Goal: Task Accomplishment & Management: Complete application form

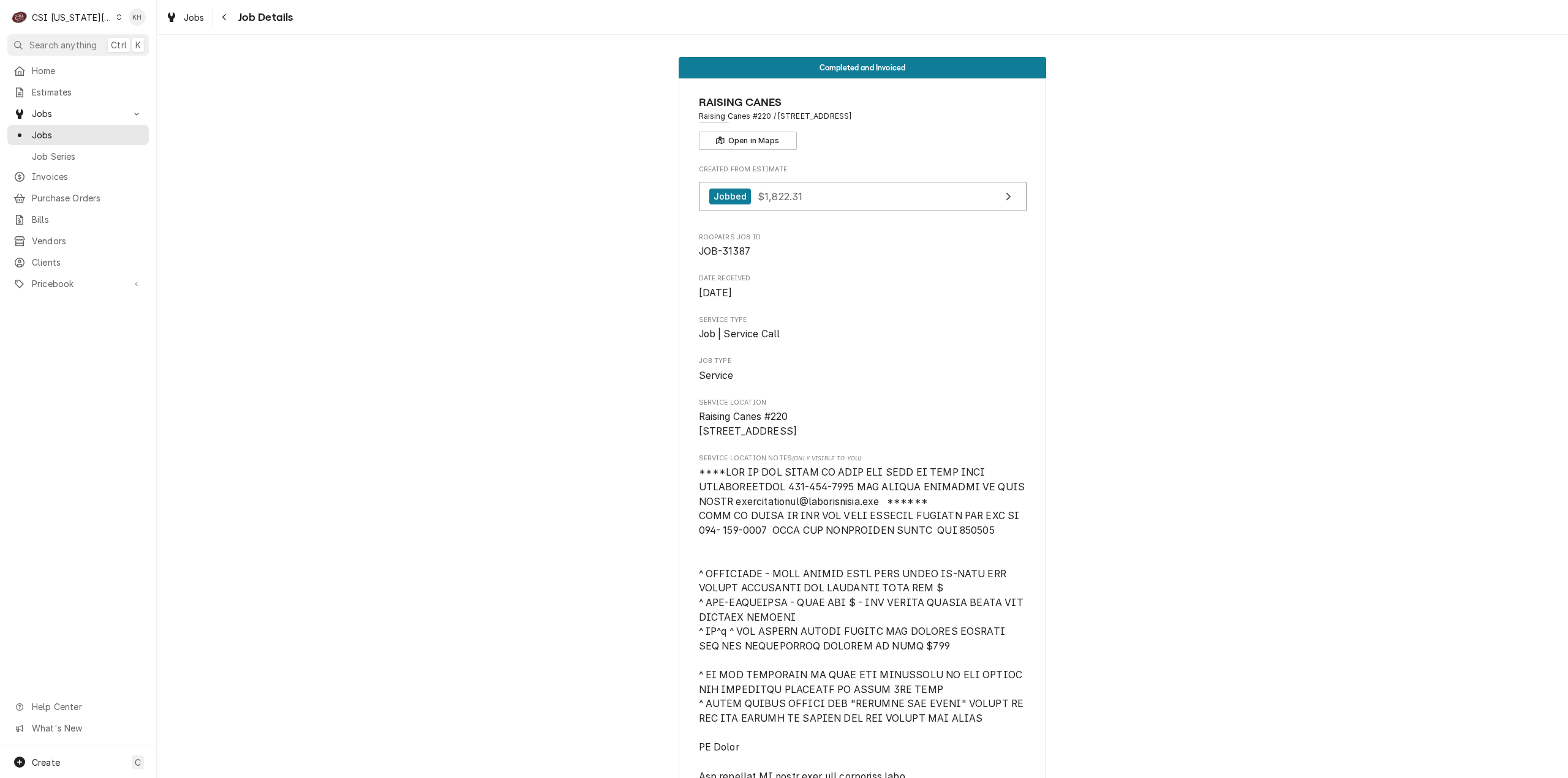
scroll to position [1163, 0]
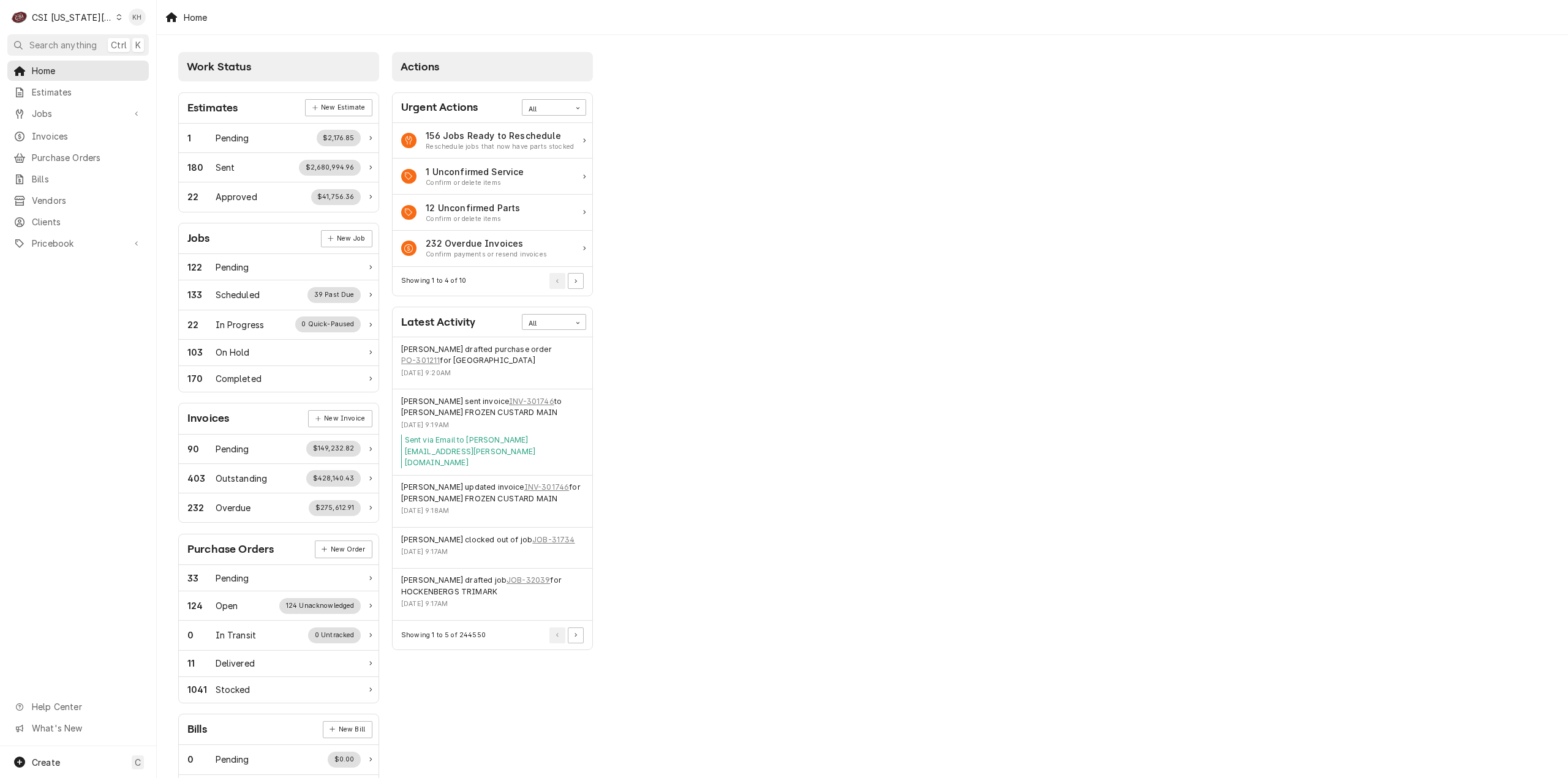
click at [73, 21] on div "CSI [US_STATE][GEOGRAPHIC_DATA]" at bounding box center [72, 17] width 81 height 13
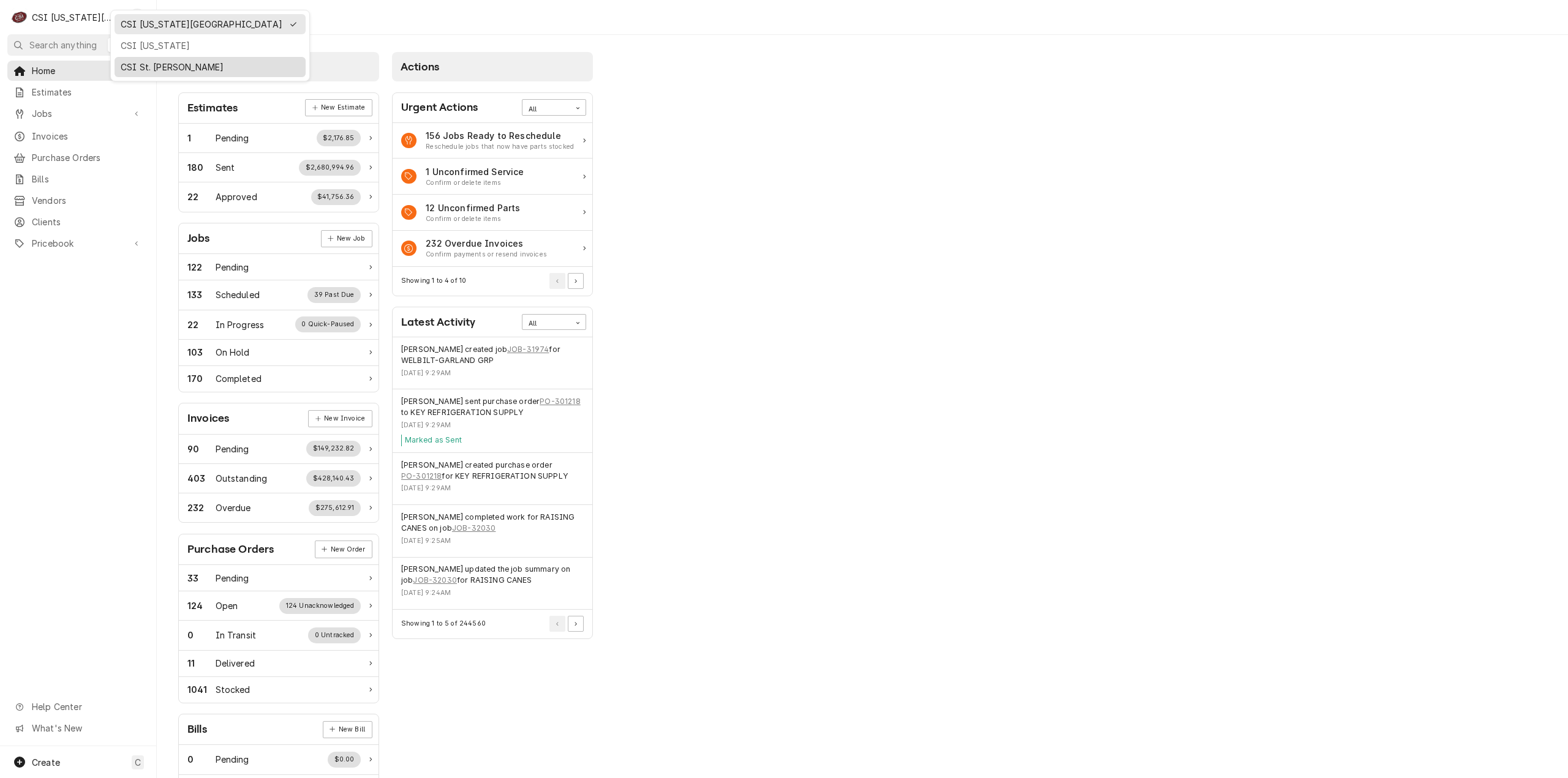
click at [153, 60] on div "CSI St. Louis" at bounding box center [210, 67] width 186 height 15
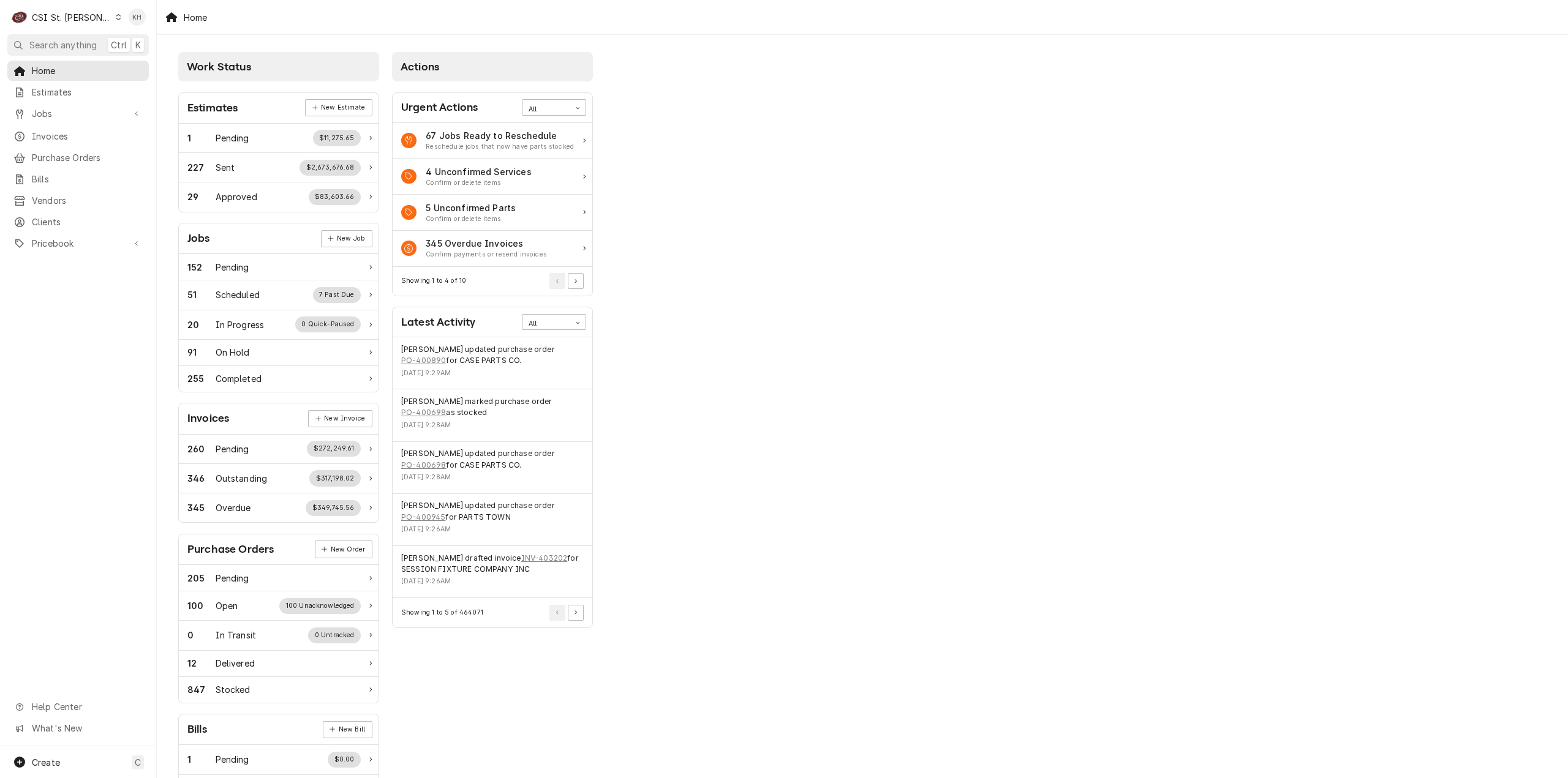
click at [967, 476] on div "Work Status Estimates New Estimate 1 Pending $11,275.65 227 Sent $2,673,676.68 …" at bounding box center [862, 445] width 1411 height 820
click at [81, 760] on div "Create C" at bounding box center [78, 762] width 156 height 32
click at [189, 642] on link "Job" at bounding box center [219, 635] width 110 height 20
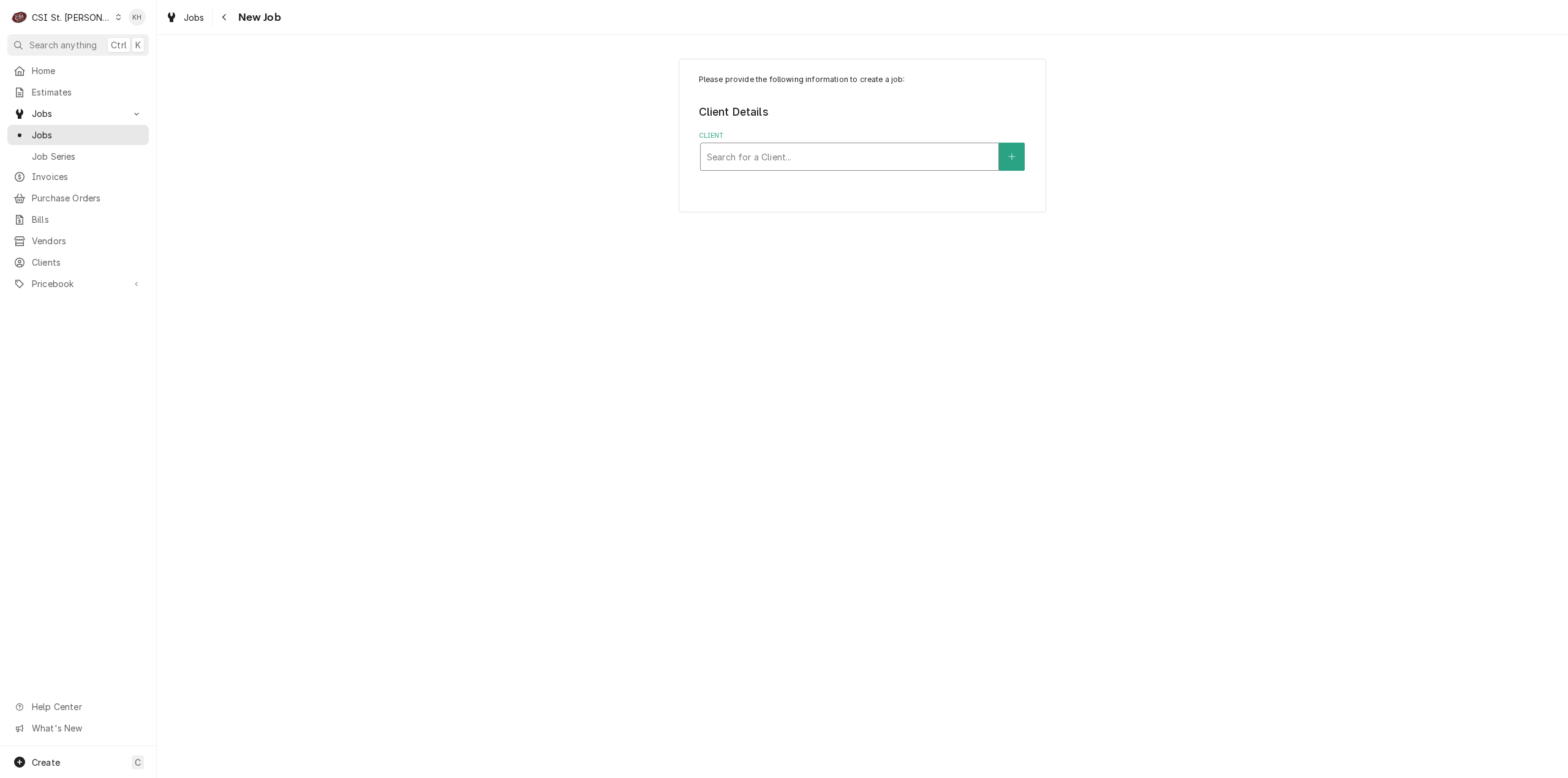
click at [935, 156] on div "Client" at bounding box center [849, 157] width 286 height 22
type input "805 s van"
click at [872, 186] on div "Raising Canes - Billing Account ² VIP 🌟, ³ Special Rate 🏷️, ⁴ PM Agmt 🗓️" at bounding box center [849, 190] width 297 height 32
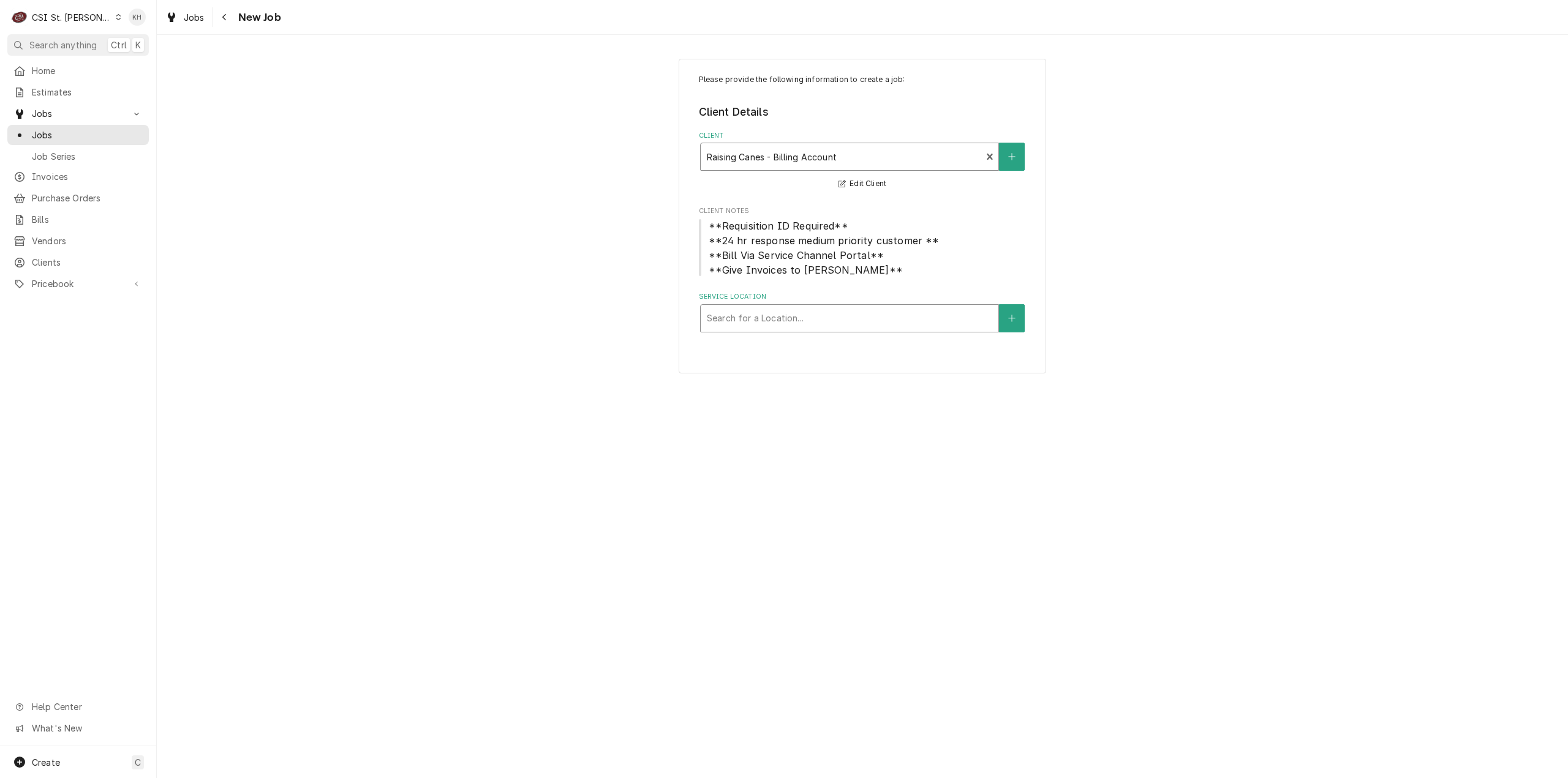
click at [881, 323] on div "Service Location" at bounding box center [849, 319] width 286 height 22
type input "805"
click at [867, 336] on div "Raising Cane's #372 [PERSON_NAME] / [STREET_ADDRESS][PERSON_NAME]" at bounding box center [849, 350] width 297 height 32
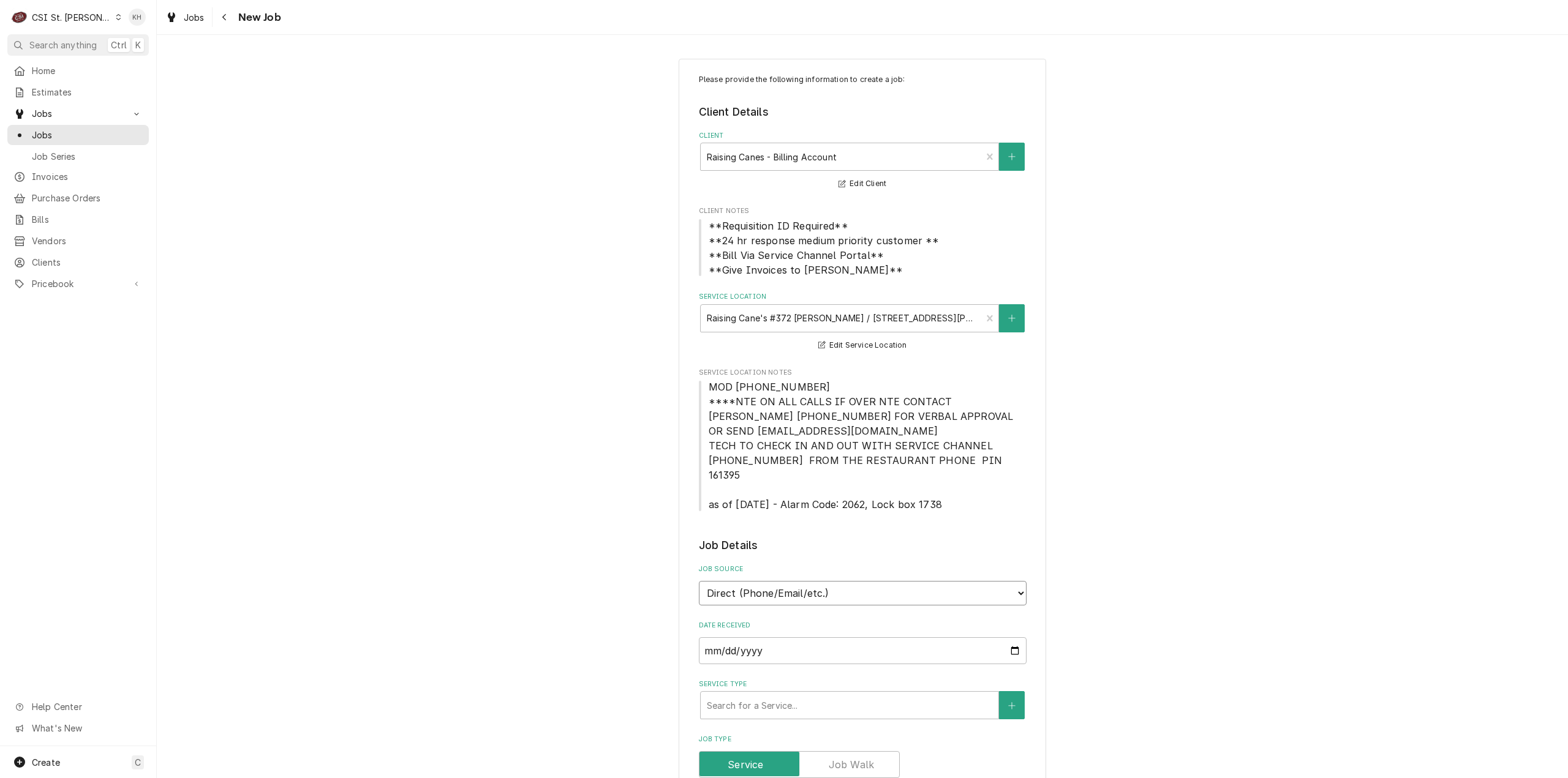
drag, startPoint x: 814, startPoint y: 577, endPoint x: 809, endPoint y: 591, distance: 14.9
select select "1"
click at [774, 640] on input "Service Channel ID" at bounding box center [863, 650] width 328 height 27
paste input "322668403"
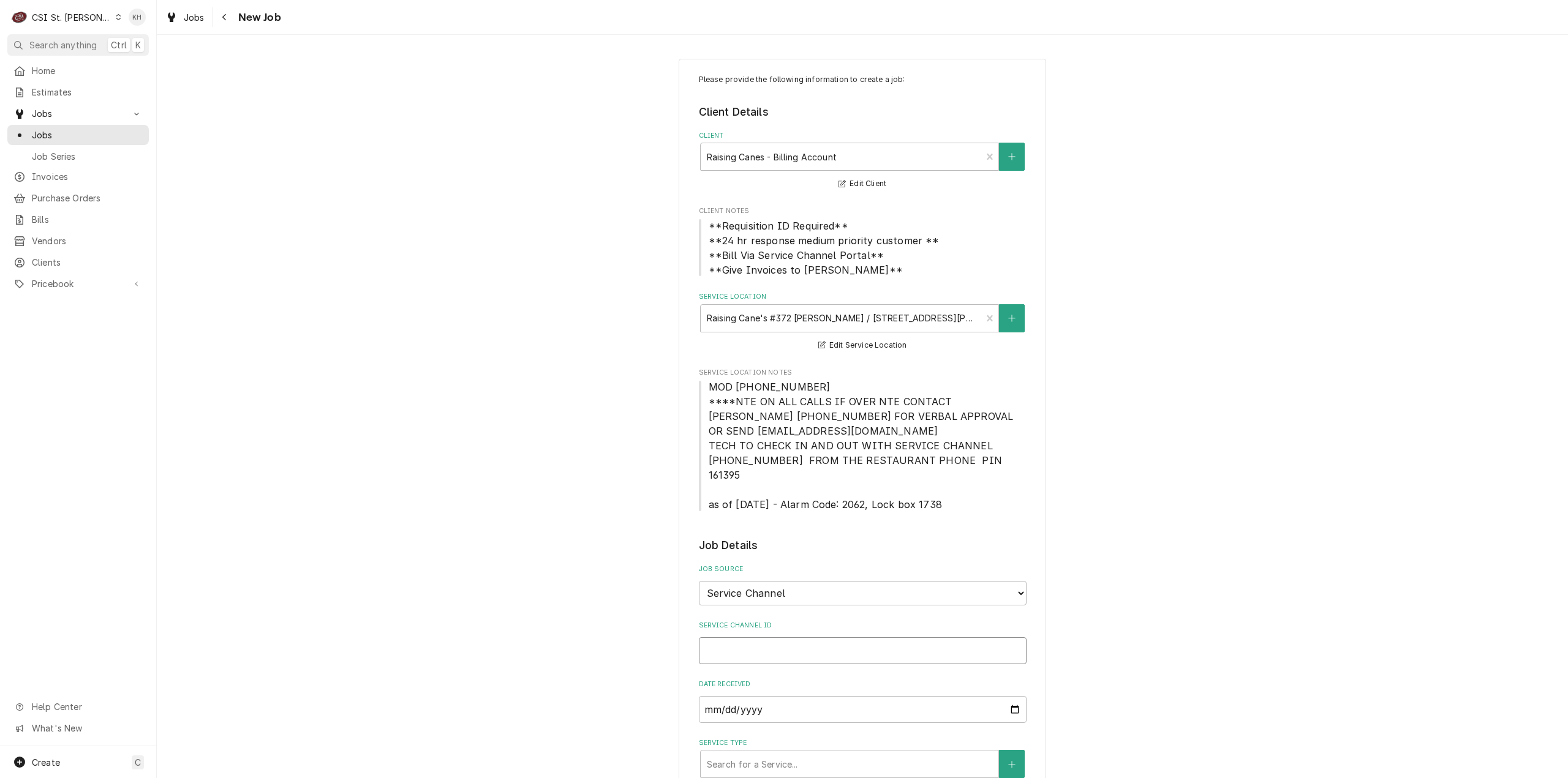
type textarea "x"
type input "322668403"
type textarea "x"
type input "322668403"
click at [796, 753] on div "Service Type" at bounding box center [849, 764] width 286 height 22
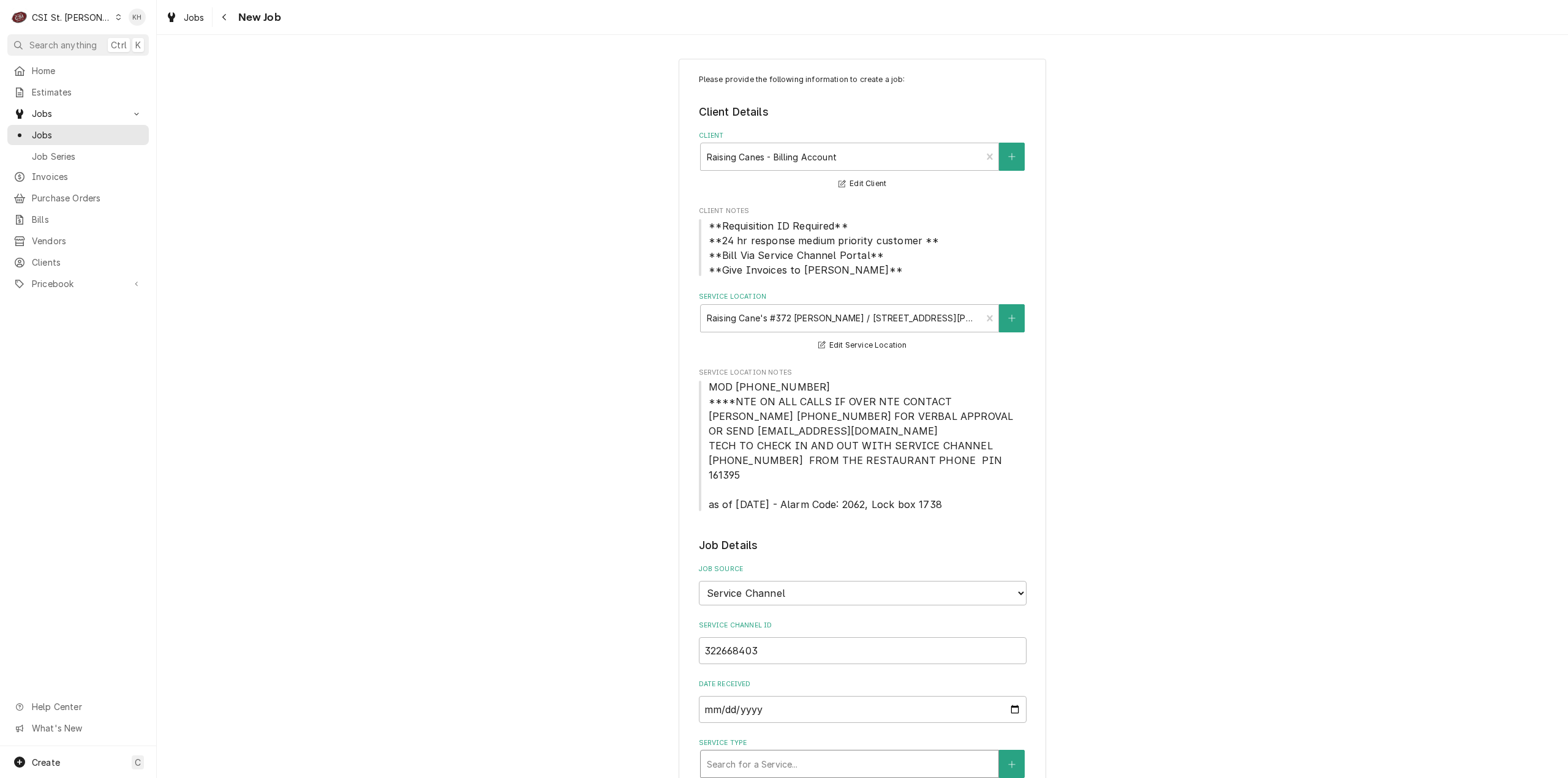
type textarea "x"
type input "s"
type textarea "x"
type input "se"
type textarea "x"
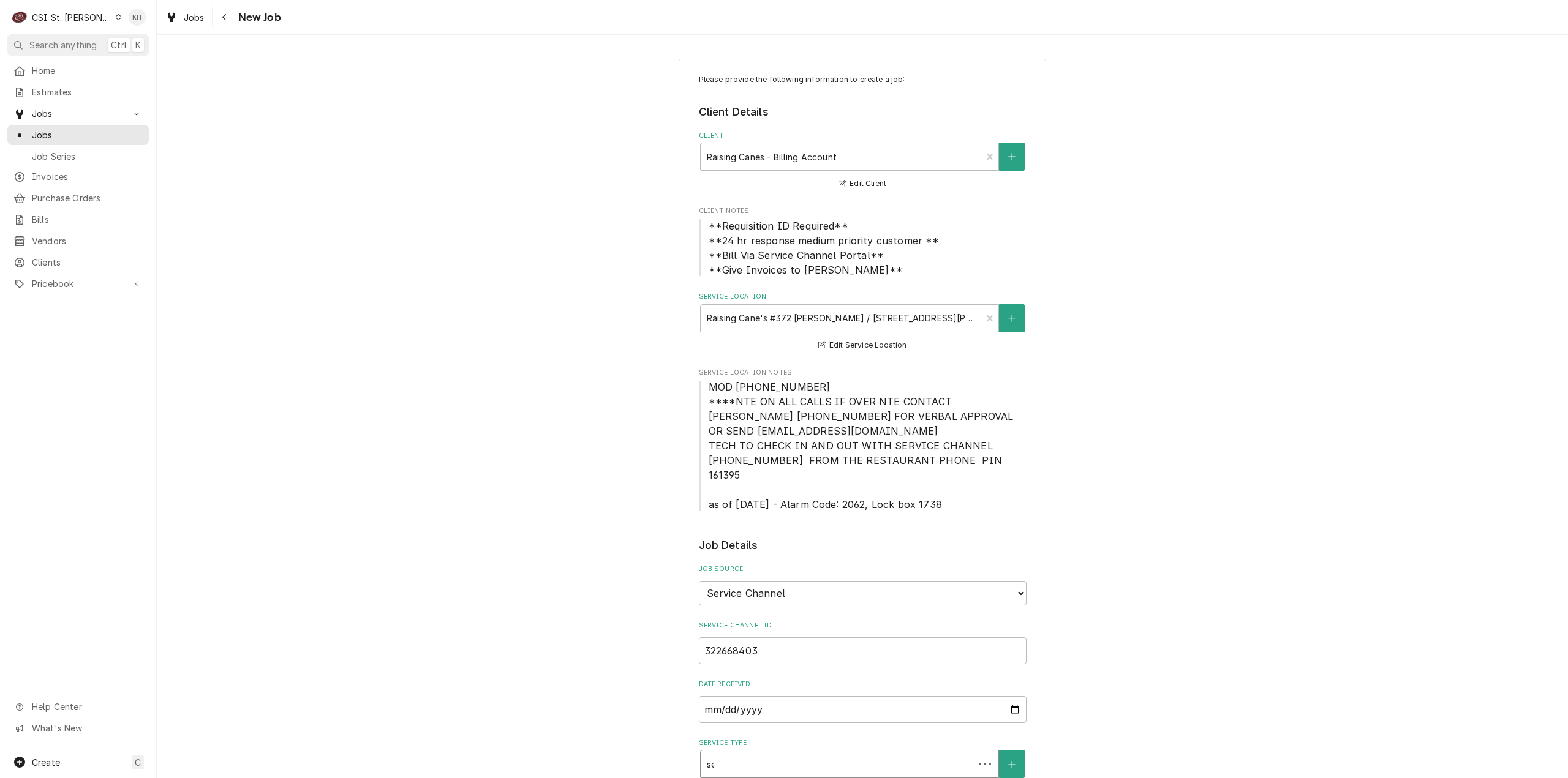
type input "ser"
type textarea "x"
type input "serv"
type textarea "x"
type input "servi"
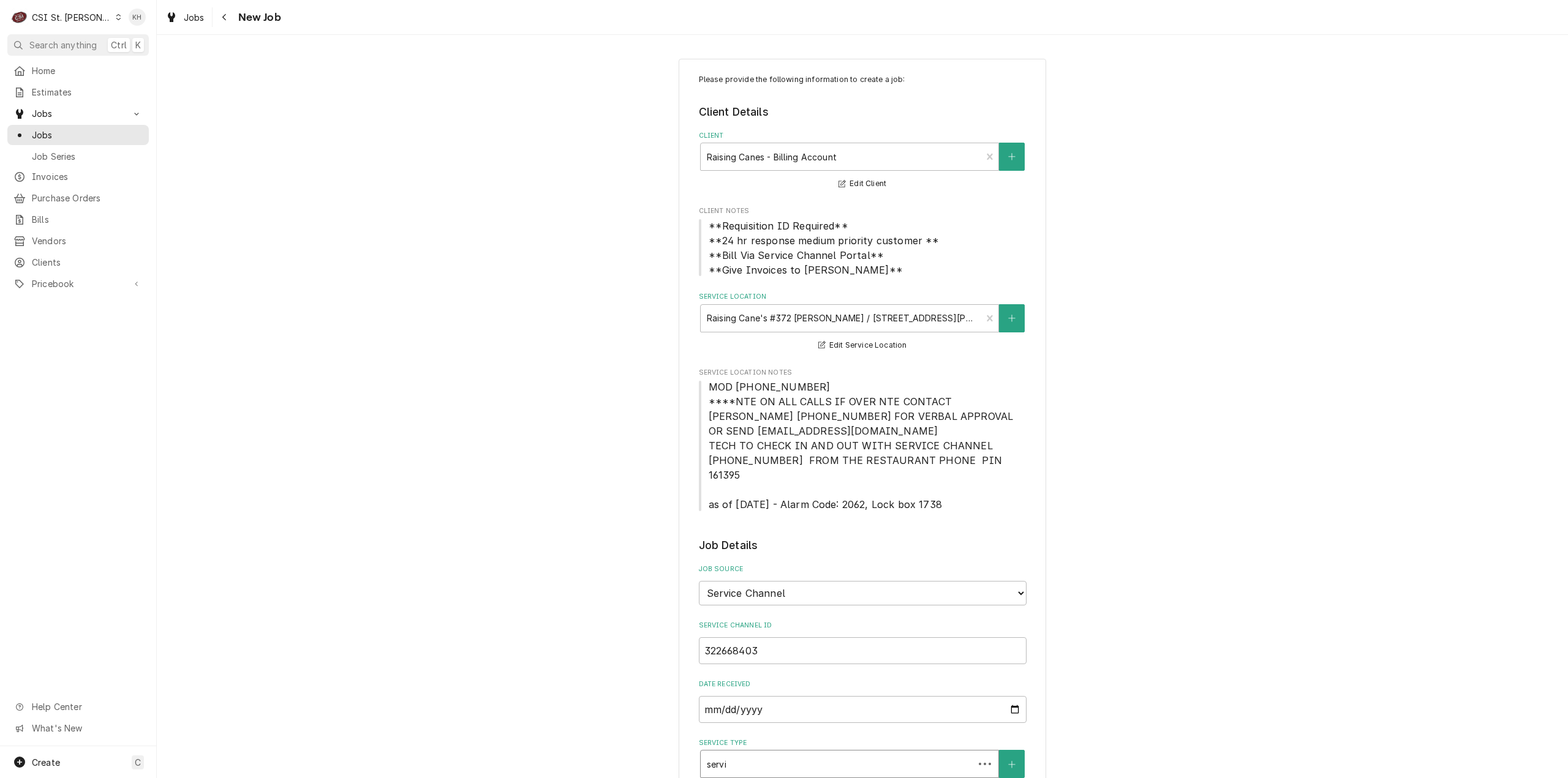
type textarea "x"
type input "servic"
type textarea "x"
type input "service"
type textarea "x"
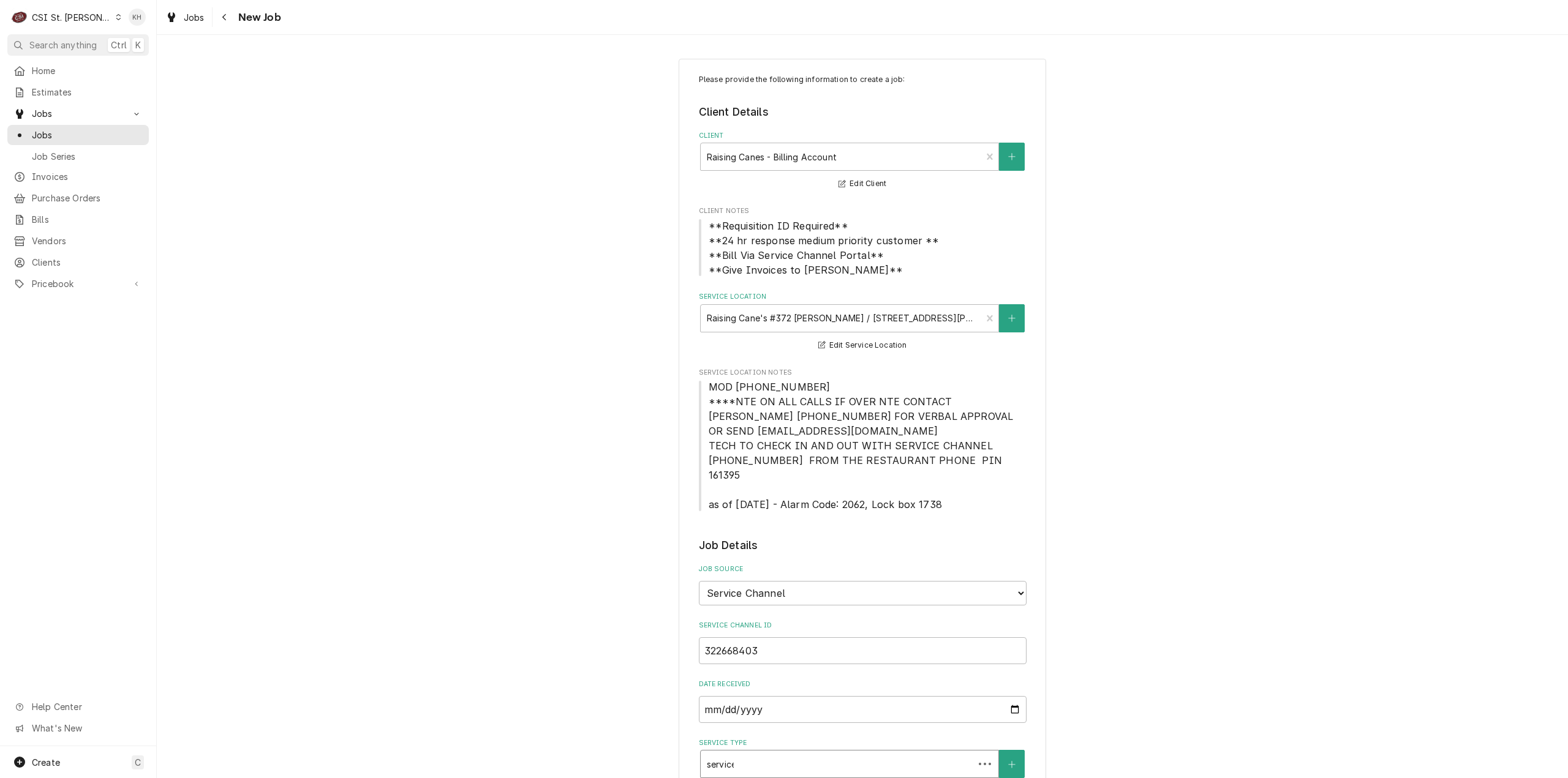
type input "service"
type textarea "x"
type input "service c"
type textarea "x"
type input "service ca"
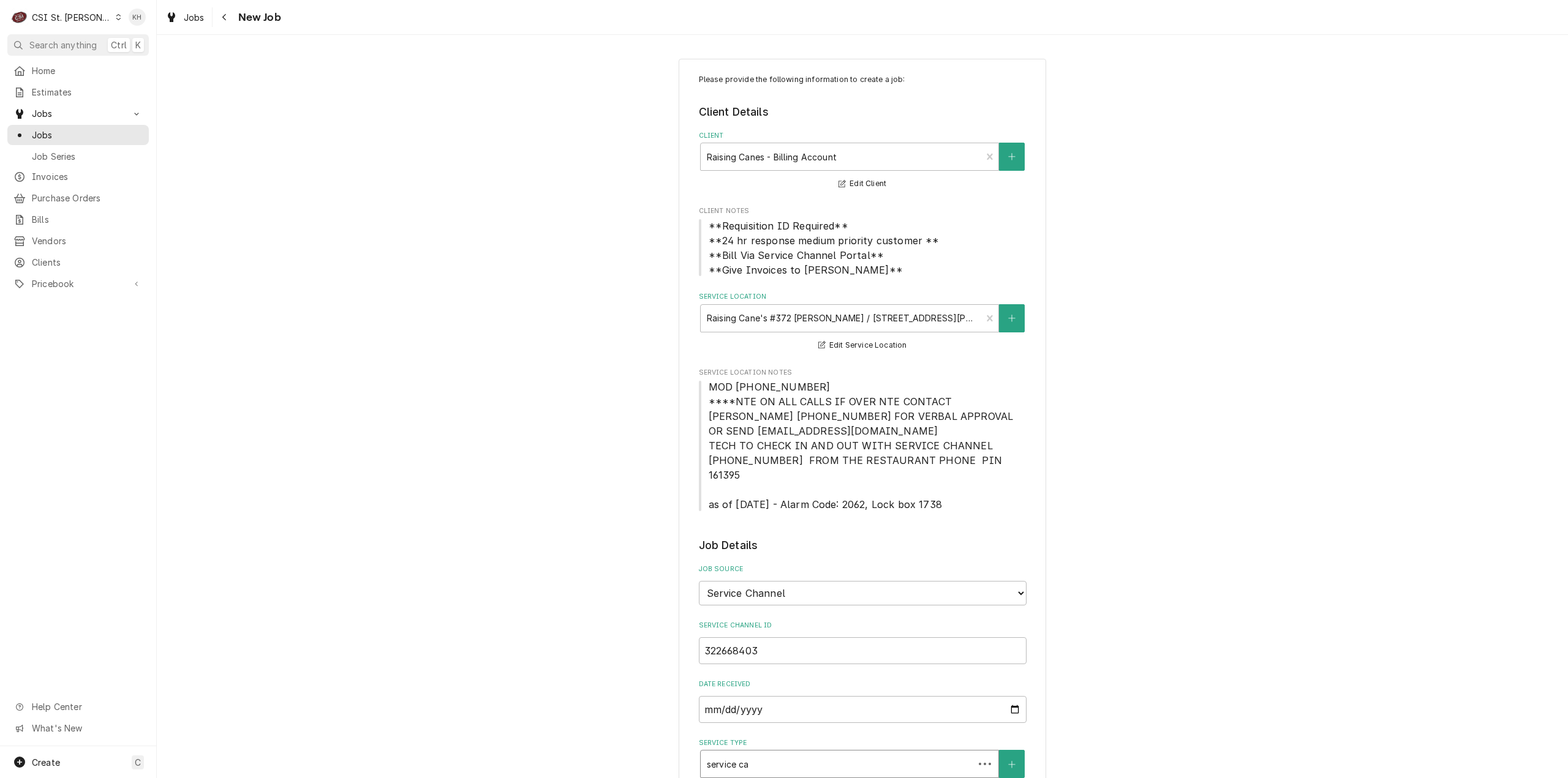
type textarea "x"
type input "service cal"
type textarea "x"
type input "service call"
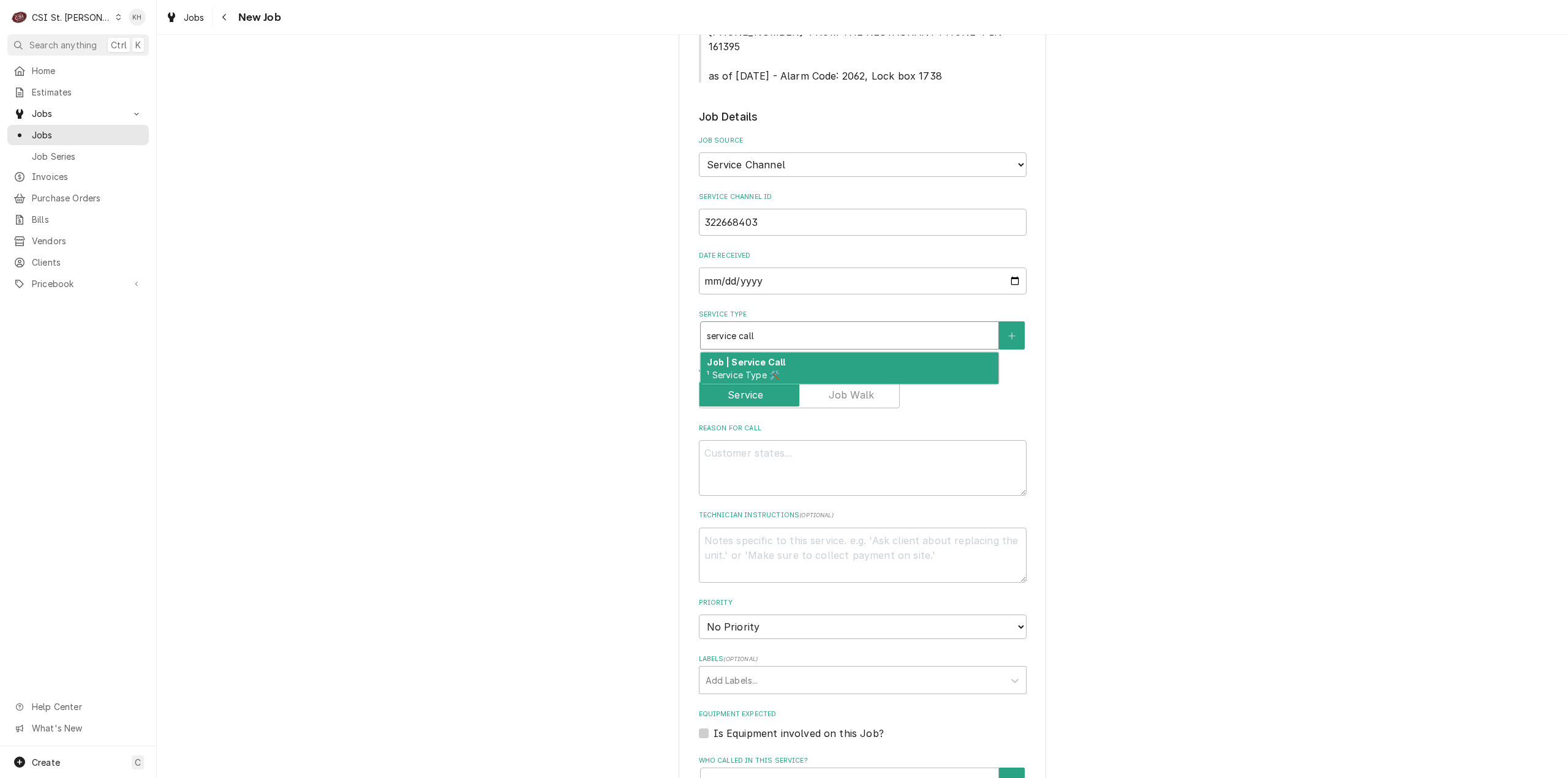
click at [793, 352] on div "Job | Service Call ¹ Service Type 🛠️" at bounding box center [849, 368] width 297 height 32
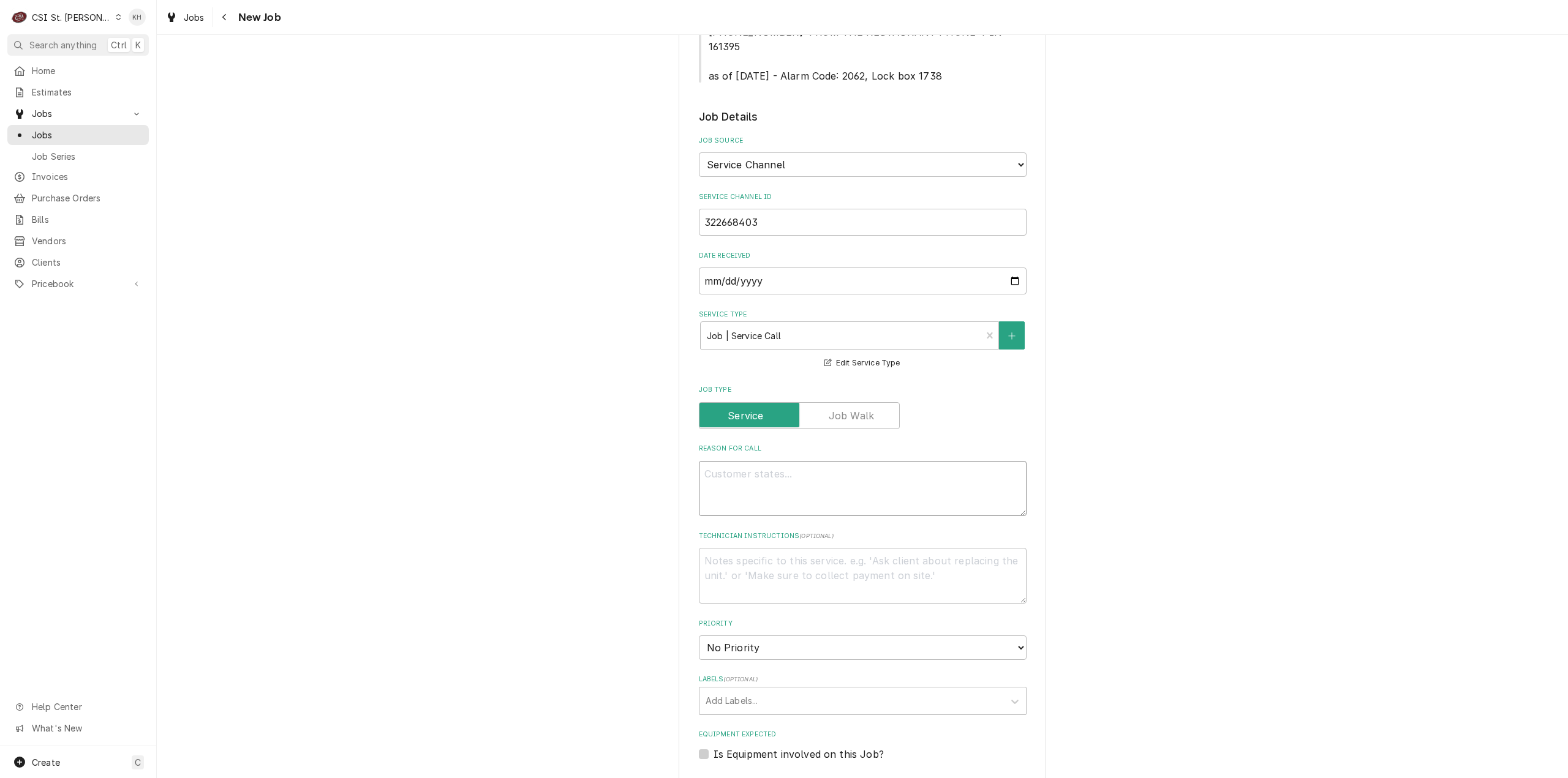
drag, startPoint x: 888, startPoint y: 477, endPoint x: 877, endPoint y: 487, distance: 14.9
click at [887, 478] on textarea "Reason For Call" at bounding box center [863, 489] width 328 height 56
paste textarea "KITCHEN / Refrigeration / French Fry Freezer- Stand Up, In Kitchen "Equip:" PRE…"
type textarea "x"
type textarea "KITCHEN / Refrigeration / French Fry Freezer- Stand Up, In Kitchen "Equip:" PRE…"
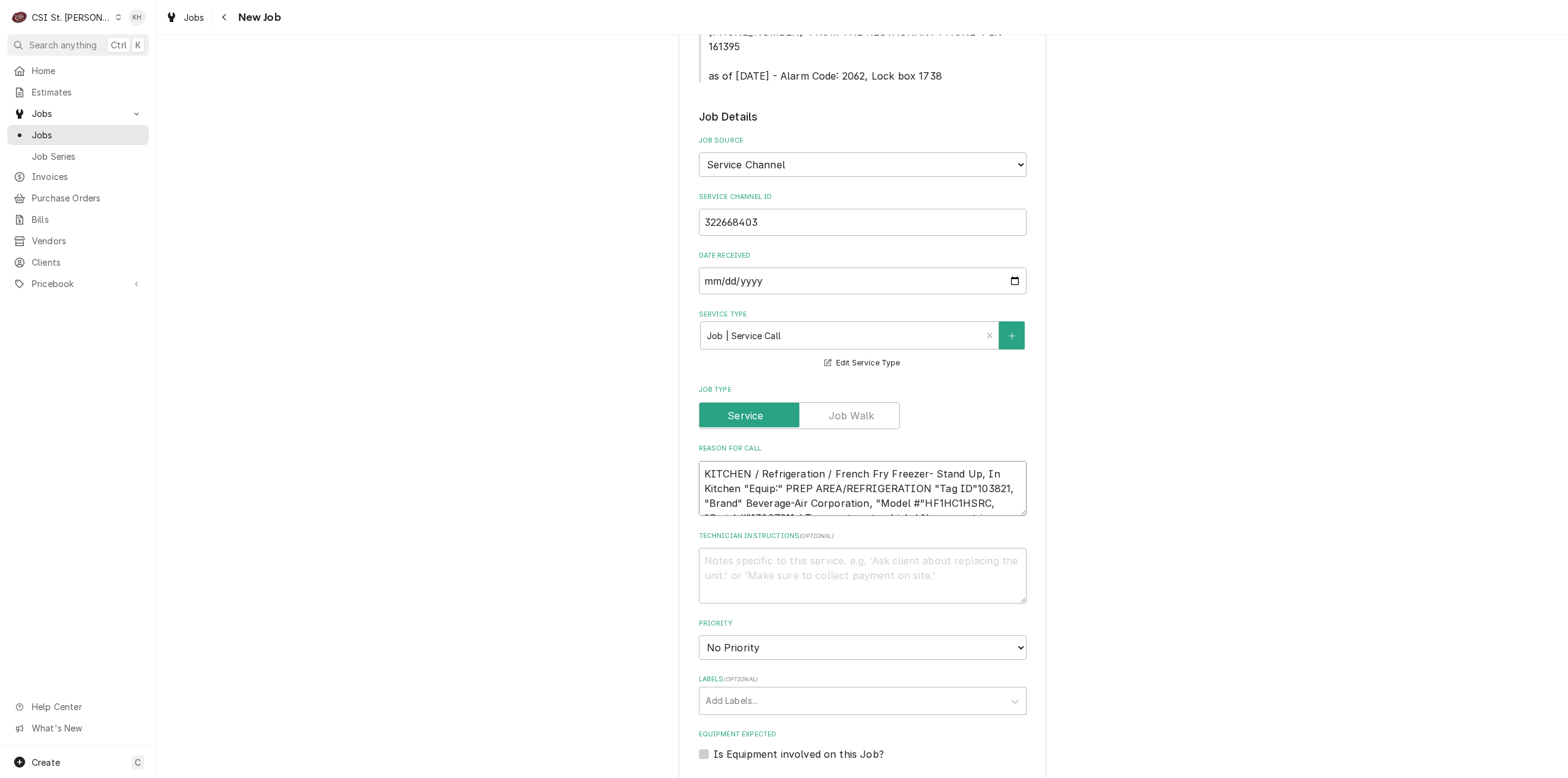
scroll to position [9, 0]
type textarea "x"
click at [762, 497] on textarea "KITCHEN / Refrigeration / French Fry Freezer- Stand Up, In Kitchen "Equip:" PRE…" at bounding box center [863, 496] width 328 height 70
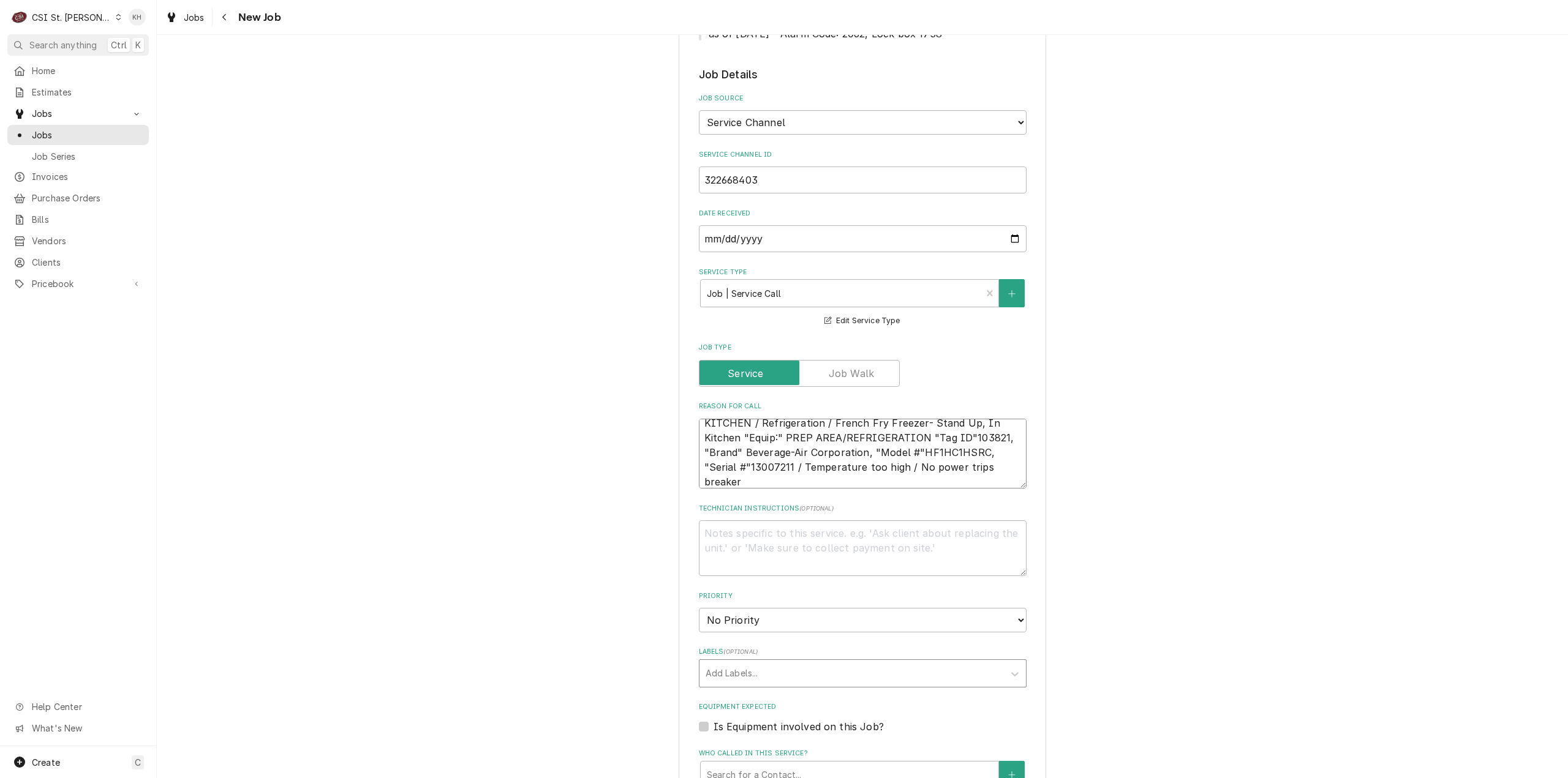
scroll to position [490, 0]
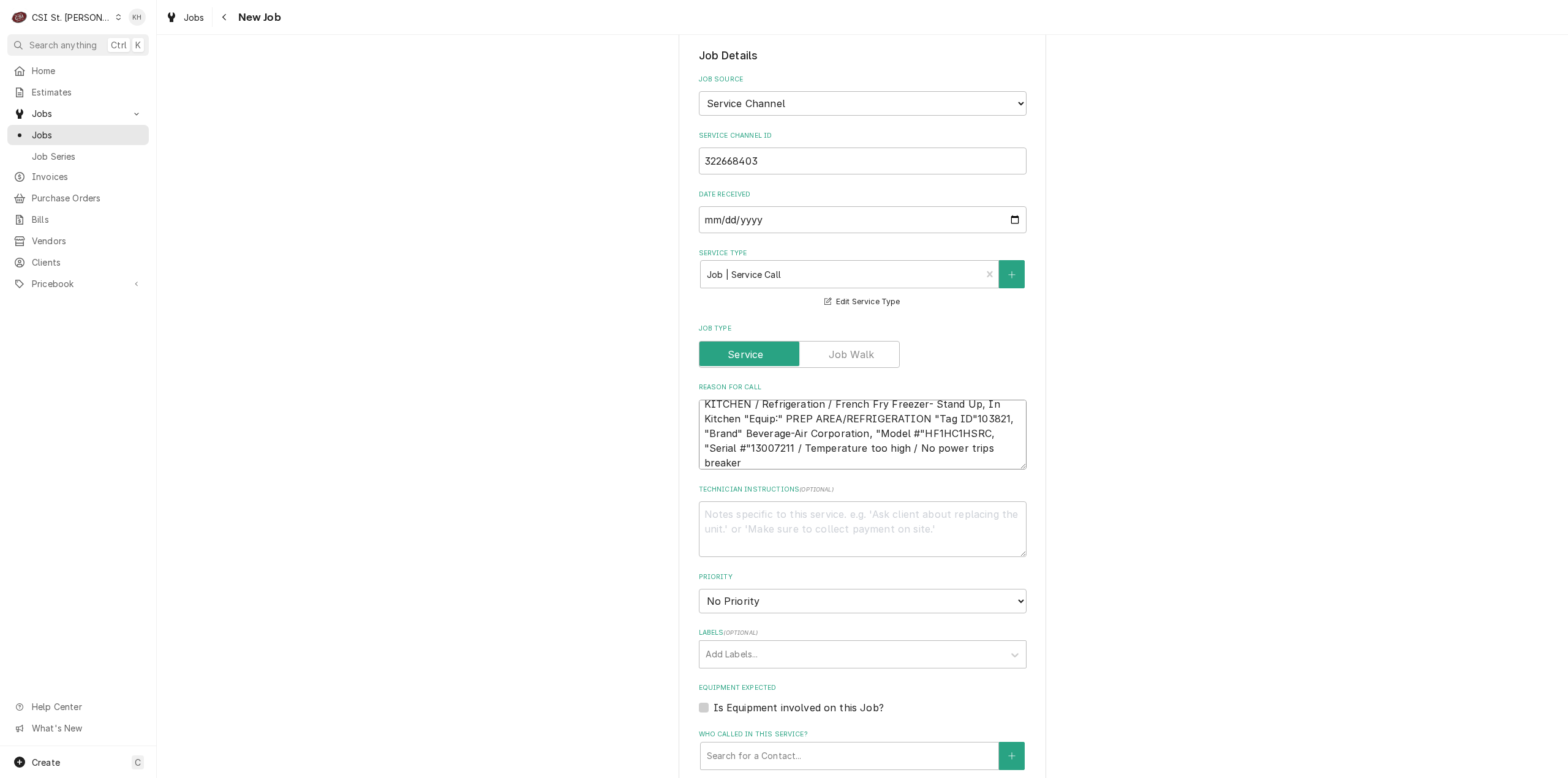
type textarea "KITCHEN / Refrigeration / French Fry Freezer- Stand Up, In Kitchen "Equip:" PRE…"
click at [700, 701] on div "Is Equipment involved on this Job?" at bounding box center [863, 708] width 328 height 15
click at [714, 701] on label "Is Equipment involved on this Job?" at bounding box center [798, 708] width 170 height 15
click at [714, 701] on input "Equipment Expected" at bounding box center [877, 714] width 328 height 27
checkbox input "true"
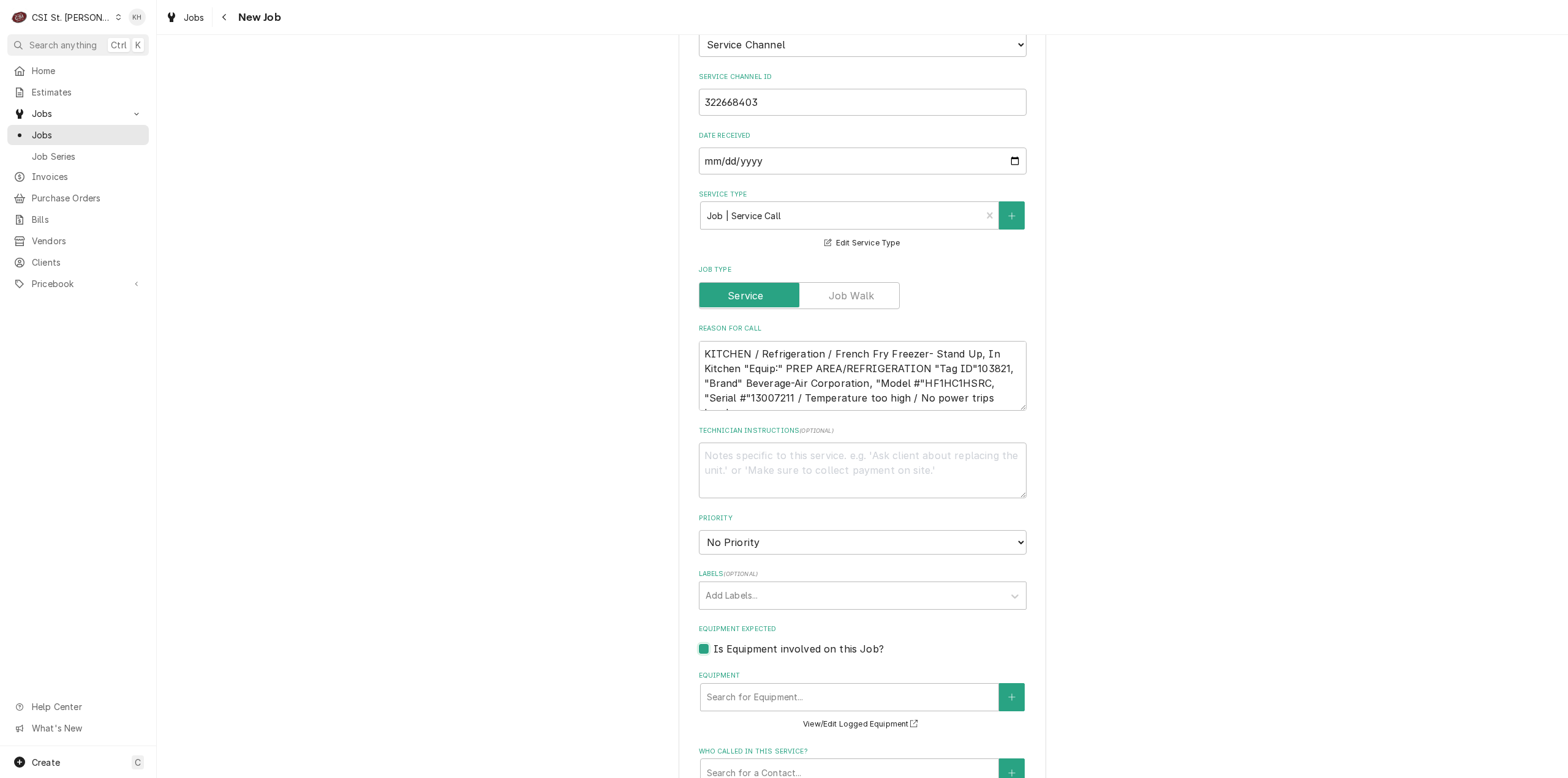
scroll to position [673, 0]
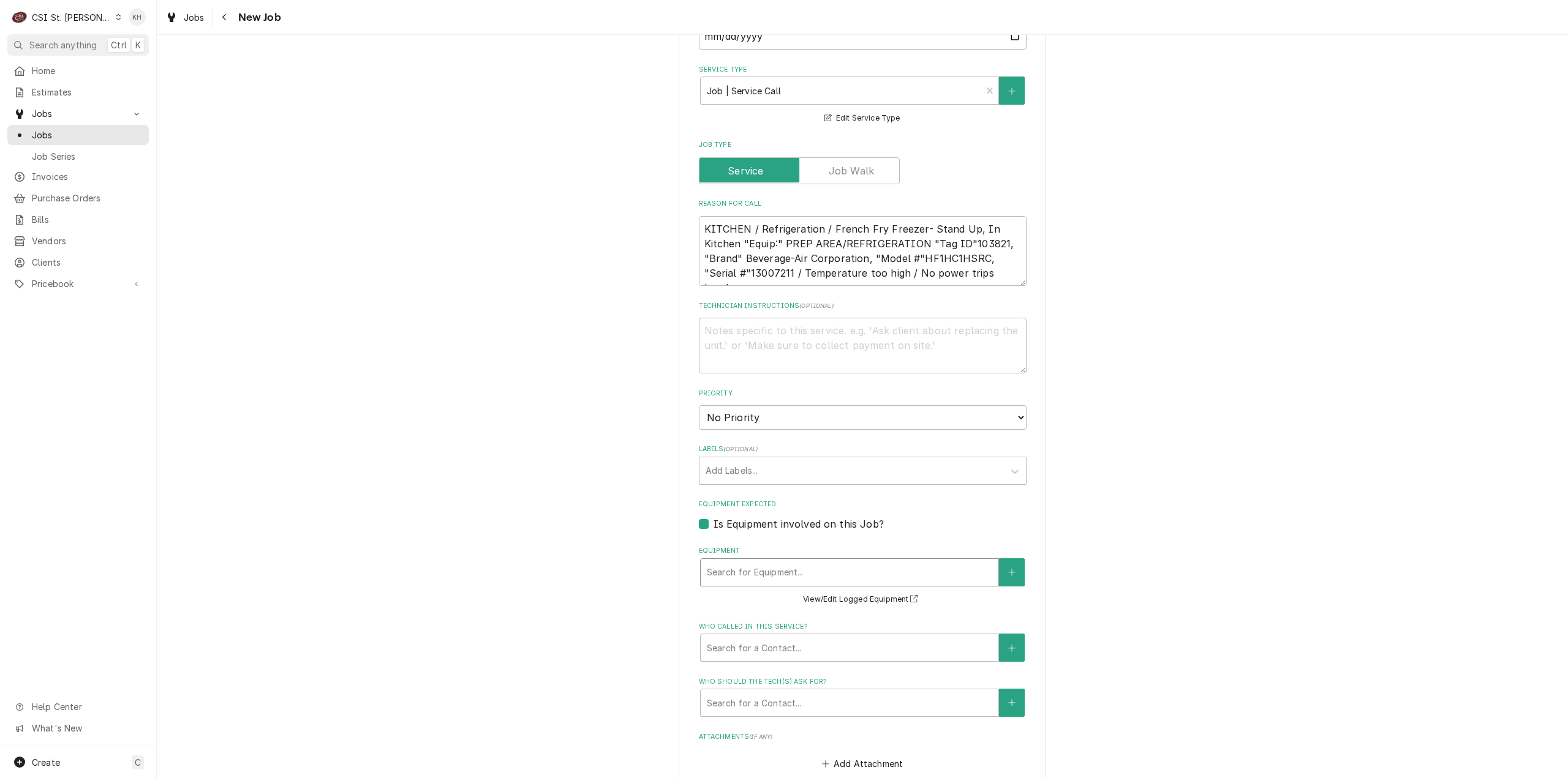
click at [768, 566] on div "Equipment" at bounding box center [849, 572] width 286 height 22
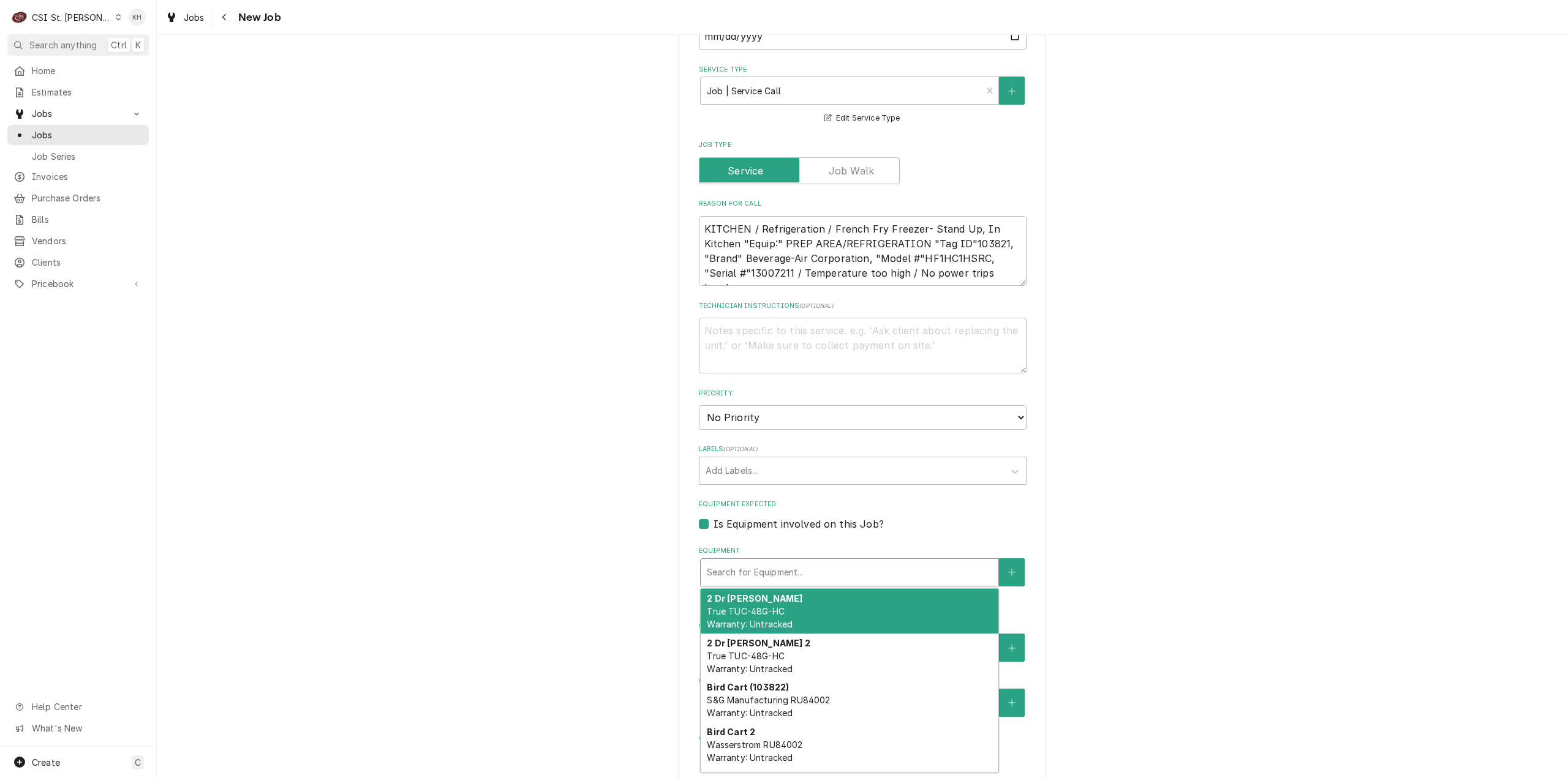
paste input "13007211"
type textarea "x"
type input "13007211"
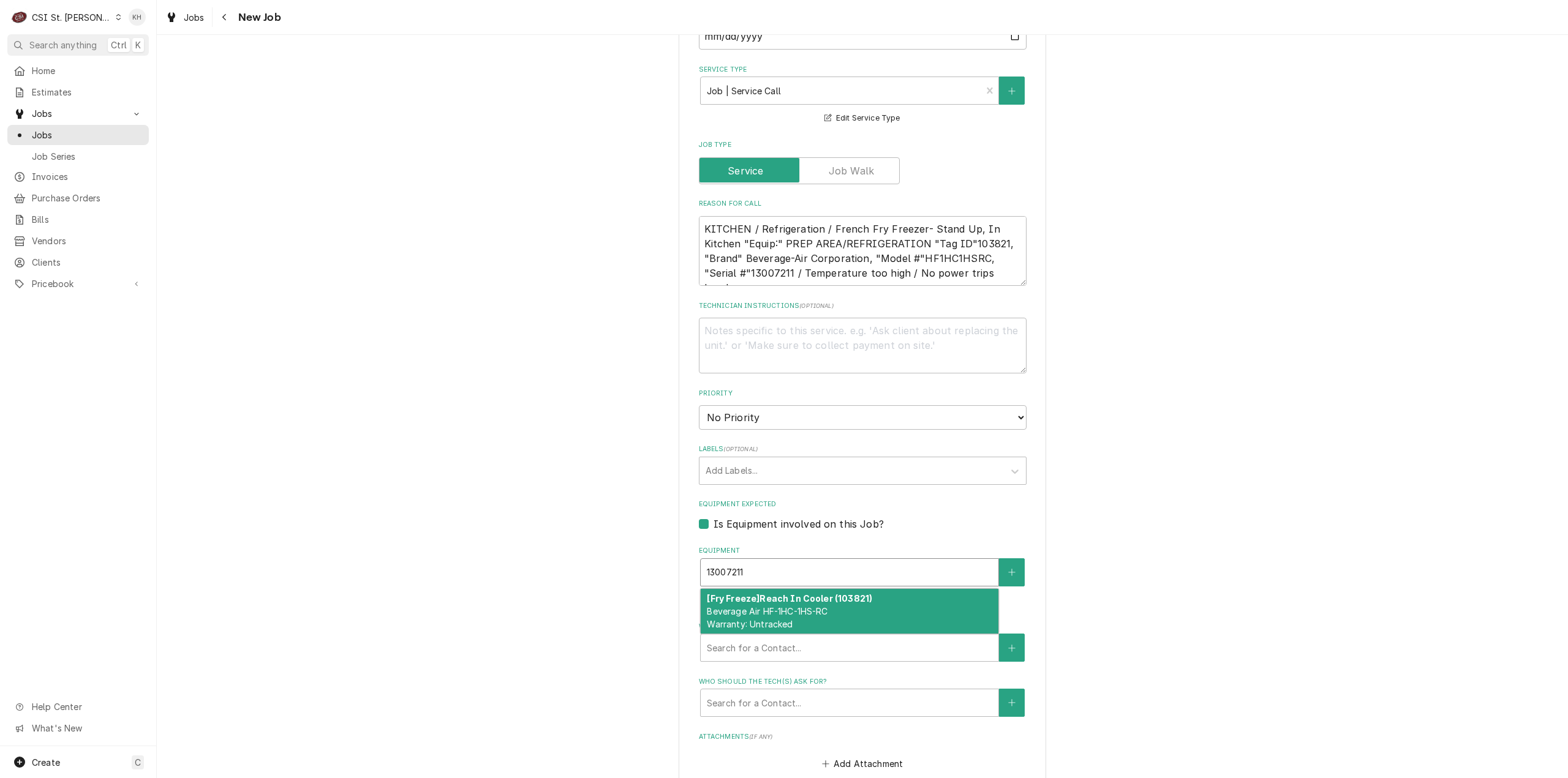
click at [771, 606] on span "Beverage Air HF-1HC-1HS-RC Warranty: Untracked" at bounding box center [767, 618] width 121 height 24
type textarea "x"
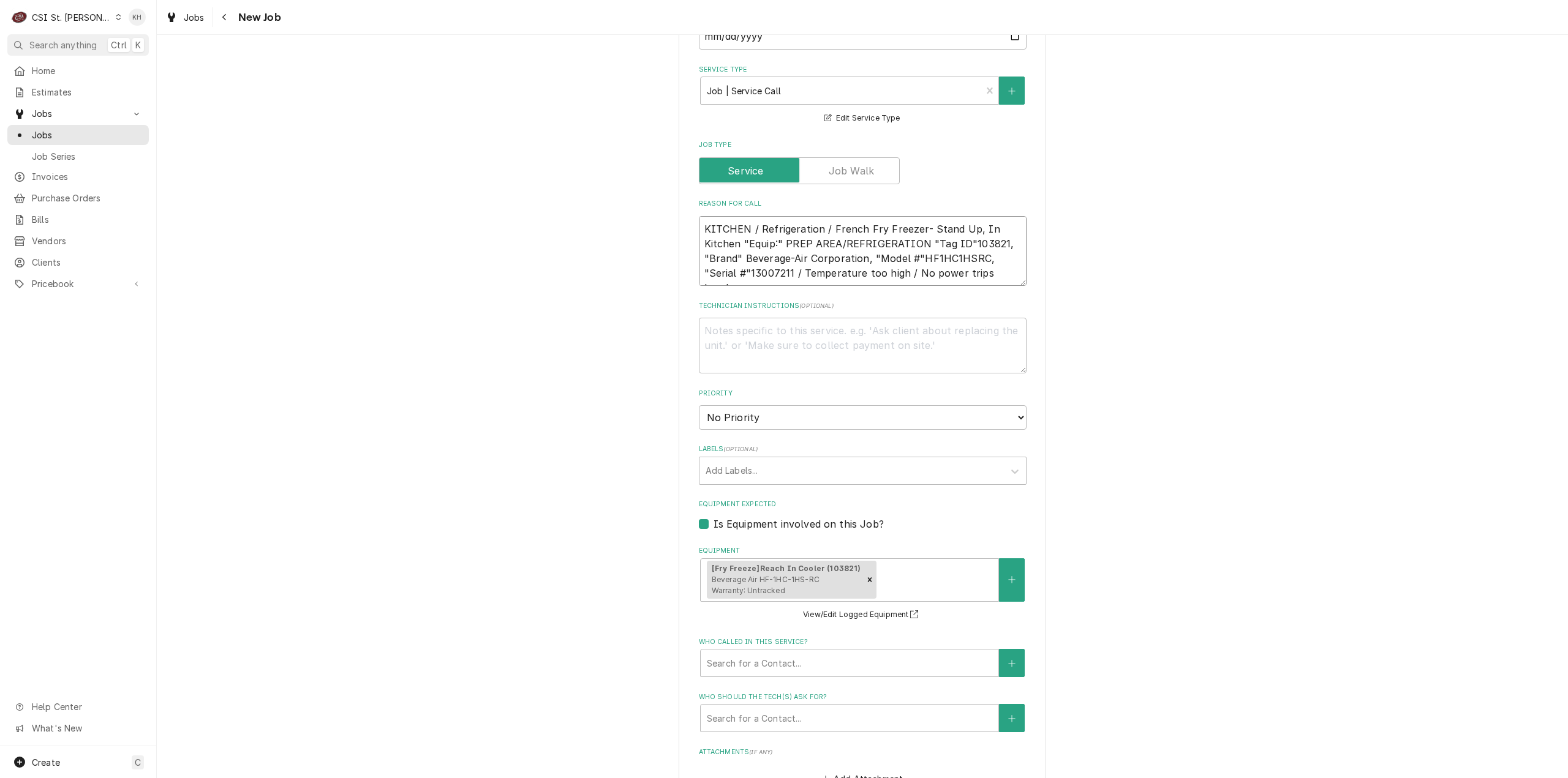
click at [1000, 259] on textarea "KITCHEN / Refrigeration / French Fry Freezer- Stand Up, In Kitchen "Equip:" PRE…" at bounding box center [863, 251] width 328 height 70
type textarea "x"
type textarea "KITCHEN / Refrigeration / French Fry Freezer- Stand Up, In Kitchen "Equip:" PRE…"
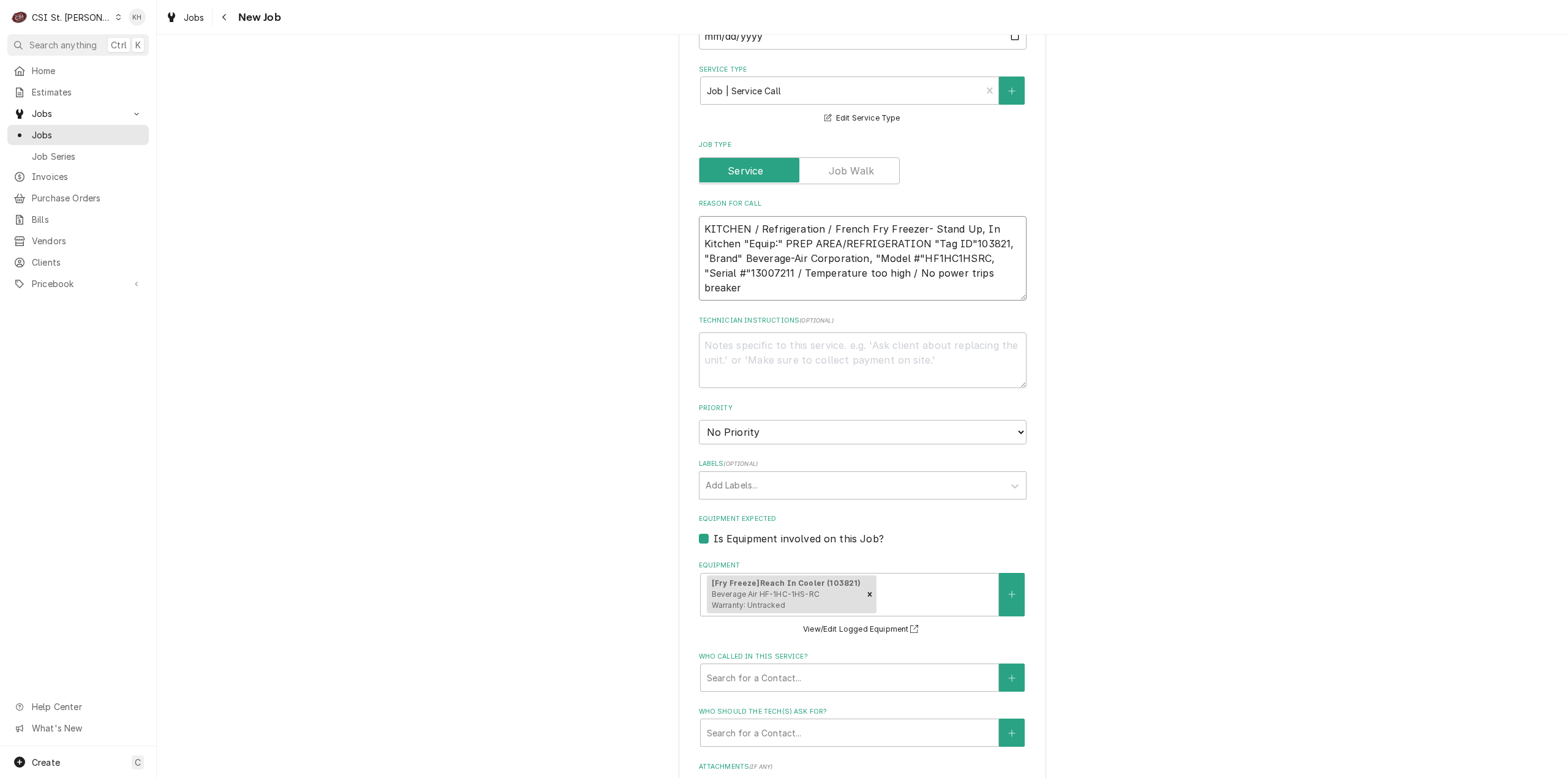
type textarea "x"
type textarea "KITCHEN / Refrigeration / French Fry Freezer- Stand Up, In Kitchen "Equip:" PRE…"
type textarea "x"
type textarea "KITCHEN / Refrigeration / French Fry Freezer- Stand Up, In Kitchen "Equip:" PRE…"
type textarea "x"
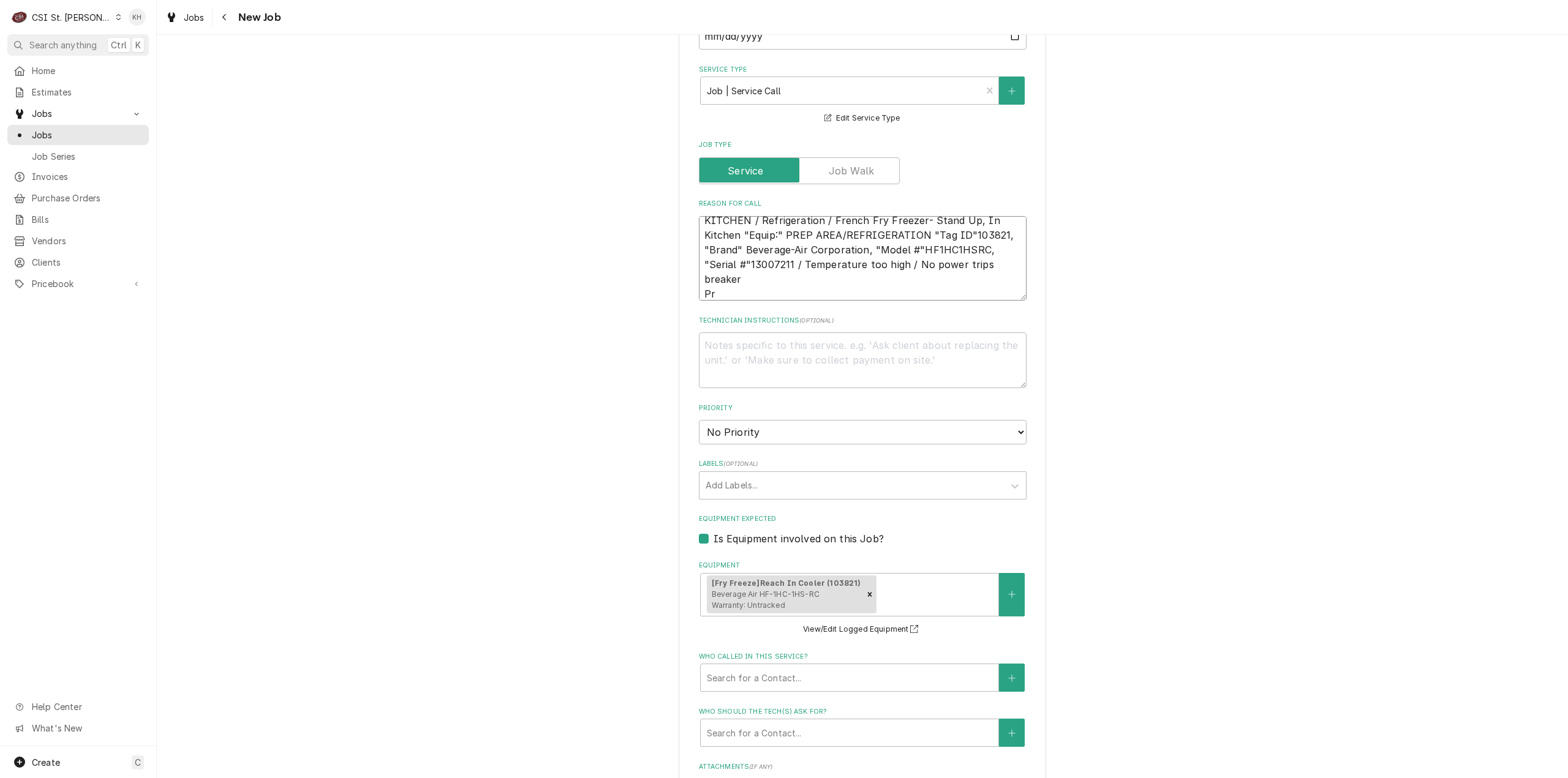
type textarea "KITCHEN / Refrigeration / French Fry Freezer- Stand Up, In Kitchen "Equip:" PRE…"
type textarea "x"
type textarea "KITCHEN / Refrigeration / French Fry Freezer- Stand Up, In Kitchen "Equip:" PRE…"
type textarea "x"
type textarea "KITCHEN / Refrigeration / French Fry Freezer- Stand Up, In Kitchen "Equip:" PRE…"
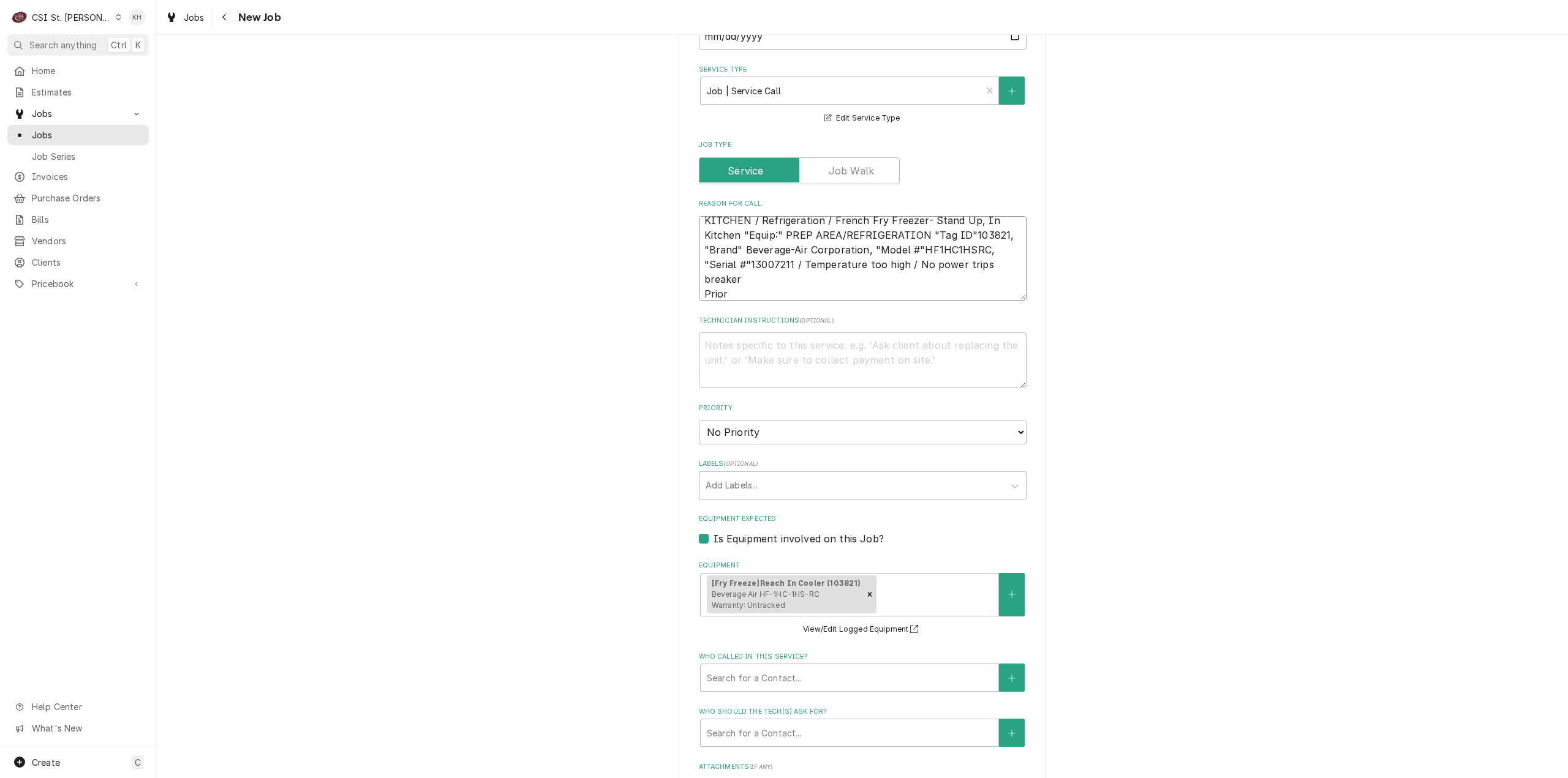
type textarea "x"
type textarea "KITCHEN / Refrigeration / French Fry Freezer- Stand Up, In Kitchen "Equip:" PRE…"
type textarea "x"
type textarea "KITCHEN / Refrigeration / French Fry Freezer- Stand Up, In Kitchen "Equip:" PRE…"
type textarea "x"
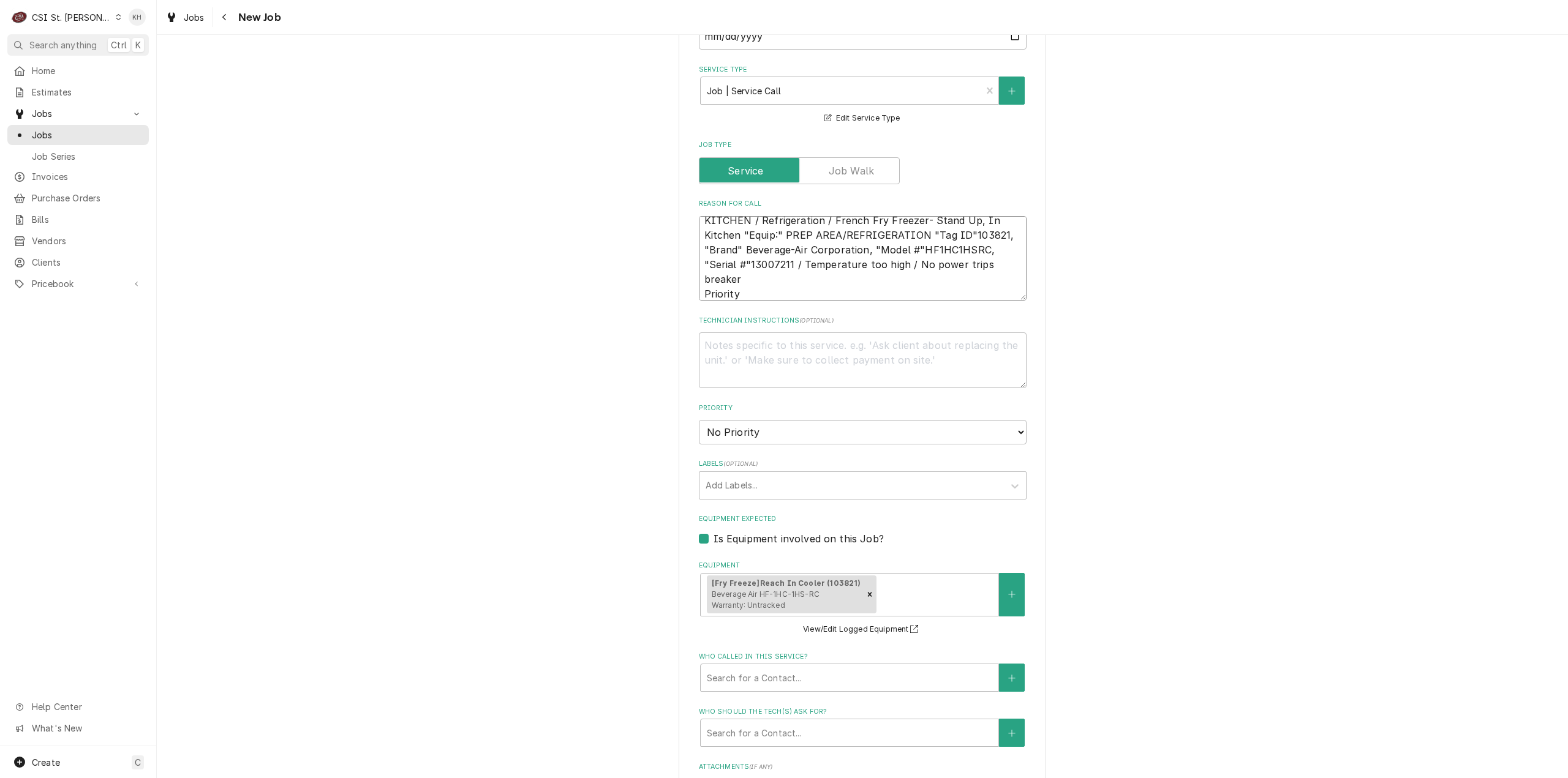
type textarea "KITCHEN / Refrigeration / French Fry Freezer- Stand Up, In Kitchen "Equip:" PRE…"
type textarea "x"
type textarea "KITCHEN / Refrigeration / French Fry Freezer- Stand Up, In Kitchen "Equip:" PRE…"
click at [745, 276] on textarea "KITCHEN / Refrigeration / French Fry Freezer- Stand Up, In Kitchen "Equip:" PRE…" at bounding box center [863, 258] width 328 height 85
paste textarea "Urgent - 24 Hours"
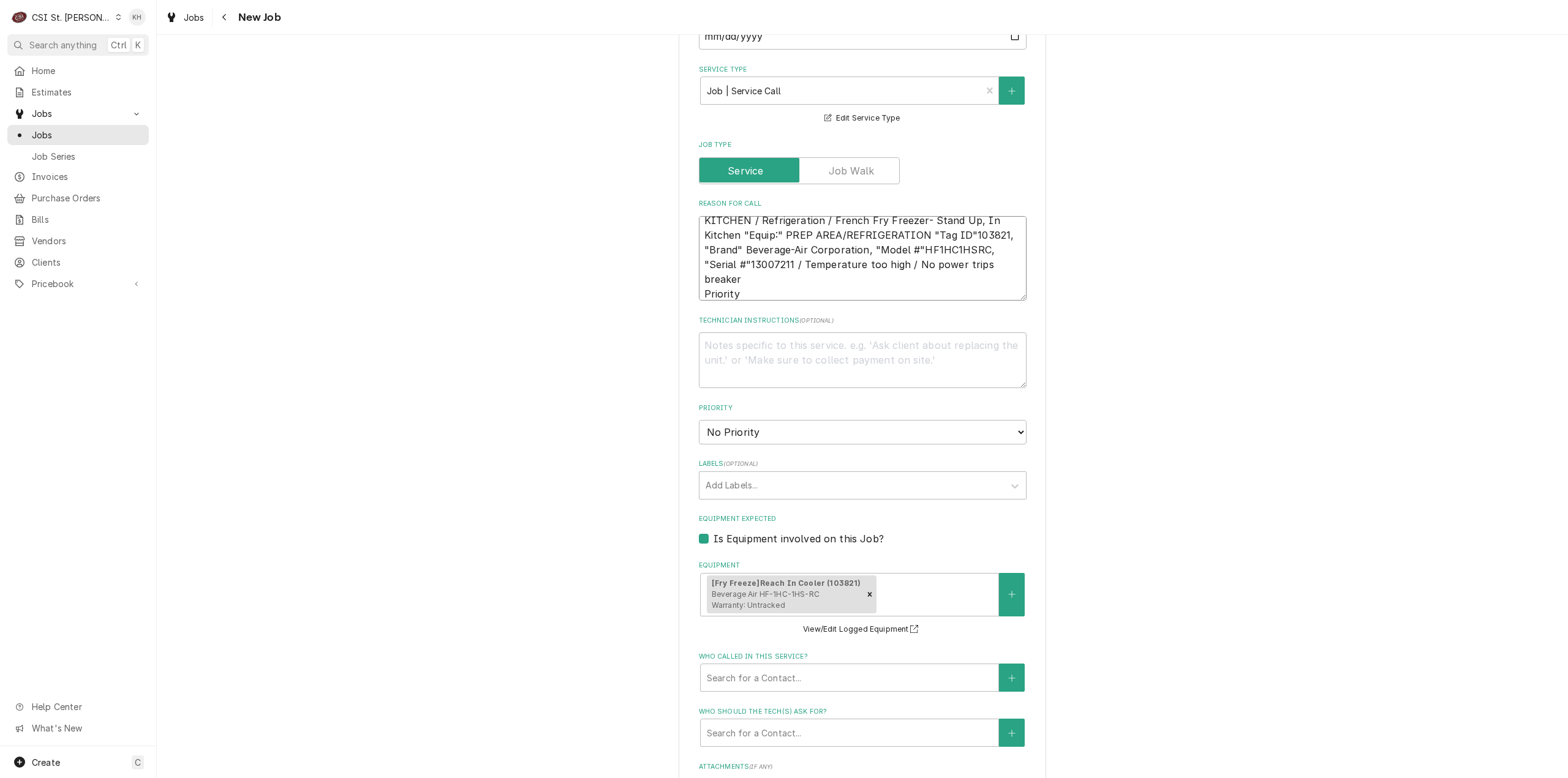
type textarea "x"
type textarea "KITCHEN / Refrigeration / French Fry Freezer- Stand Up, In Kitchen "Equip:" PRE…"
type textarea "x"
type textarea "KITCHEN / Refrigeration / French Fry Freezer- Stand Up, In Kitchen "Equip:" PRE…"
click at [743, 474] on div "Labels" at bounding box center [852, 485] width 292 height 22
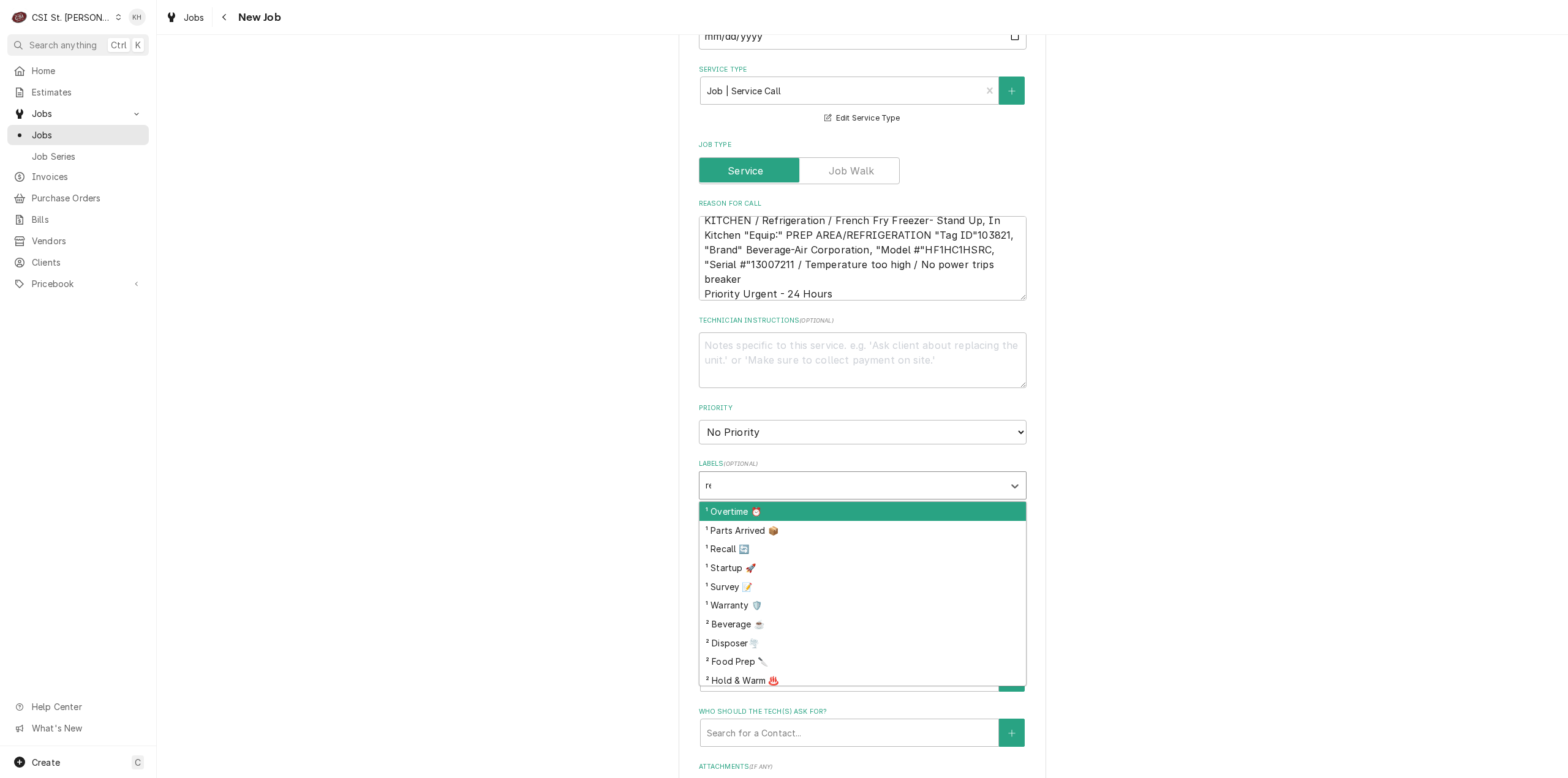
type input "ref"
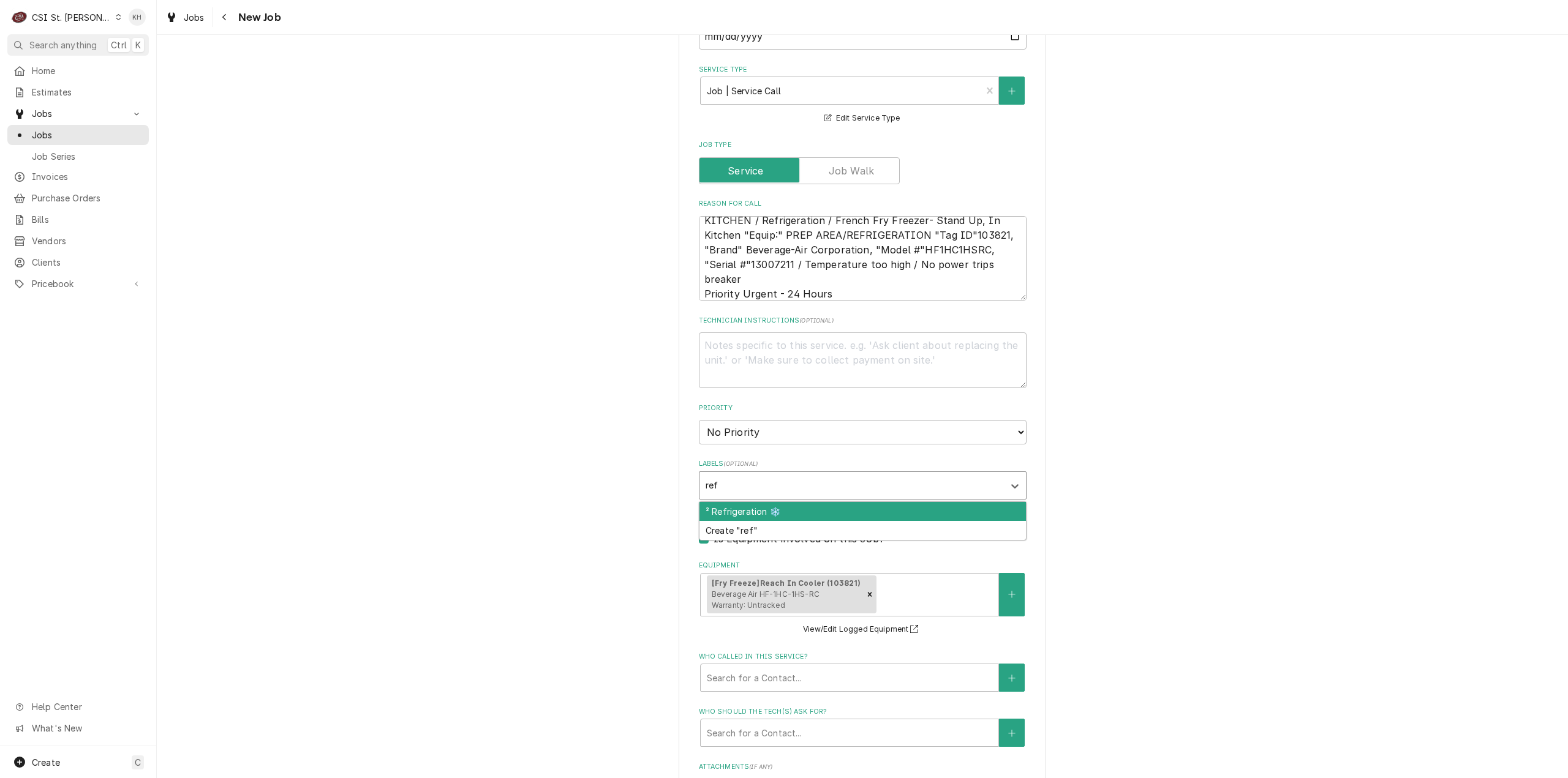
click at [756, 502] on div "² Refrigeration ❄️" at bounding box center [863, 512] width 326 height 19
type textarea "x"
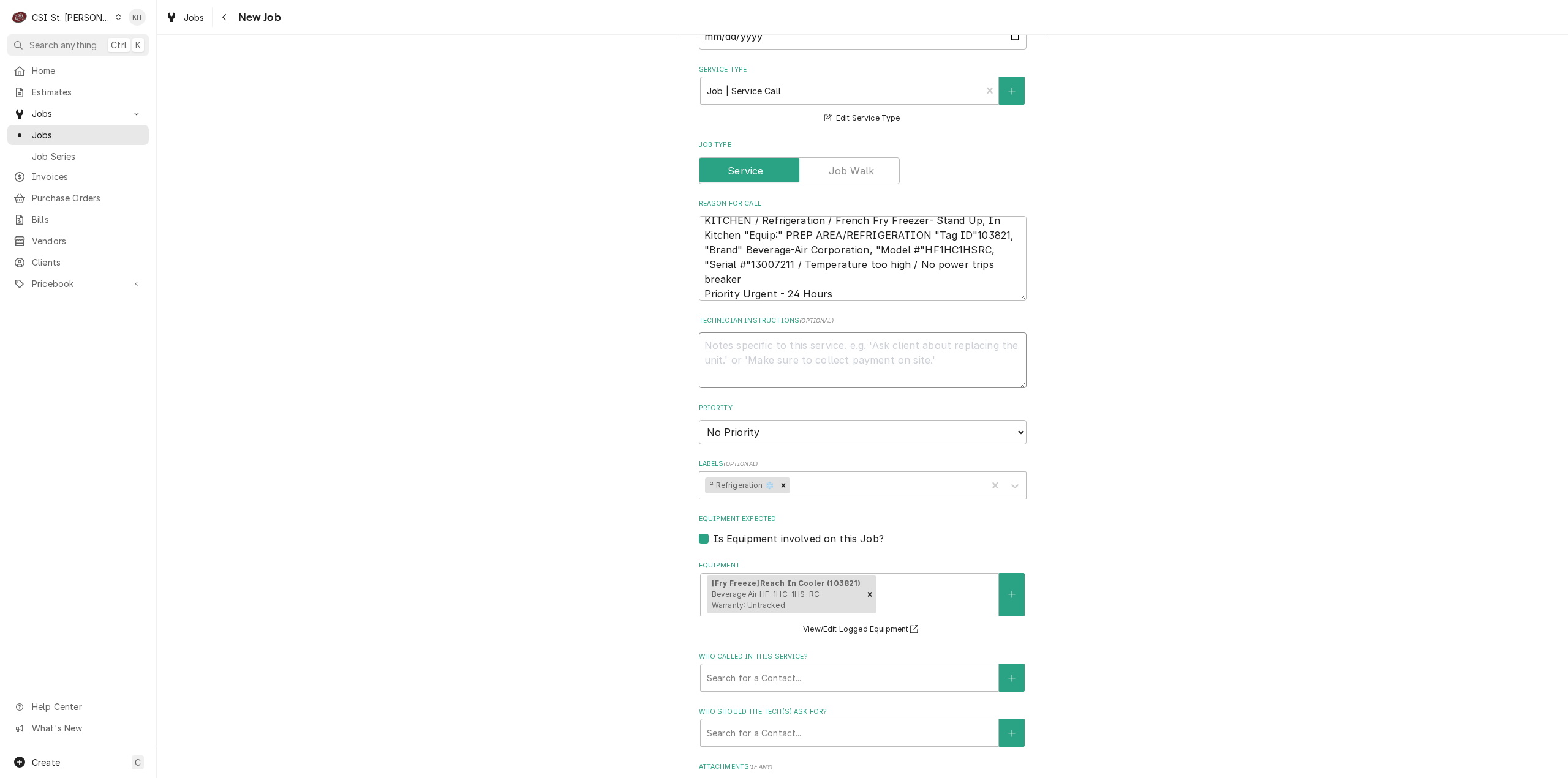
click at [802, 338] on textarea "Technician Instructions ( optional )" at bounding box center [863, 361] width 328 height 56
type textarea "x"
type textarea "N"
type textarea "x"
type textarea "NT"
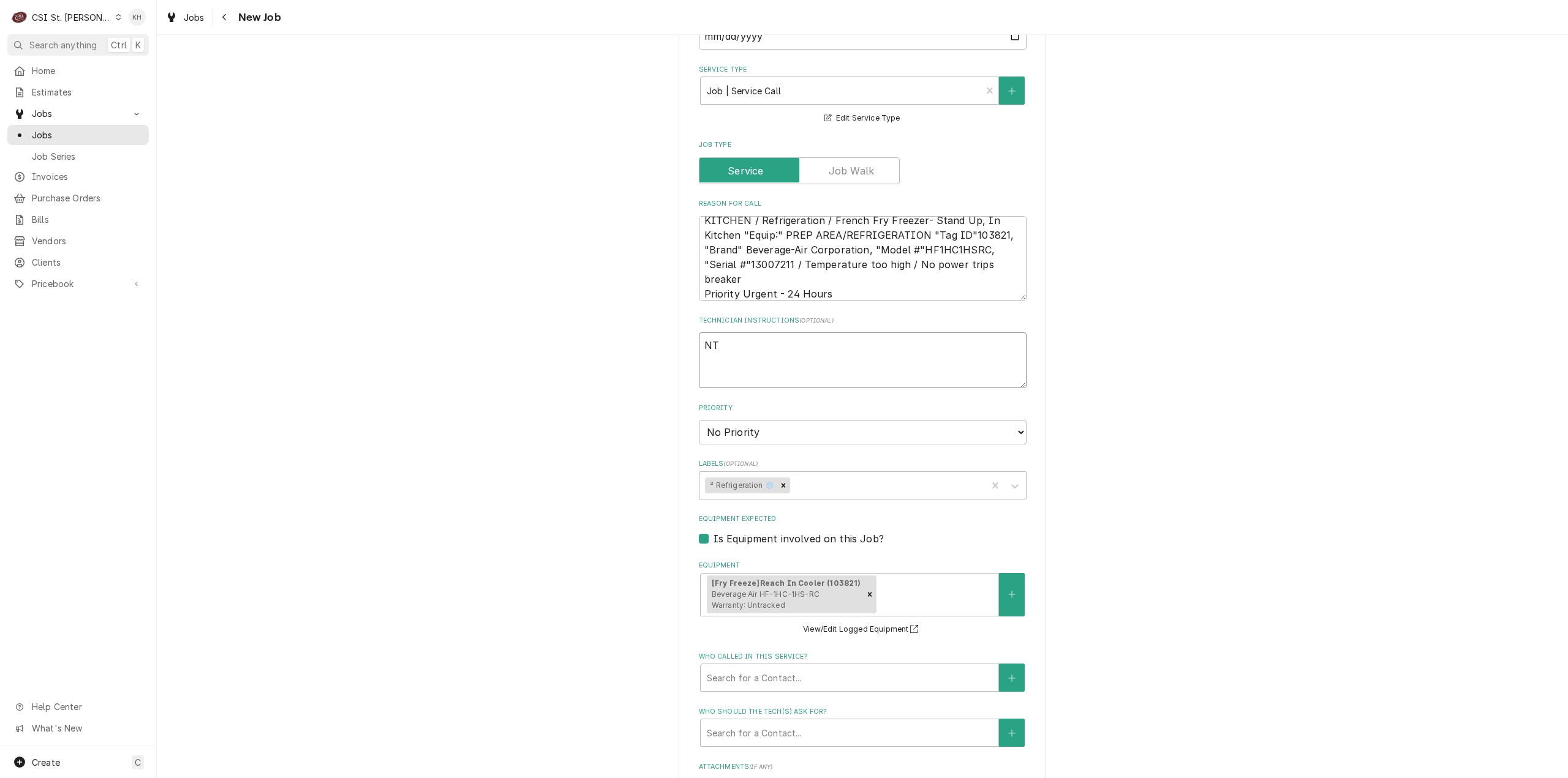
type textarea "x"
type textarea "NTE"
type textarea "x"
type textarea "NTE"
type textarea "x"
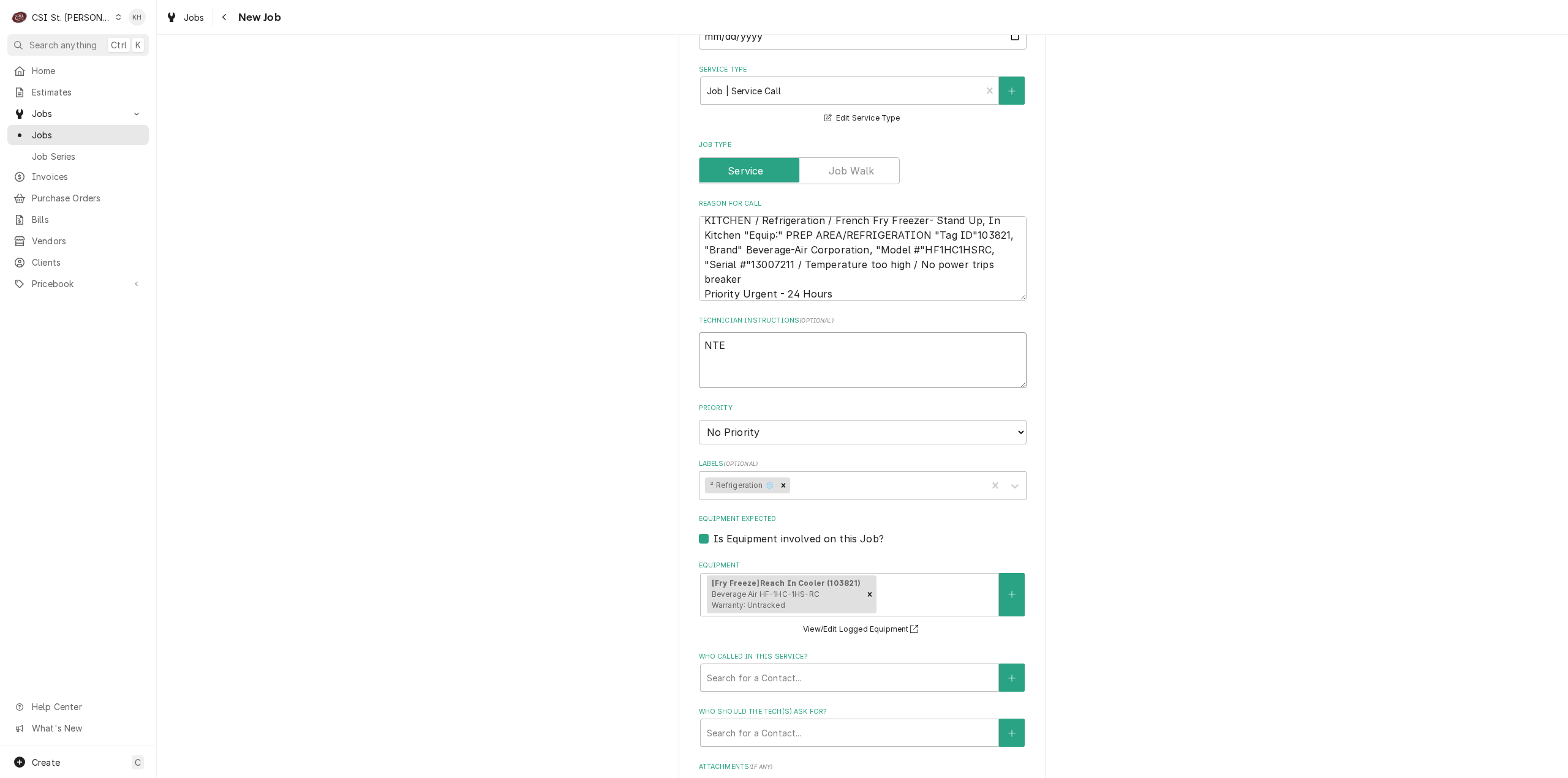
type textarea "NTE $"
type textarea "x"
type textarea "NTE $4"
type textarea "x"
type textarea "NTE $40"
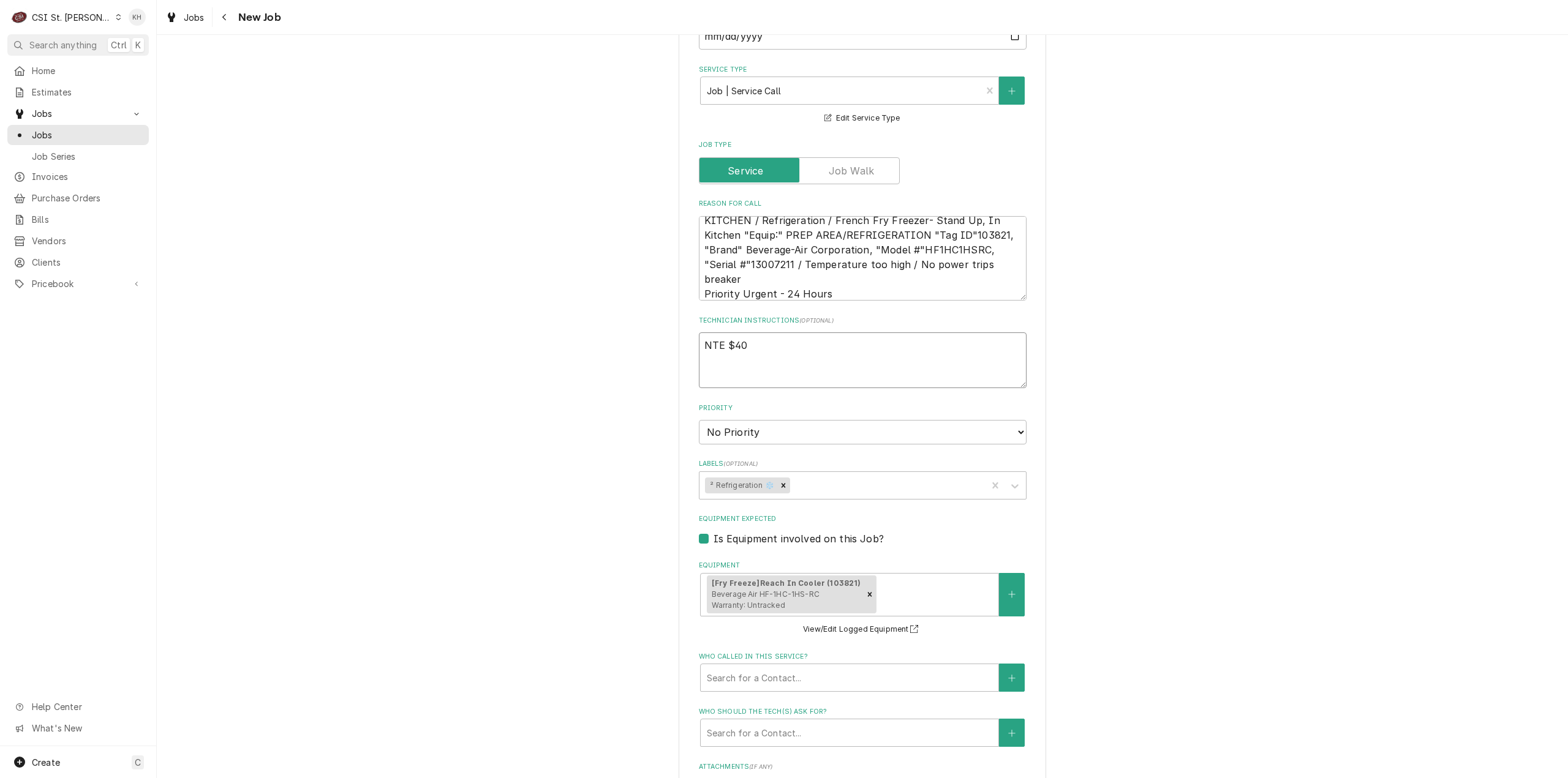
type textarea "x"
type textarea "NTE $400"
type textarea "x"
type textarea "NTE $400."
type textarea "x"
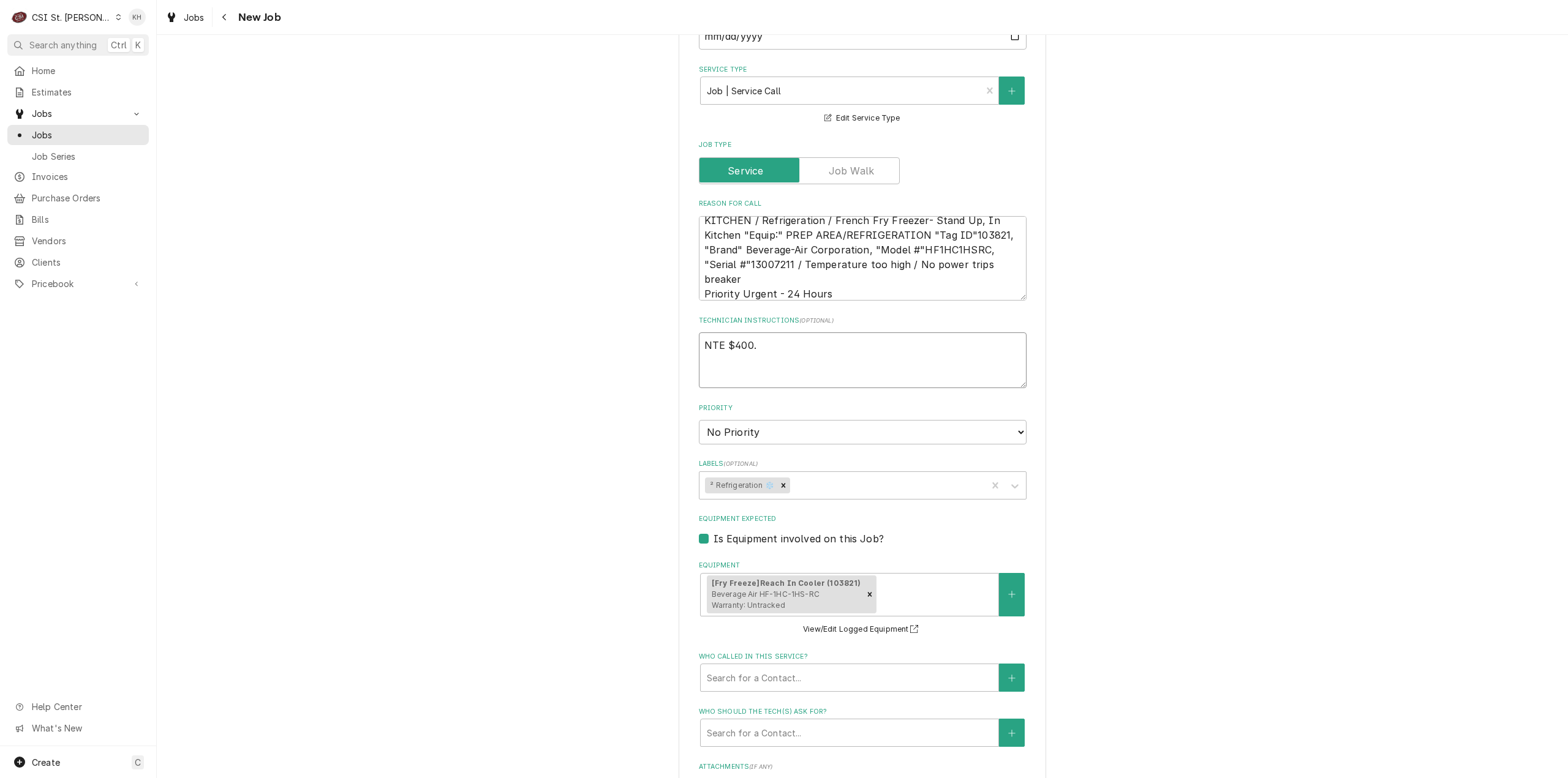
type textarea "NTE $400.0"
type textarea "x"
type textarea "NTE $400.00"
type textarea "x"
type textarea "NTE $400.00"
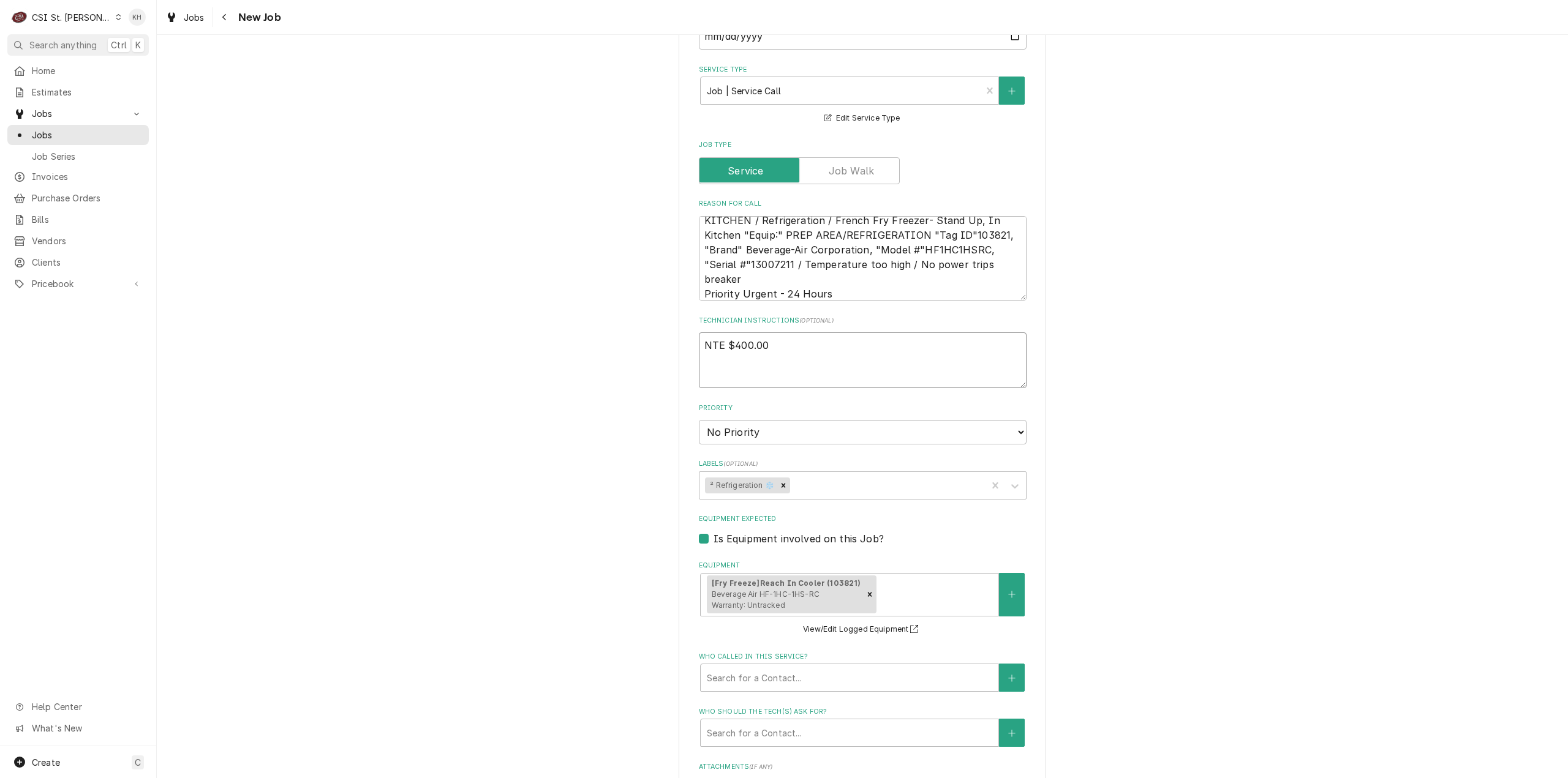
type textarea "x"
type textarea "NTE $400.00"
type textarea "x"
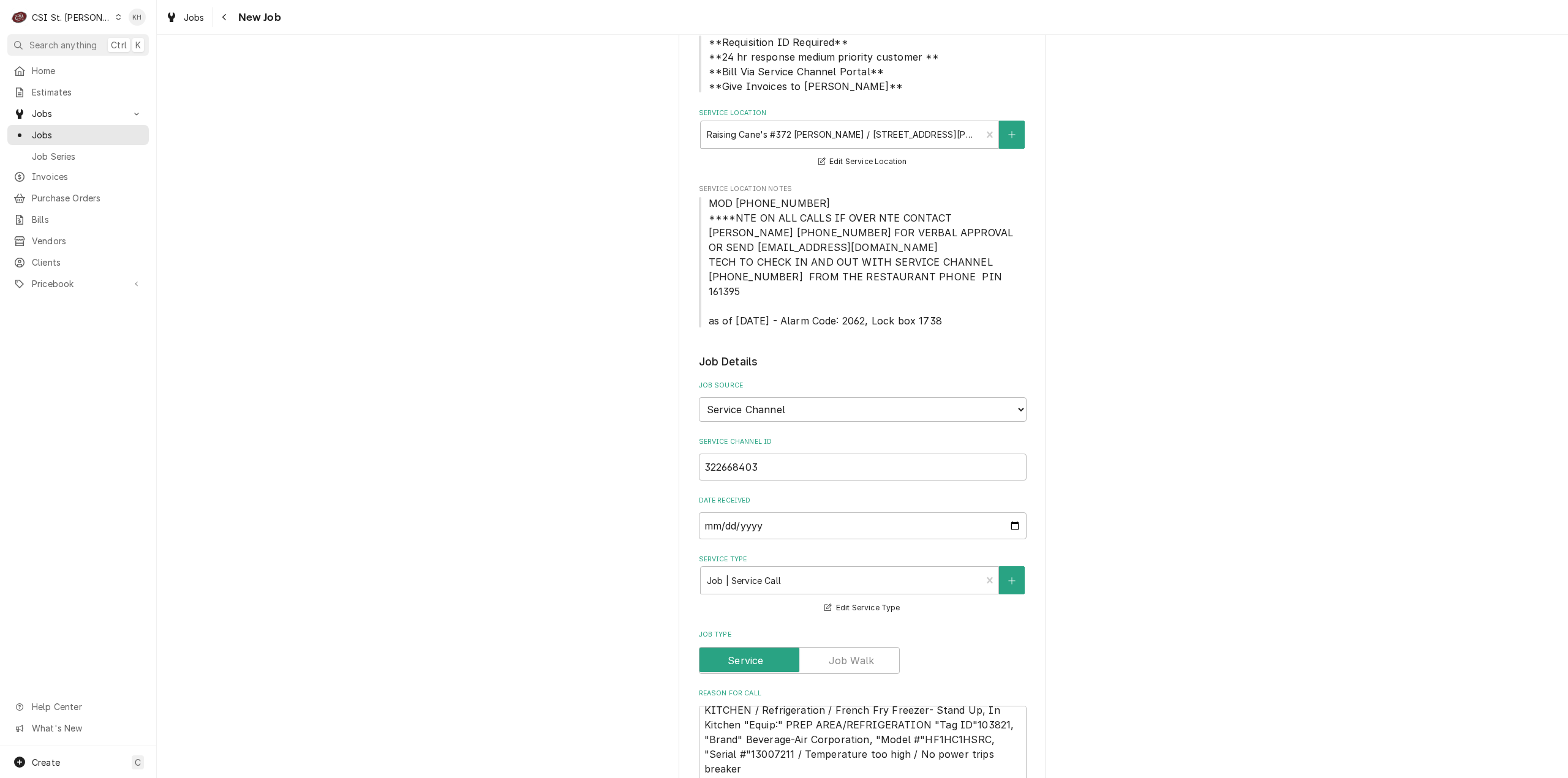
type textarea "NTE $400.00"
click at [708, 217] on span "MOD (314) 371-4025 ****NTE ON ALL CALLS IF OVER NTE CONTACT JEFF COSTA 636-399-…" at bounding box center [862, 262] width 308 height 130
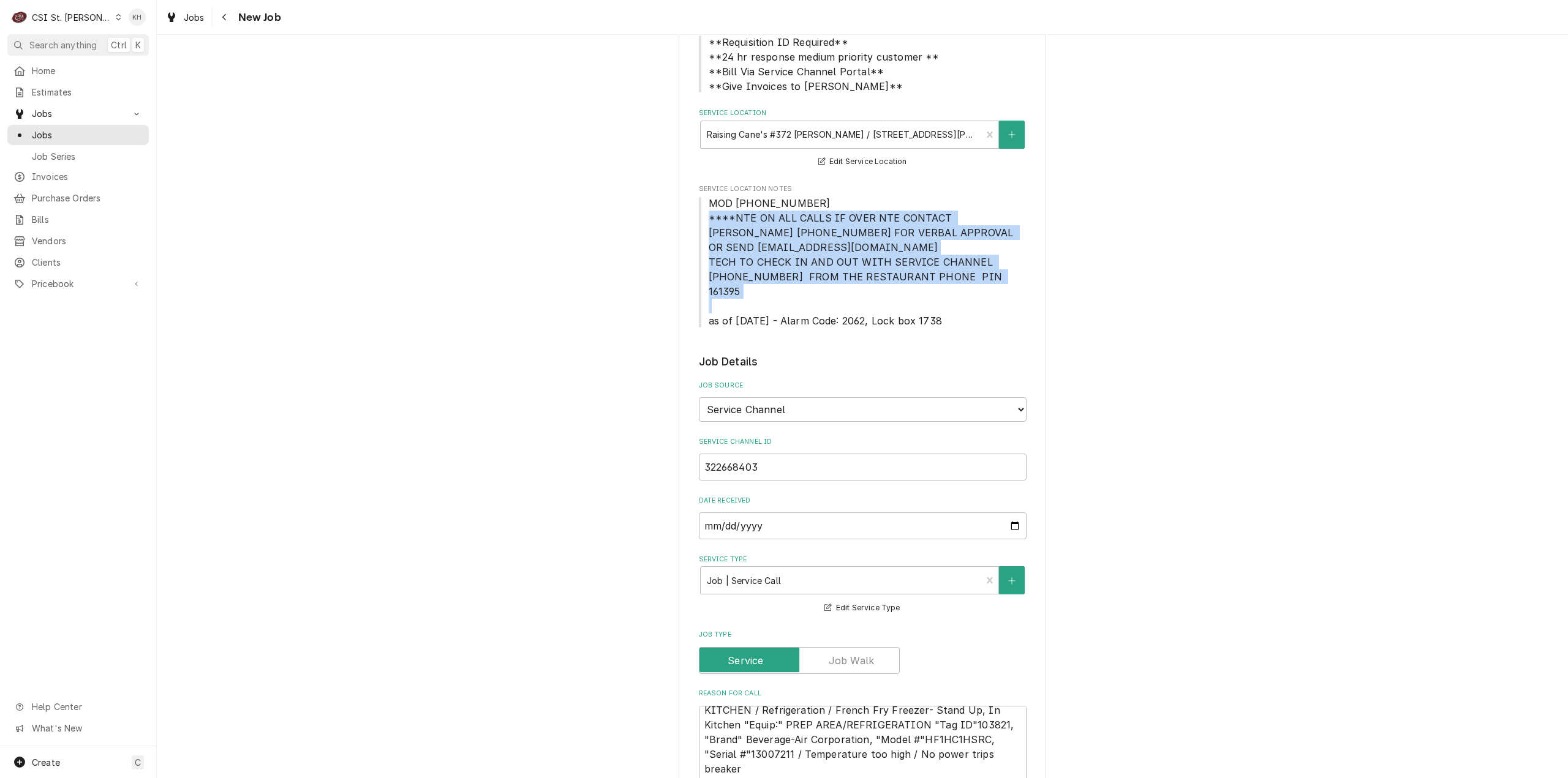
drag, startPoint x: 704, startPoint y: 218, endPoint x: 957, endPoint y: 290, distance: 263.0
click at [958, 290] on span "MOD (314) 371-4025 ****NTE ON ALL CALLS IF OVER NTE CONTACT JEFF COSTA 636-399-…" at bounding box center [863, 262] width 328 height 132
copy span "****NTE ON ALL CALLS IF OVER NTE CONTACT JEFF COSTA 636-399-1299 FOR VERBAL APP…"
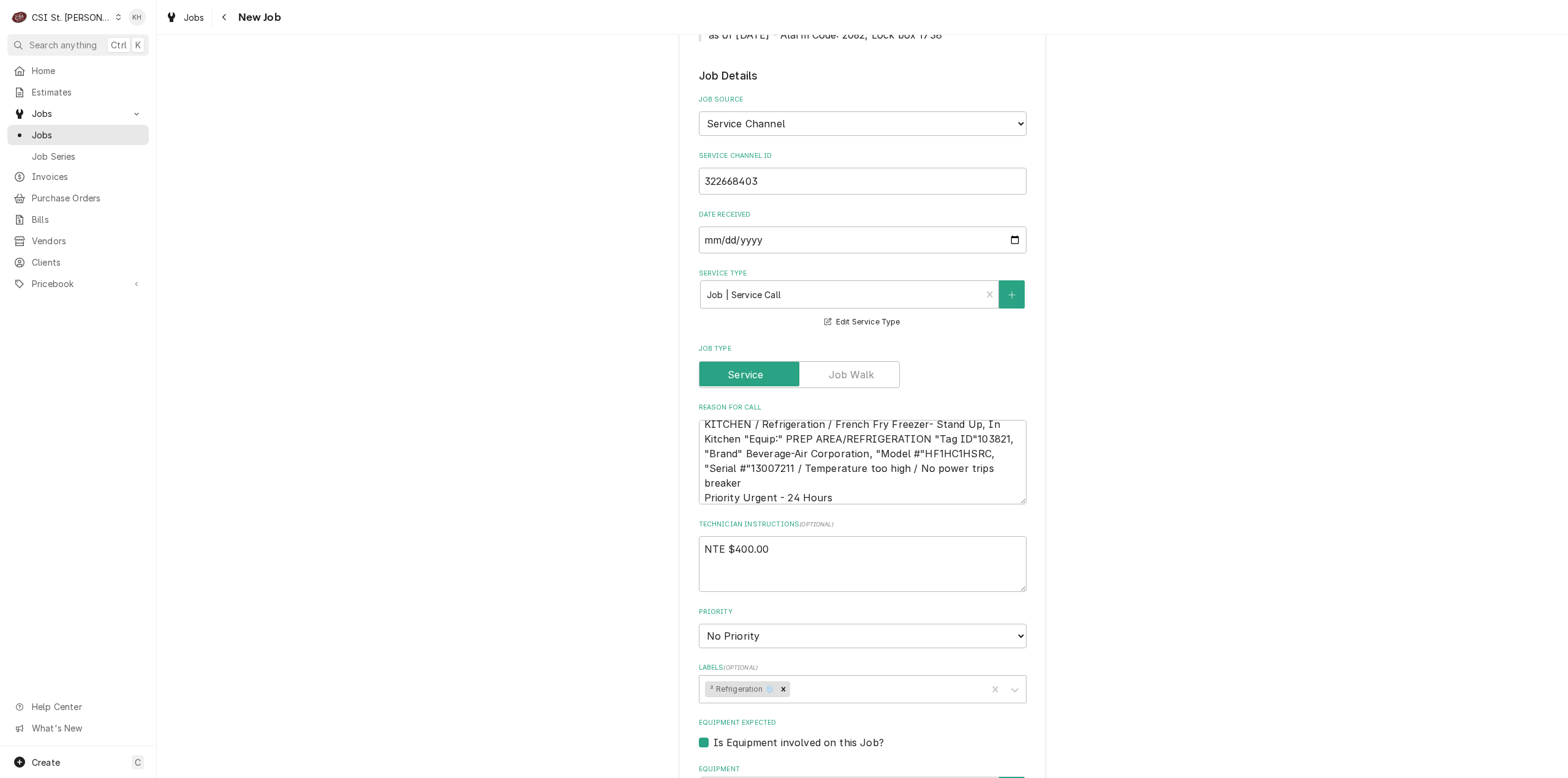
scroll to position [490, 0]
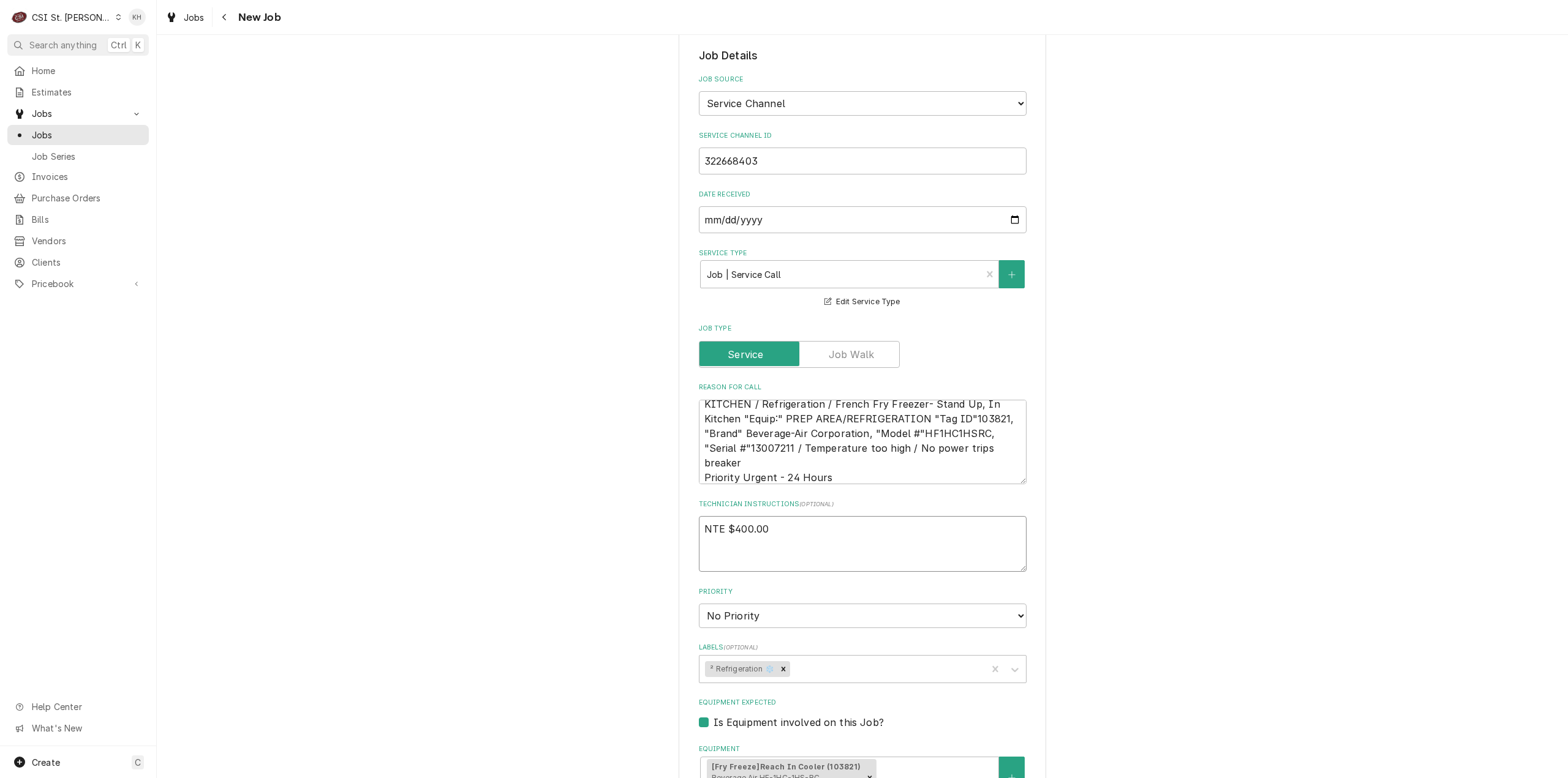
click at [738, 535] on textarea "NTE $400.00" at bounding box center [863, 544] width 328 height 56
paste textarea "****NTE ON ALL CALLS IF OVER NTE CONTACT JEFF COSTA 636-399-1299 FOR VERBAL APP…"
type textarea "x"
type textarea "NTE $400.00 ****NTE ON ALL CALLS IF OVER NTE CONTACT JEFF COSTA 636-399-1299 FO…"
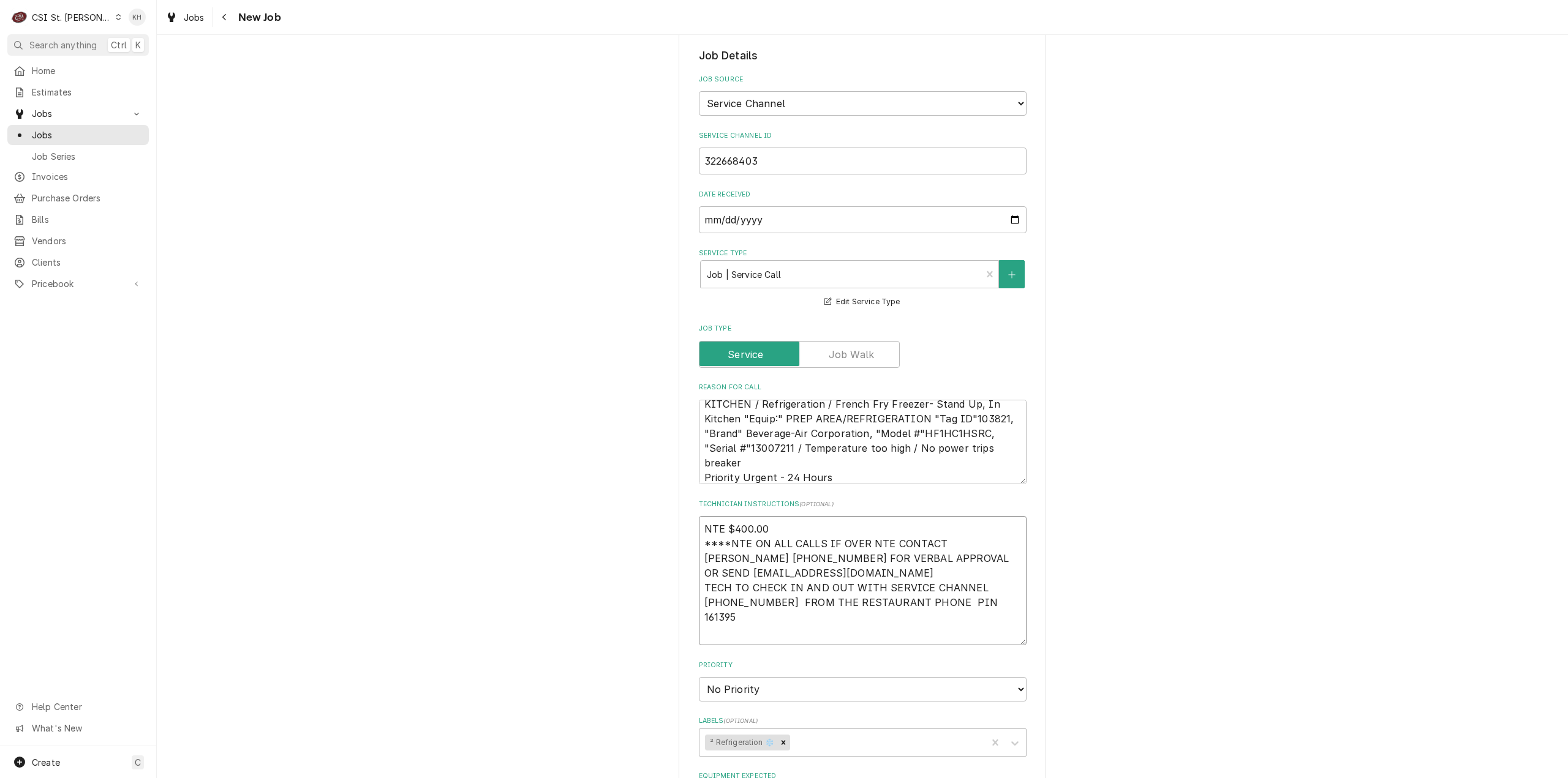
click at [766, 516] on textarea "NTE $400.00 ****NTE ON ALL CALLS IF OVER NTE CONTACT JEFF COSTA 636-399-1299 FO…" at bounding box center [863, 580] width 328 height 129
type textarea "x"
type textarea "NTE $400.00 ****NTE ON ALL CALLS IF OVER NTE CONTACT JEFF COSTA 636-399-1299 FO…"
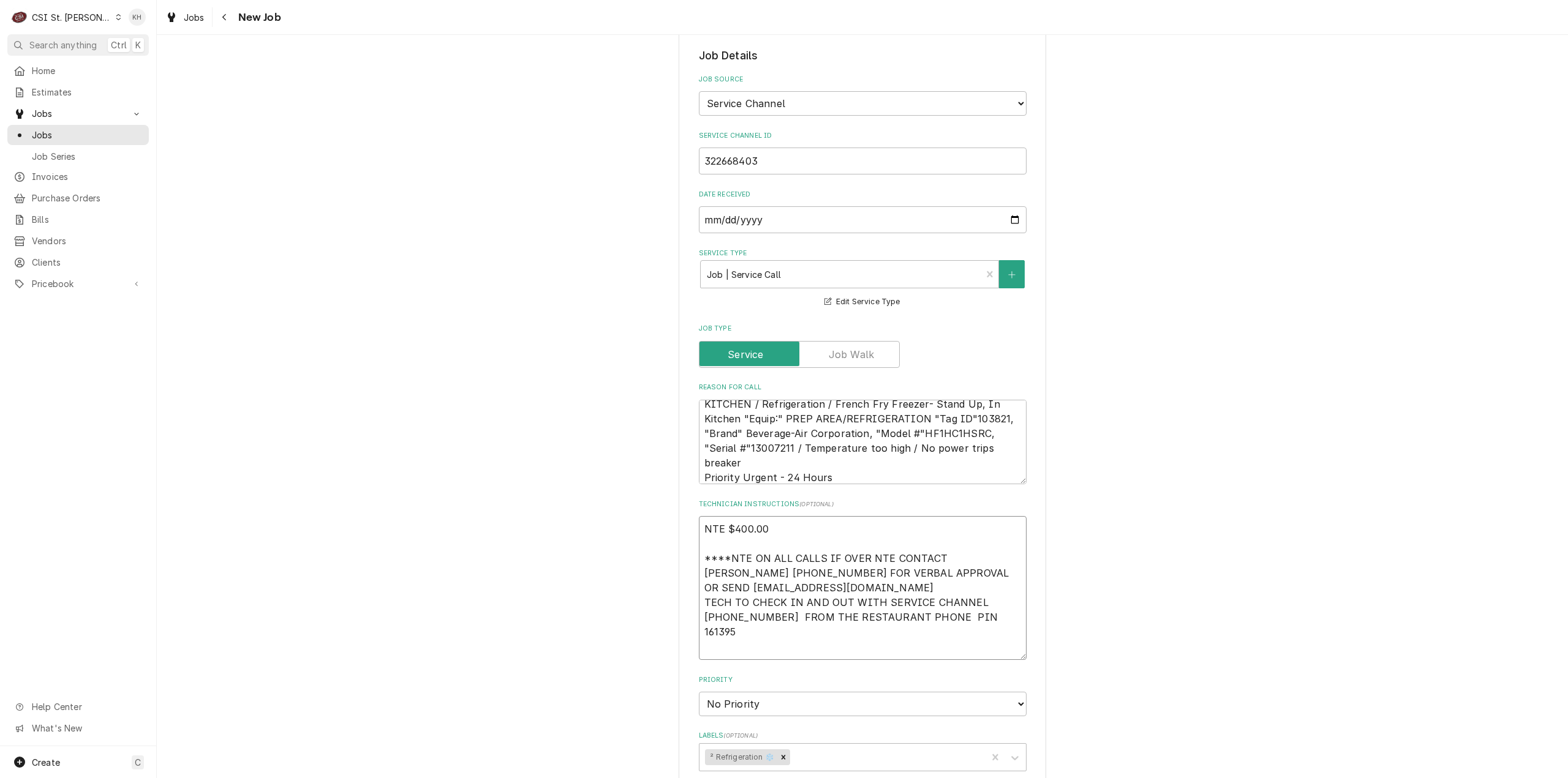
type textarea "x"
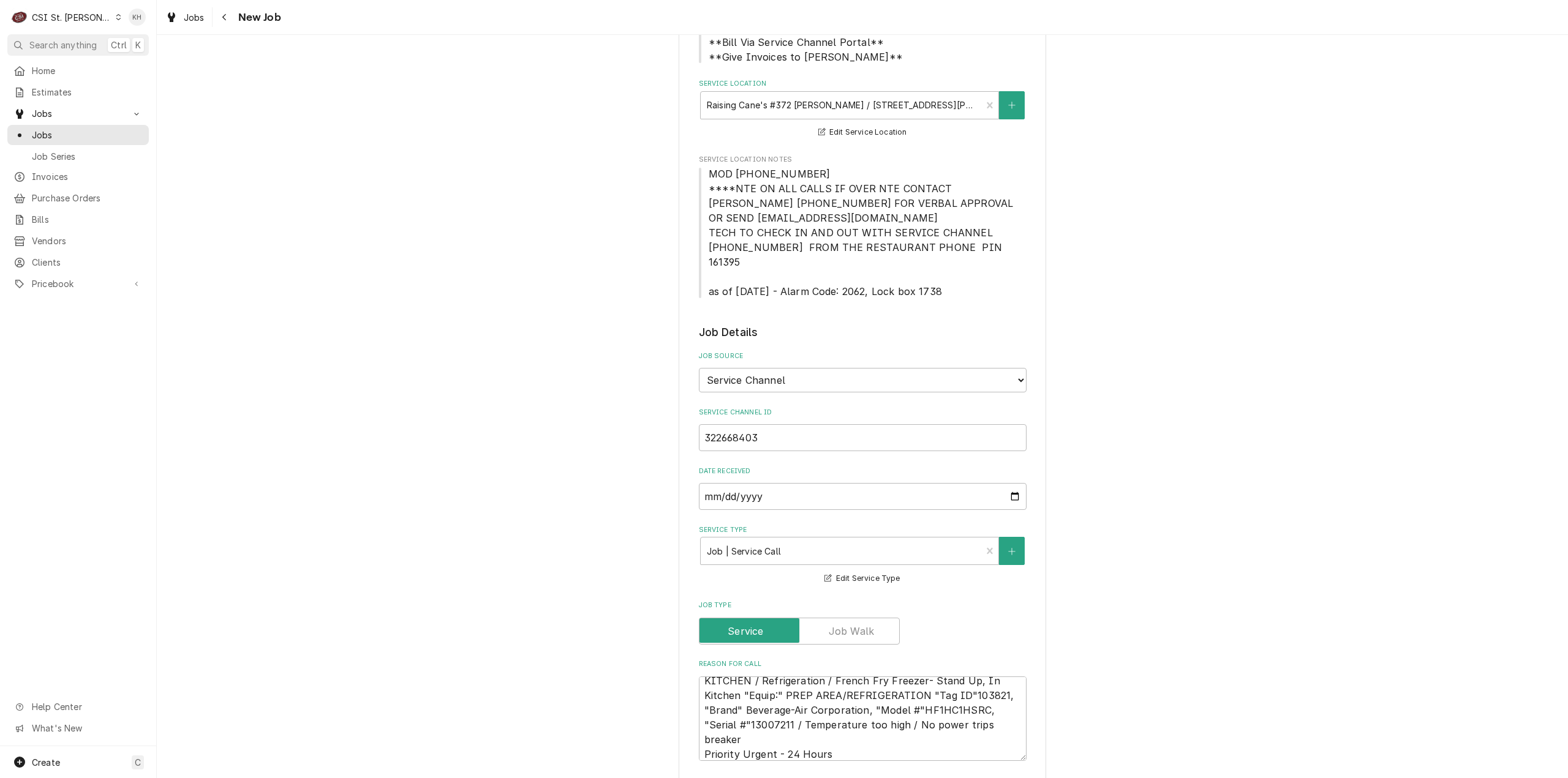
scroll to position [61, 0]
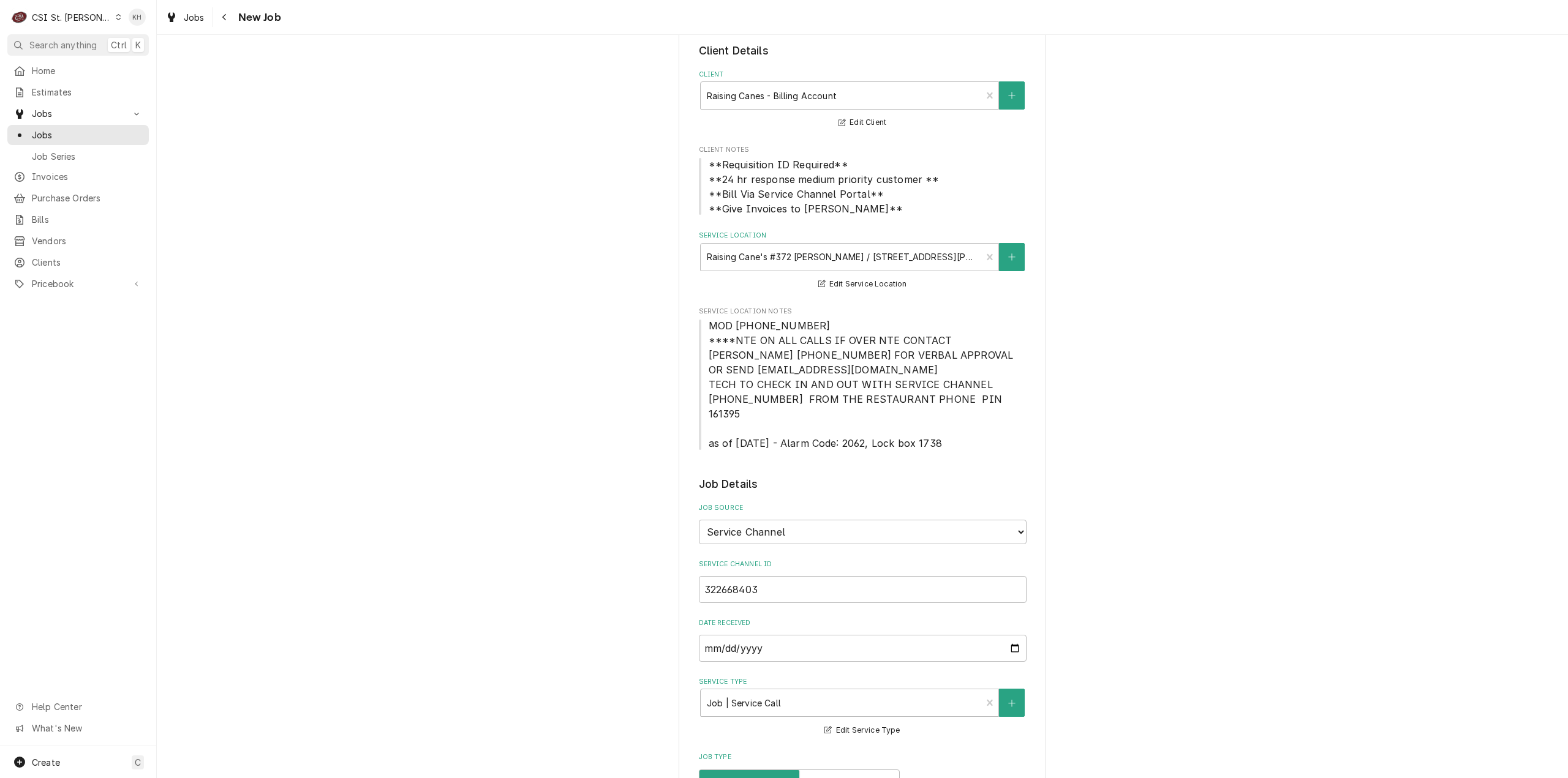
type textarea "NTE $400.00 ****NTE ON ALL CALLS IF OVER NTE CONTACT JEFF COSTA 636-399-1299 FO…"
click at [807, 324] on span "MOD (314) 371-4025 ****NTE ON ALL CALLS IF OVER NTE CONTACT JEFF COSTA 636-399-…" at bounding box center [863, 384] width 328 height 132
drag, startPoint x: 801, startPoint y: 324, endPoint x: 703, endPoint y: 330, distance: 98.2
click at [708, 330] on span "MOD (314) 371-4025 ****NTE ON ALL CALLS IF OVER NTE CONTACT JEFF COSTA 636-399-…" at bounding box center [862, 384] width 308 height 130
copy span "MOD (314) 371-4025"
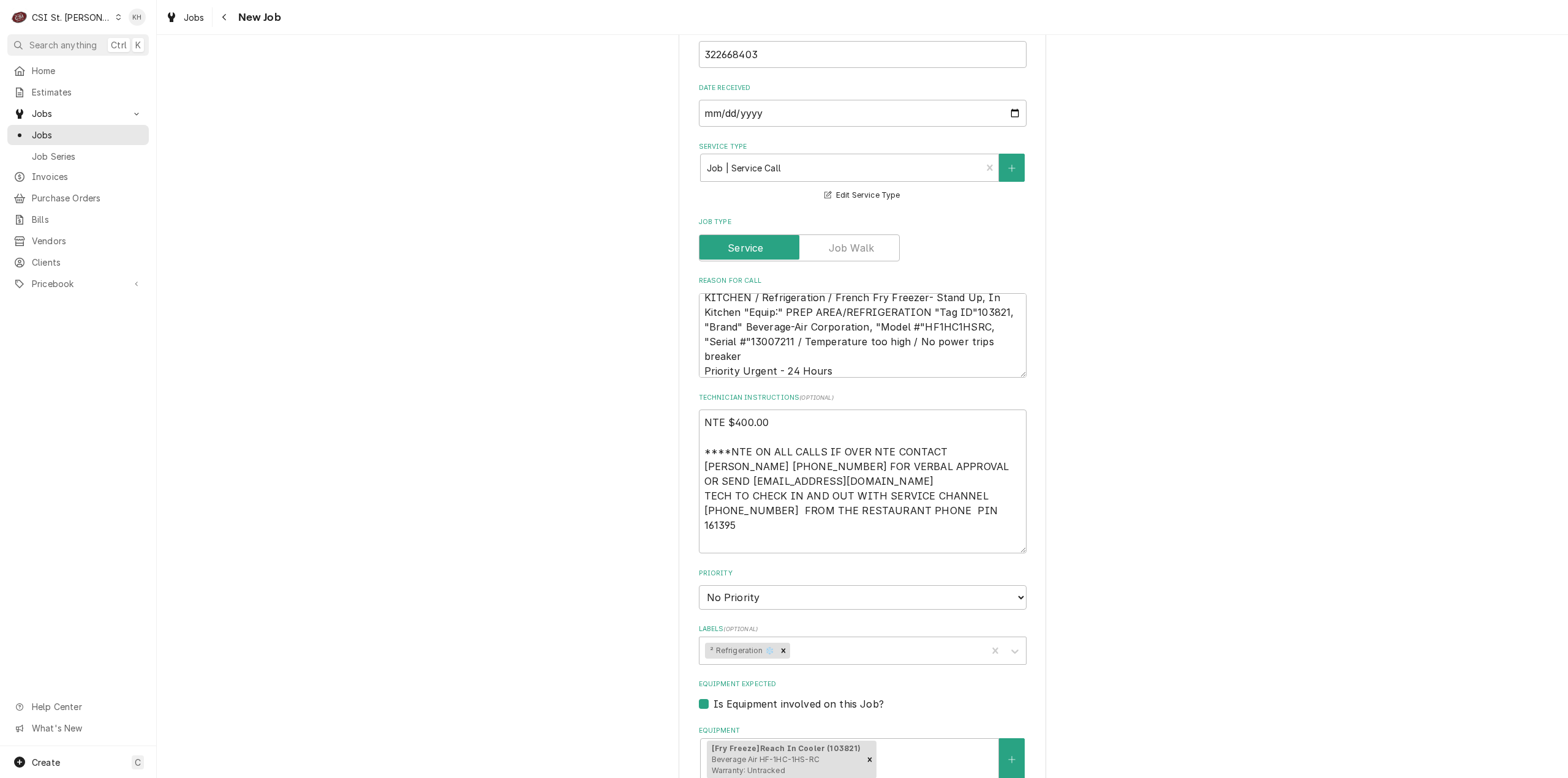
scroll to position [612, 0]
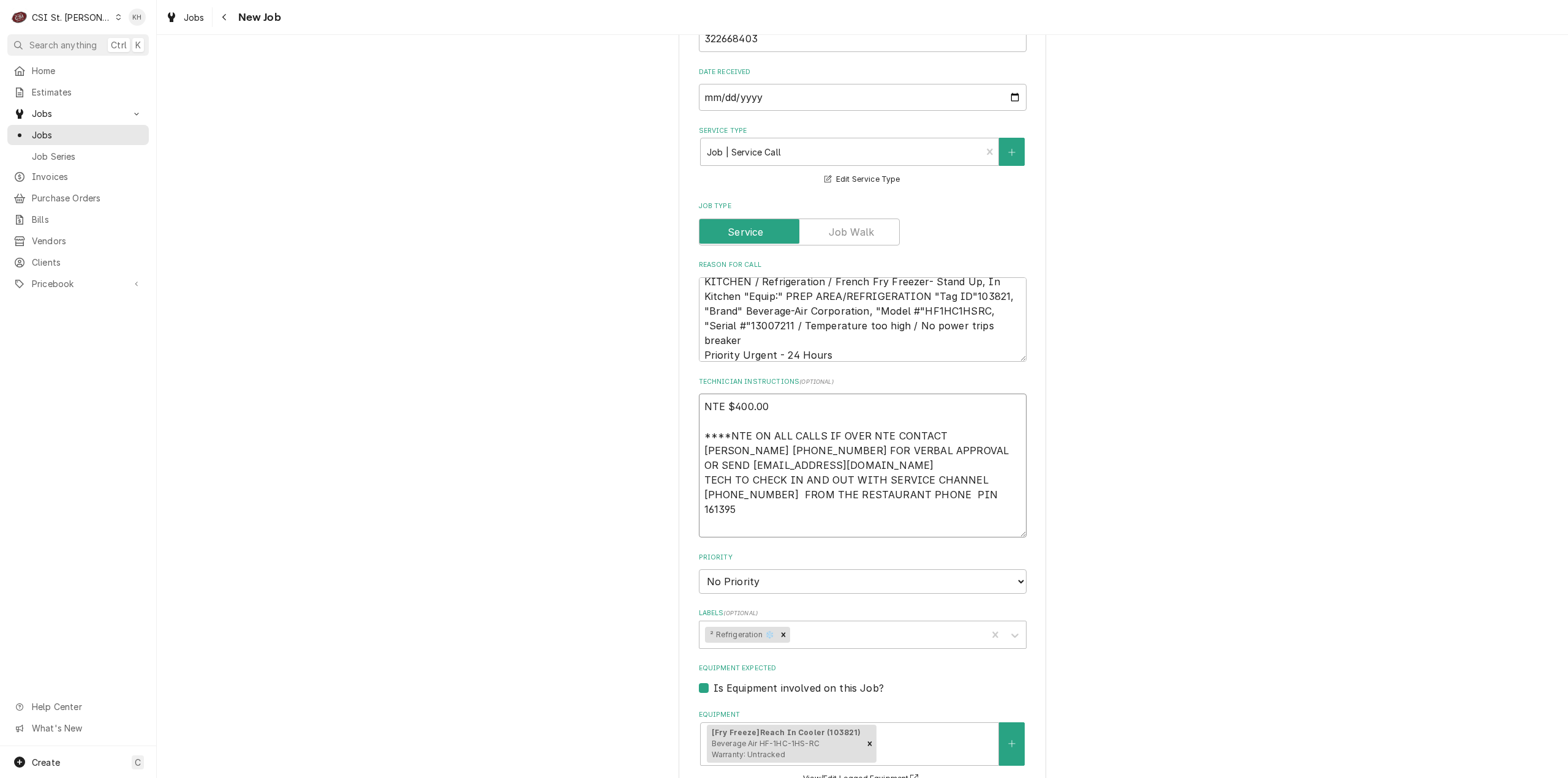
click at [722, 515] on textarea "NTE $400.00 ****NTE ON ALL CALLS IF OVER NTE CONTACT JEFF COSTA 636-399-1299 FO…" at bounding box center [863, 465] width 328 height 144
paste textarea "MOD (314) 371-4025"
type textarea "x"
type textarea "NTE $400.00 ****NTE ON ALL CALLS IF OVER NTE CONTACT JEFF COSTA 636-399-1299 FO…"
type textarea "x"
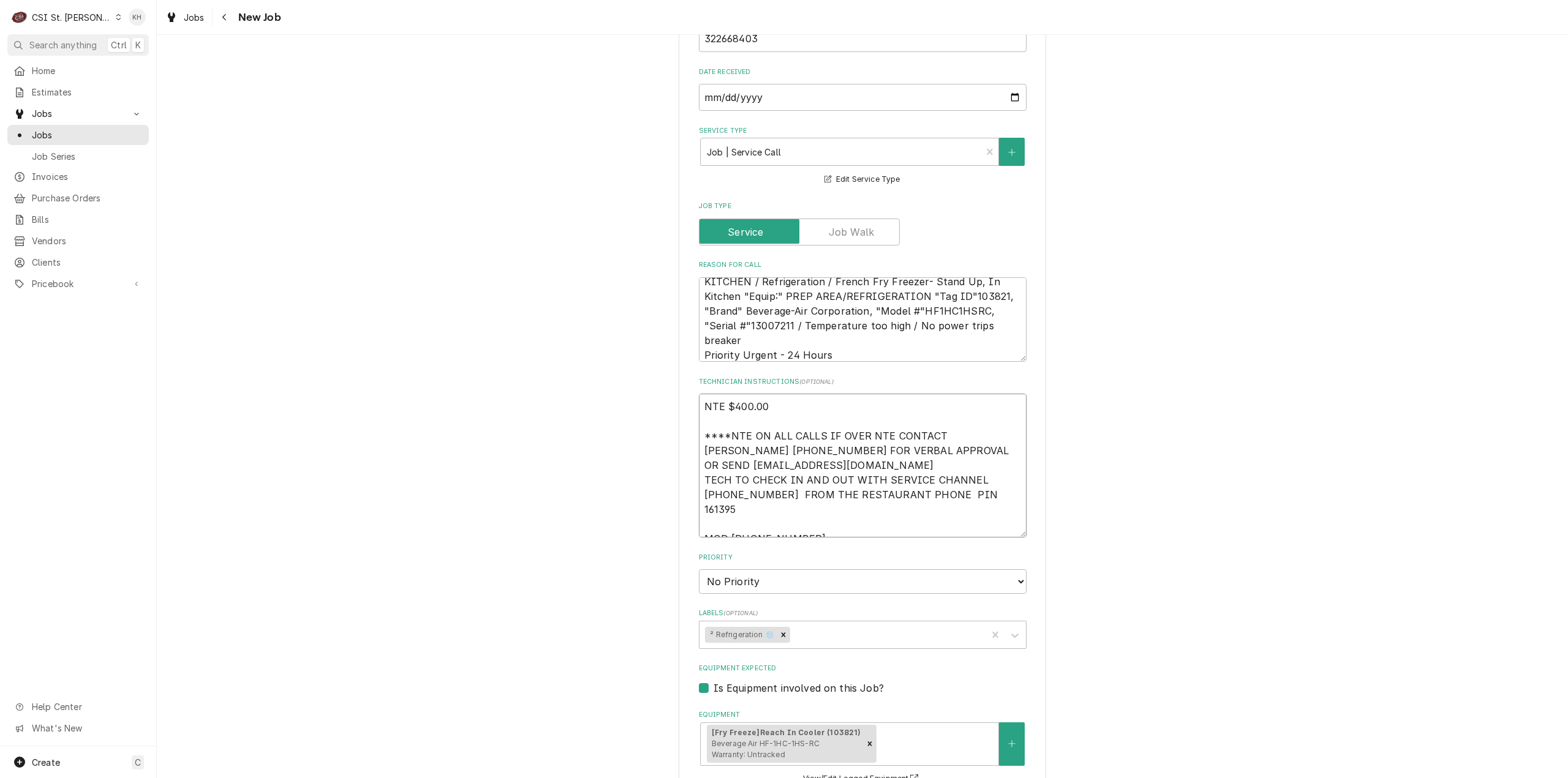
type textarea "NTE $400.00 ****NTE ON ALL CALLS IF OVER NTE CONTACT JEFF COSTA 636-399-1299 FO…"
click at [765, 574] on select "No Priority Urgent High Medium Low" at bounding box center [863, 581] width 328 height 24
select select "3"
click at [699, 569] on select "No Priority Urgent High Medium Low" at bounding box center [863, 581] width 328 height 24
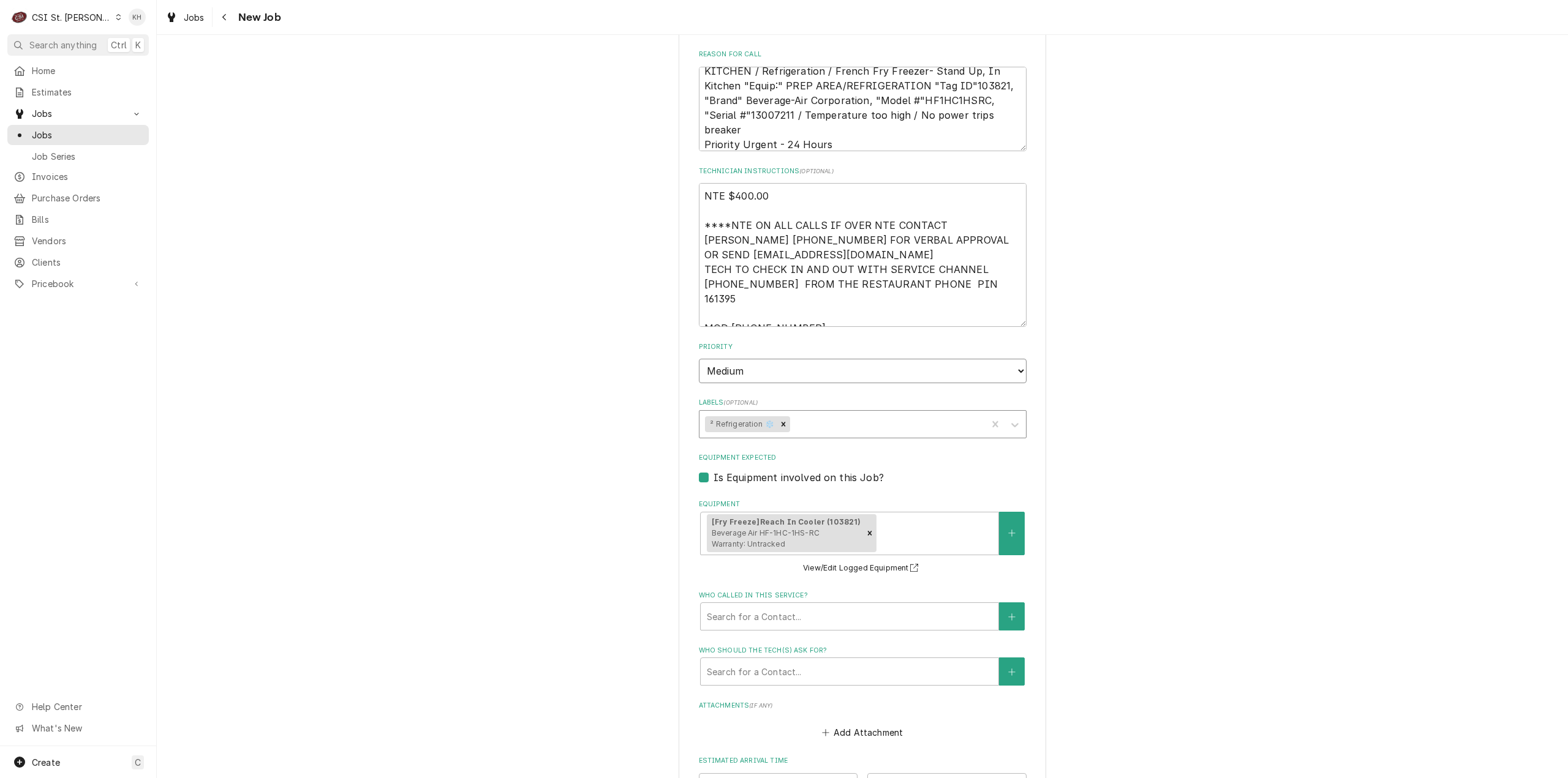
scroll to position [857, 0]
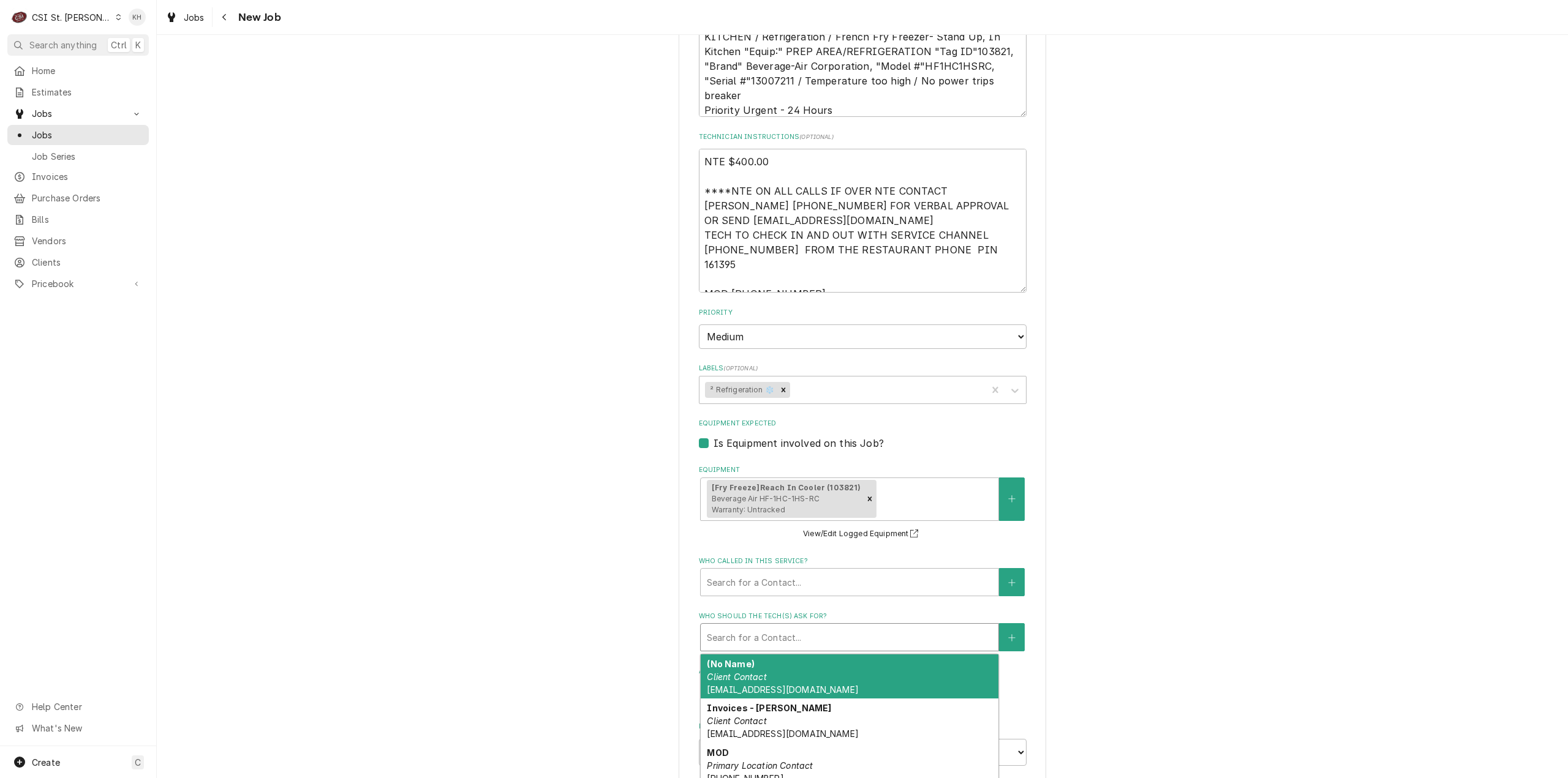
click at [766, 626] on div "Who should the tech(s) ask for?" at bounding box center [849, 637] width 286 height 22
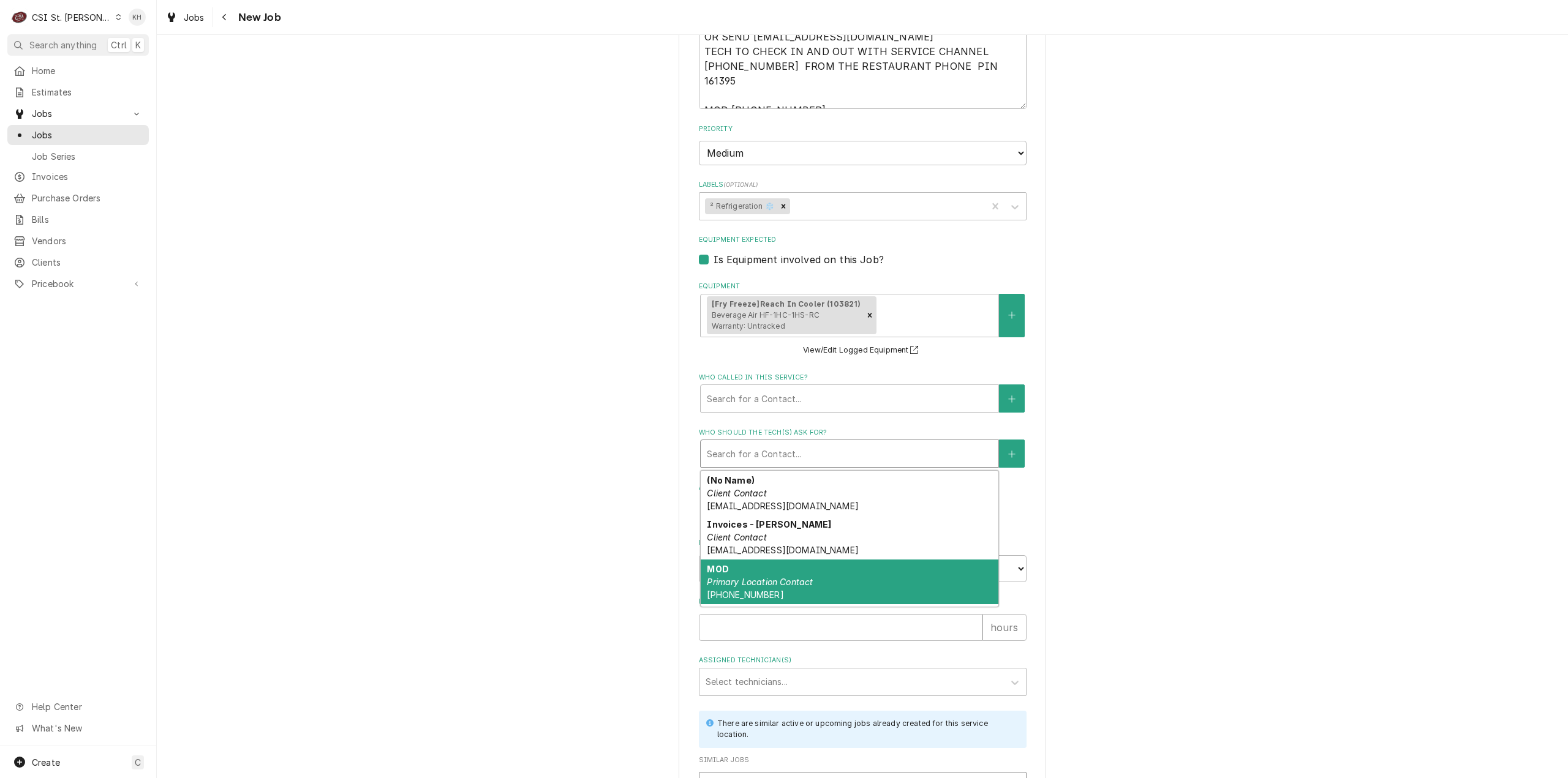
click at [759, 589] on span "(314) 371-4025" at bounding box center [745, 594] width 77 height 10
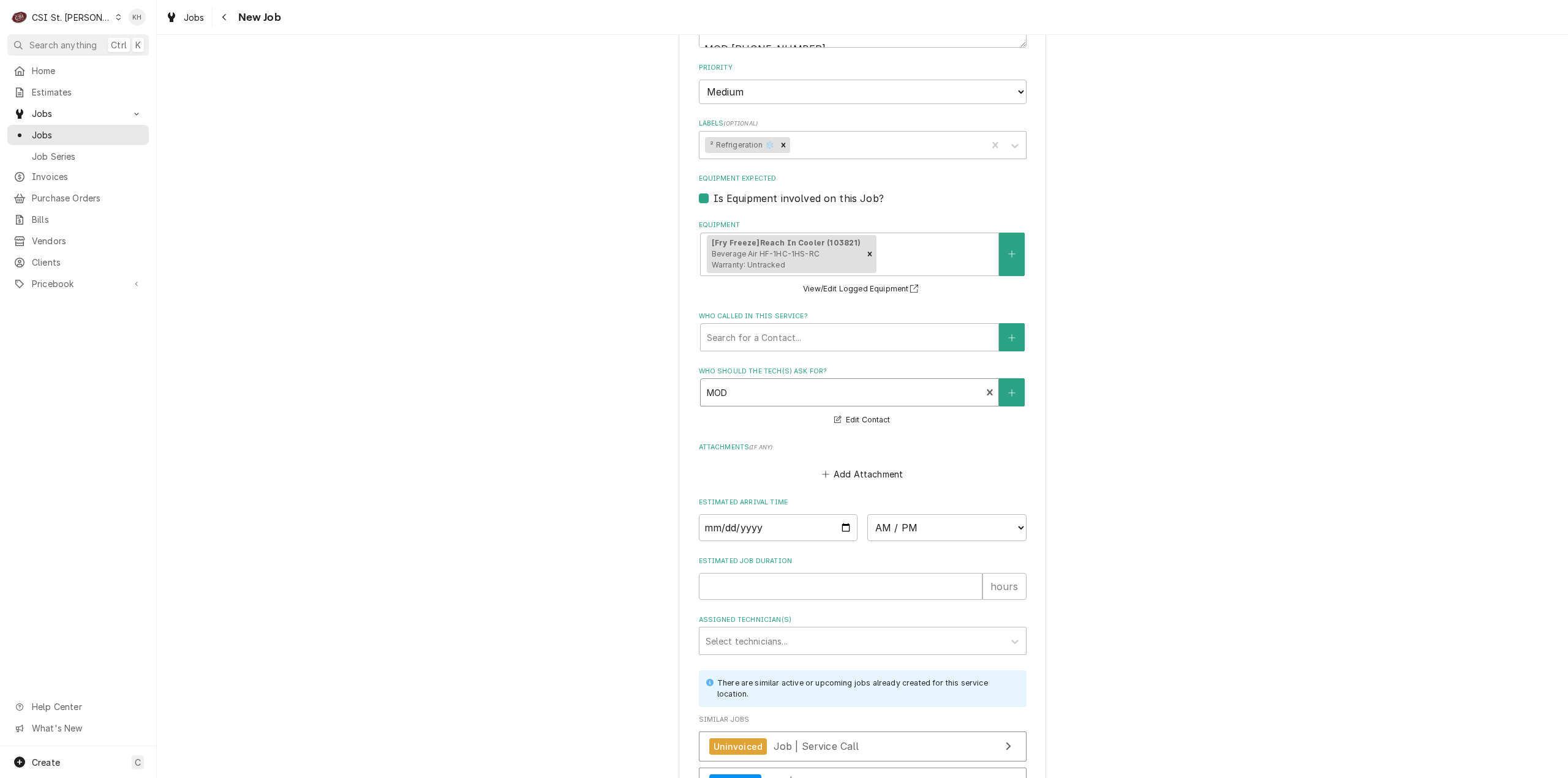
scroll to position [1221, 0]
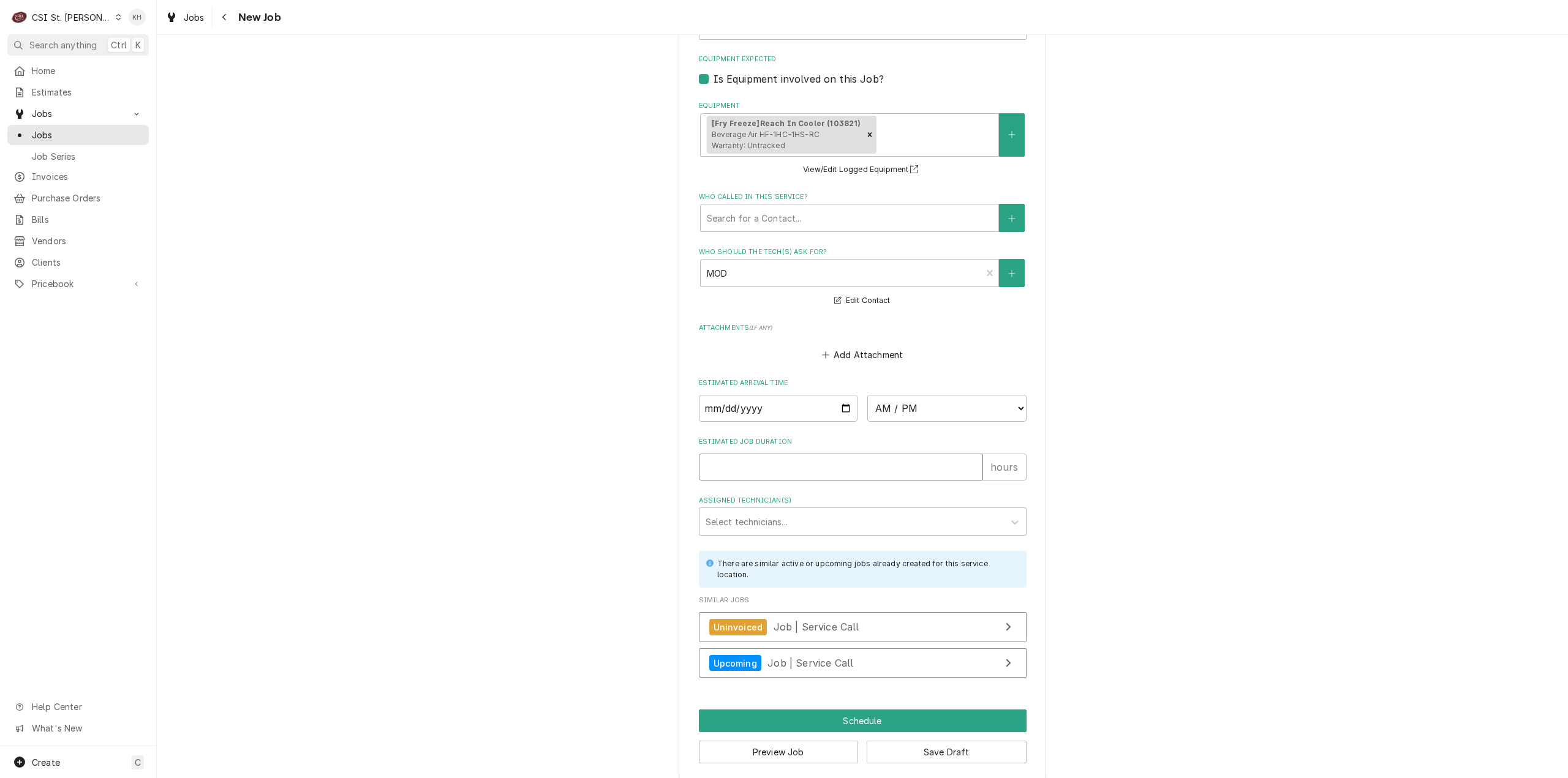
click at [825, 454] on input "Estimated Job Duration" at bounding box center [840, 467] width 283 height 27
type textarea "x"
type input "2"
type textarea "x"
type input "2"
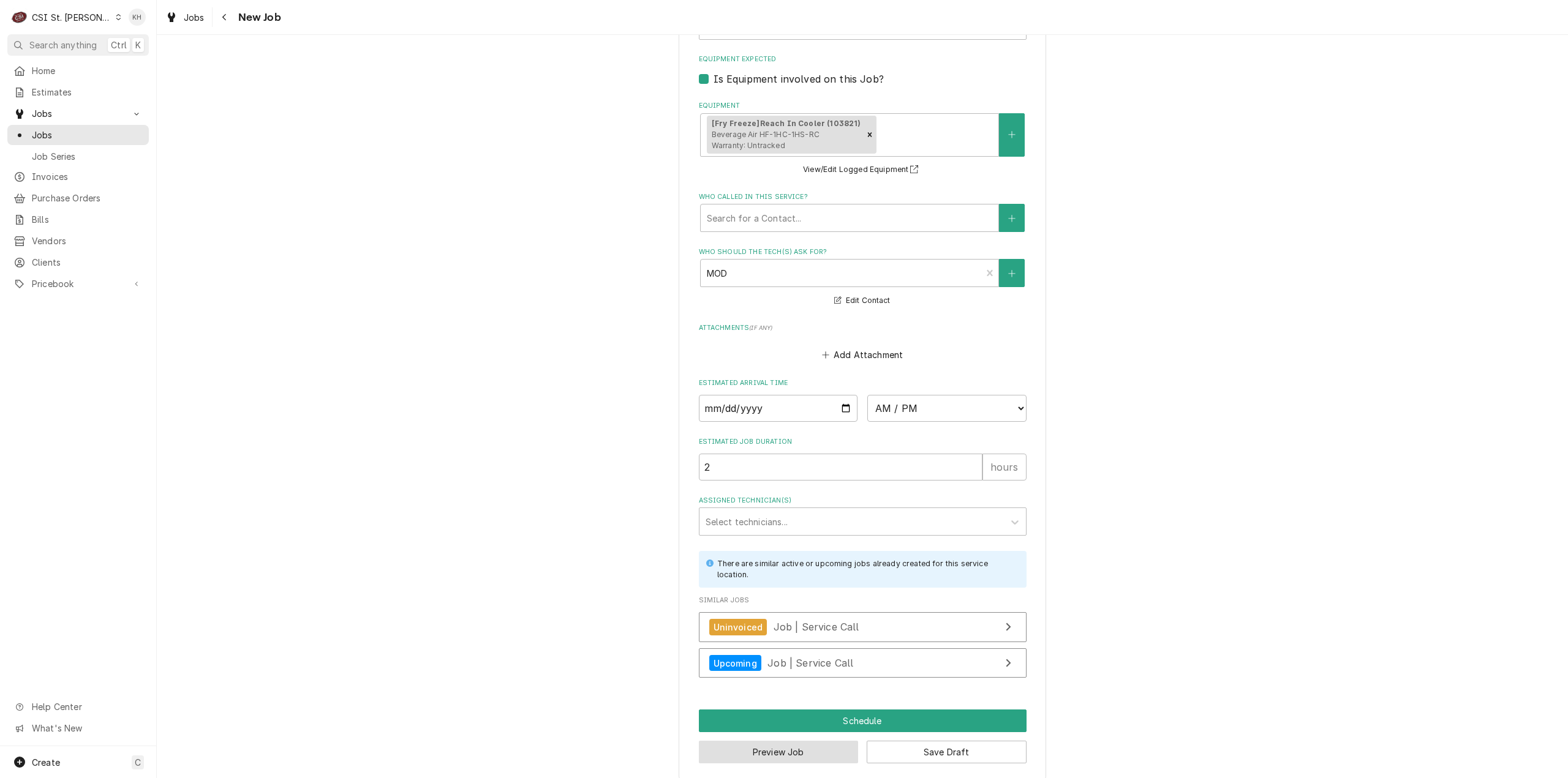
click at [790, 740] on button "Preview Job" at bounding box center [778, 751] width 160 height 23
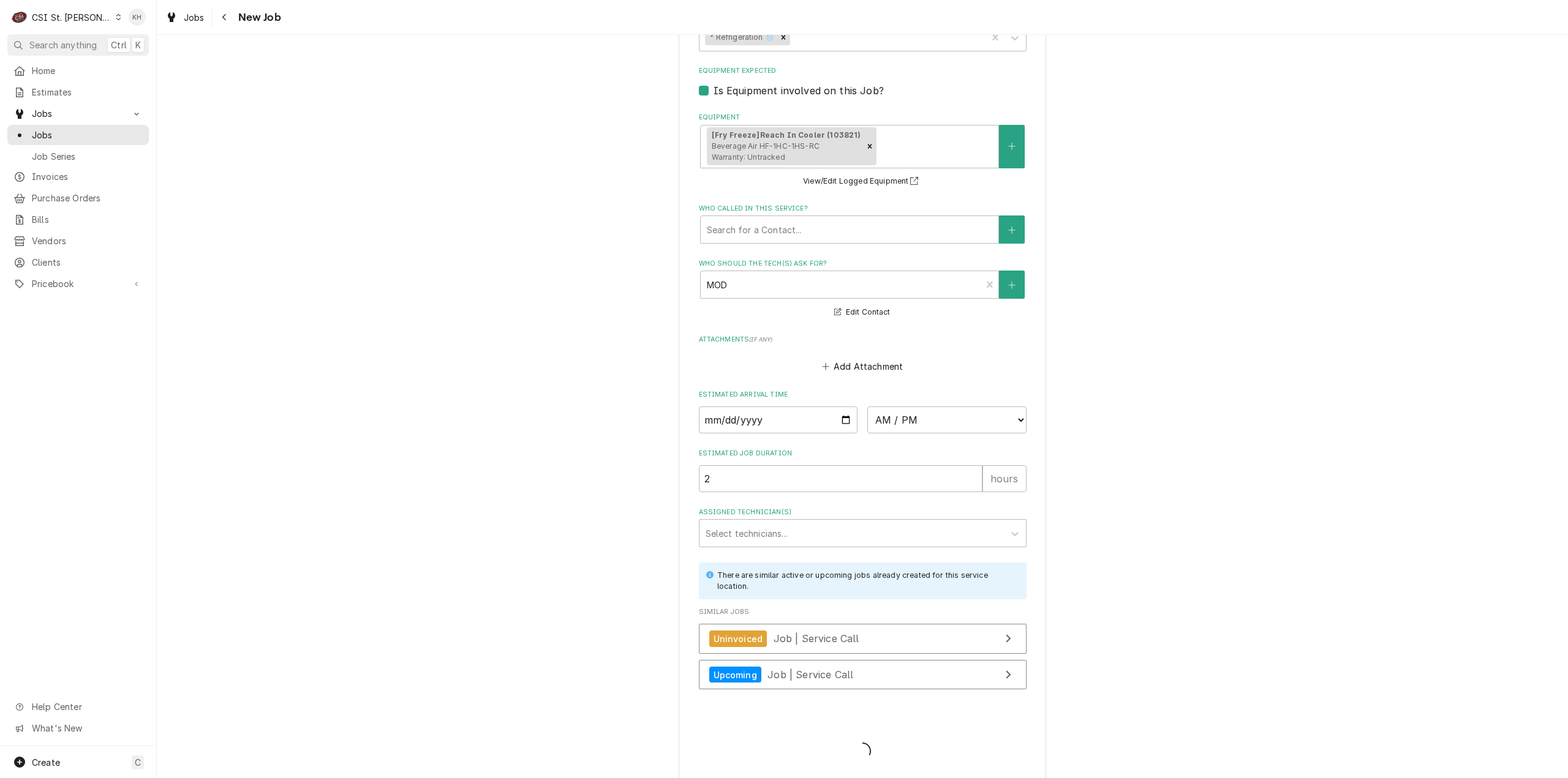
type textarea "x"
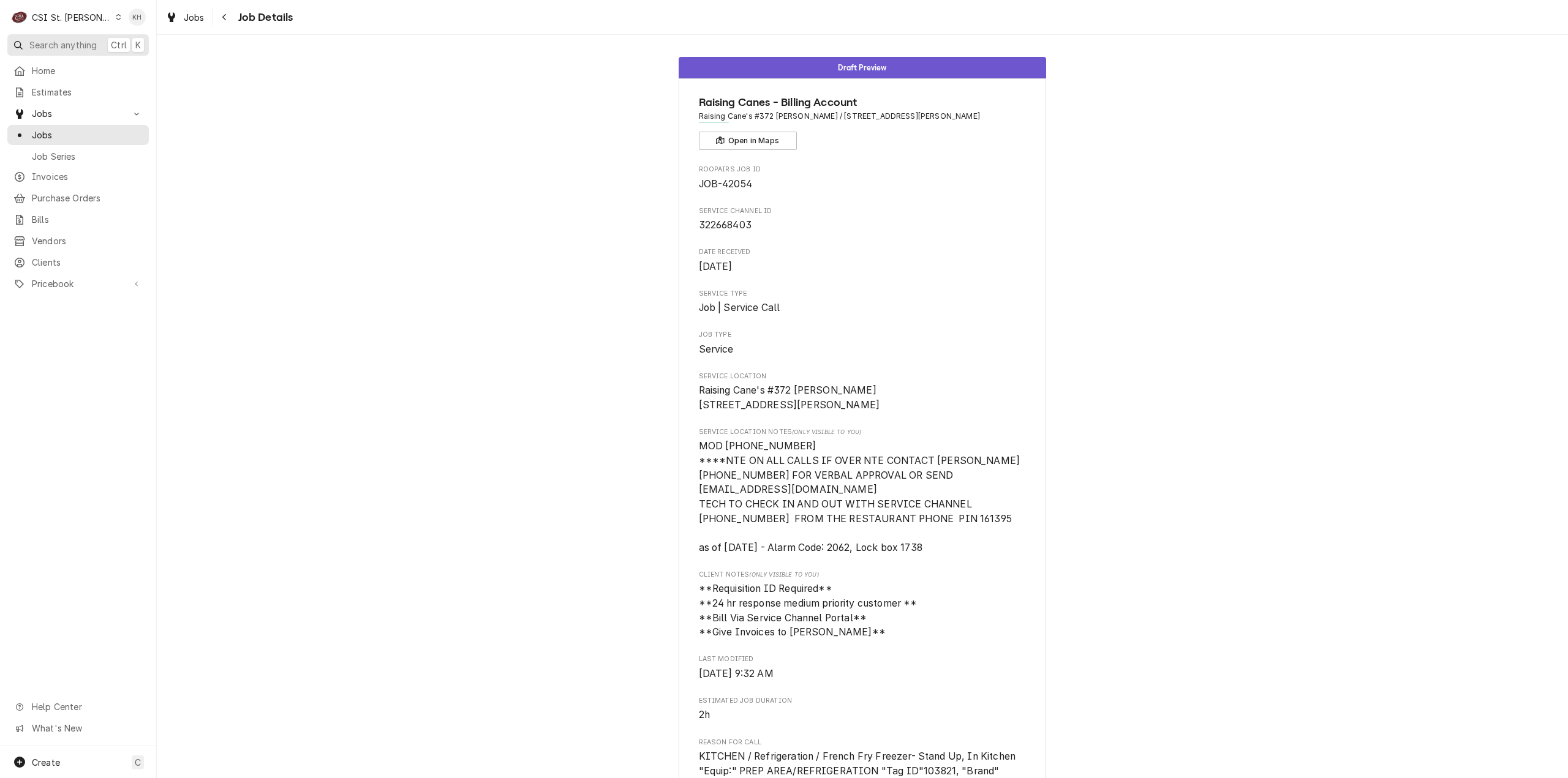
click at [65, 46] on span "Search anything" at bounding box center [63, 44] width 67 height 13
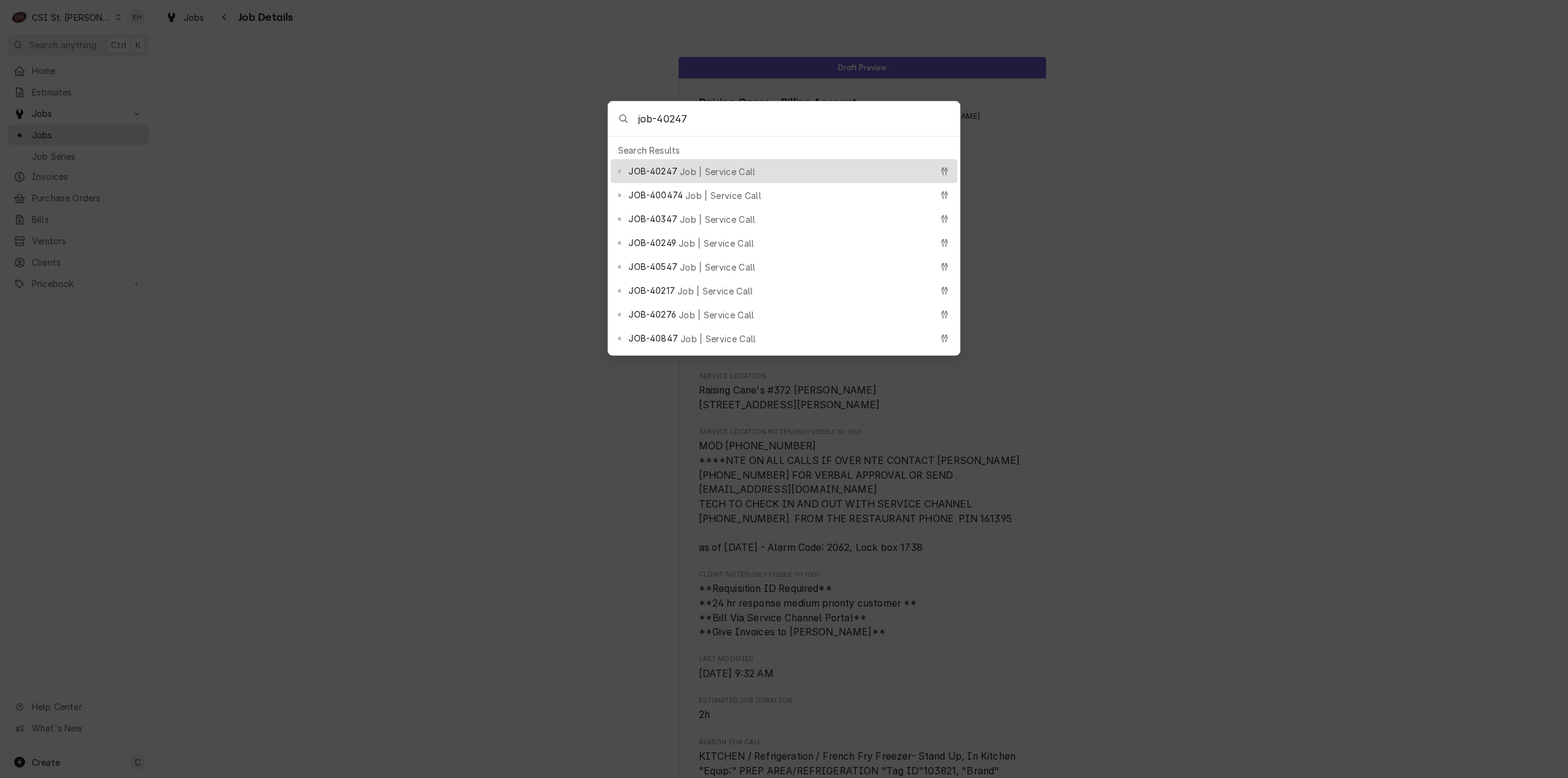
type input "job-40247"
click at [690, 165] on span "Job | Service Call" at bounding box center [717, 171] width 76 height 13
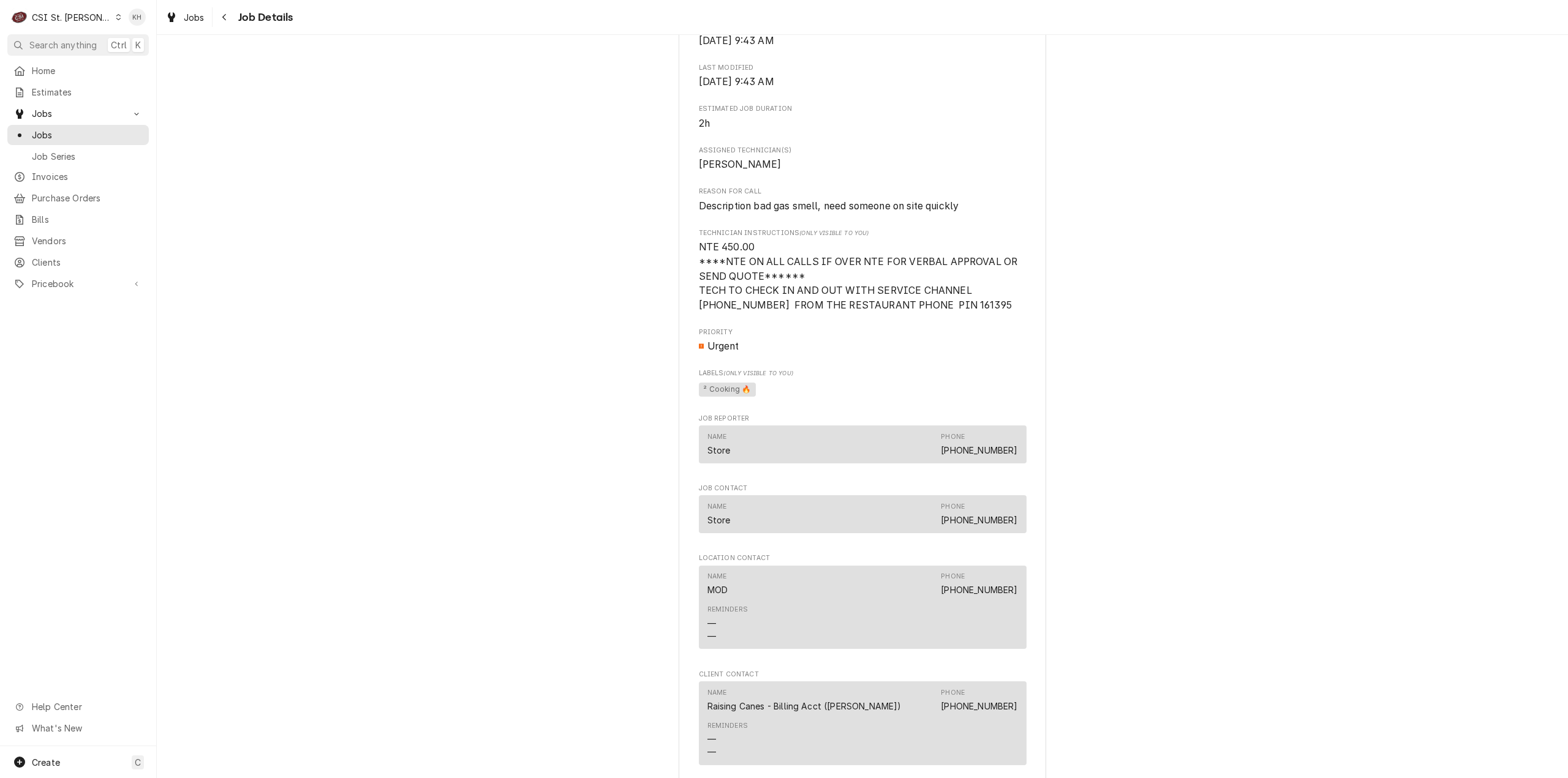
scroll to position [734, 0]
click at [71, 14] on div "CSI St. Louis" at bounding box center [72, 17] width 80 height 13
click at [142, 20] on div "CSI Kansas City" at bounding box center [187, 24] width 162 height 13
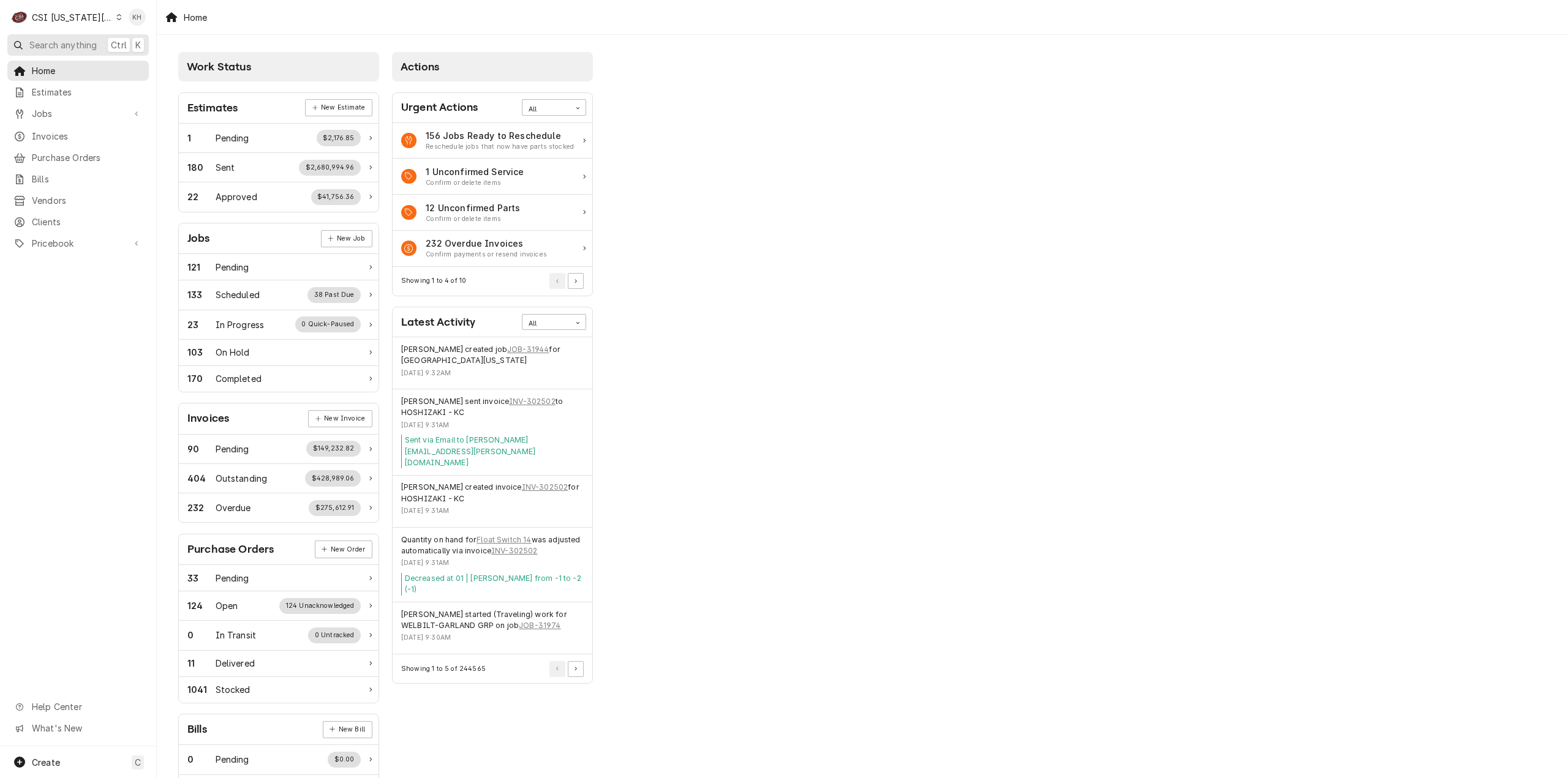
click at [59, 41] on span "Search anything" at bounding box center [63, 44] width 67 height 13
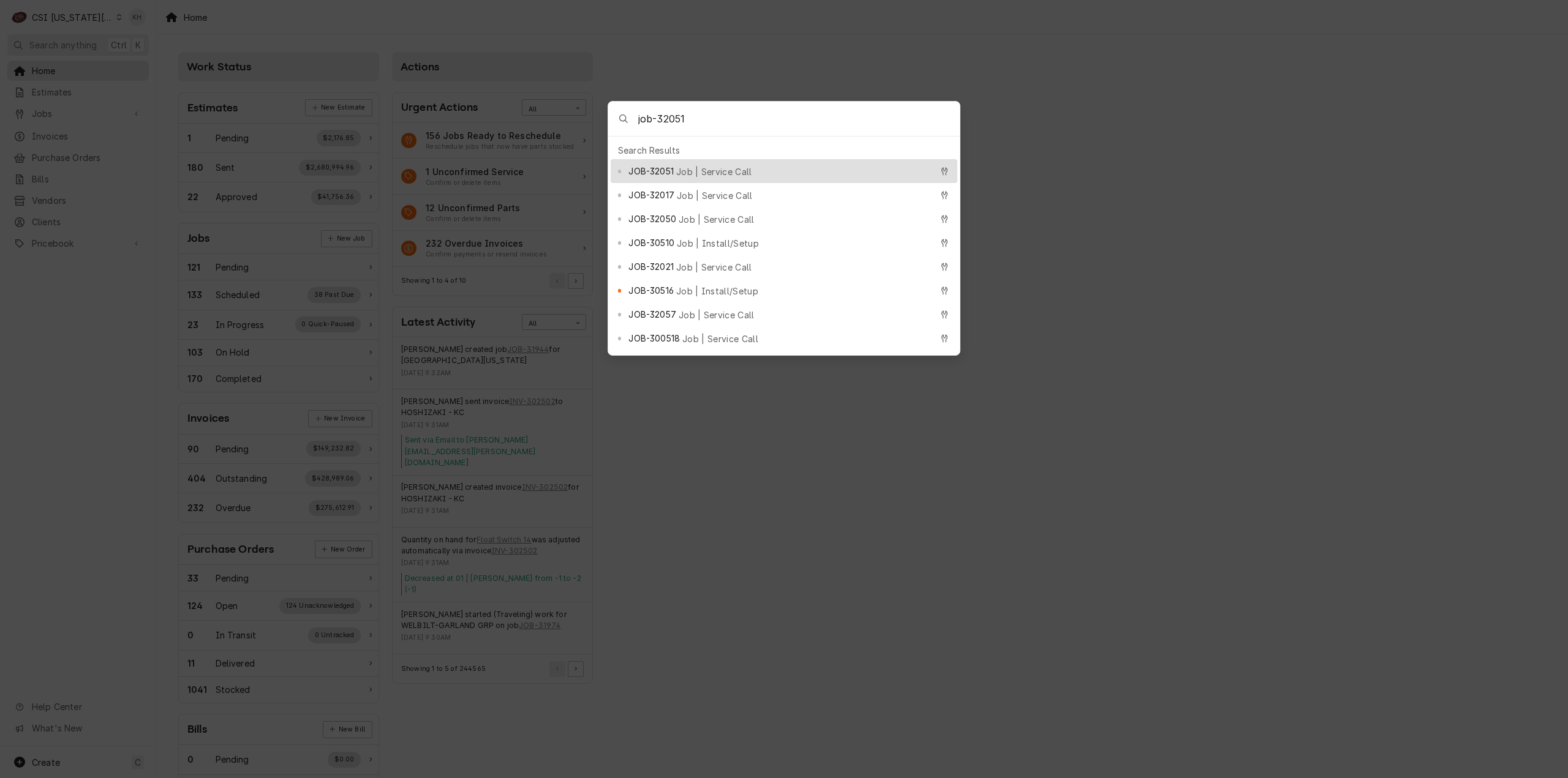
type input "job-32051"
click at [679, 159] on div "JOB-32051 Job | Service Call" at bounding box center [784, 171] width 347 height 24
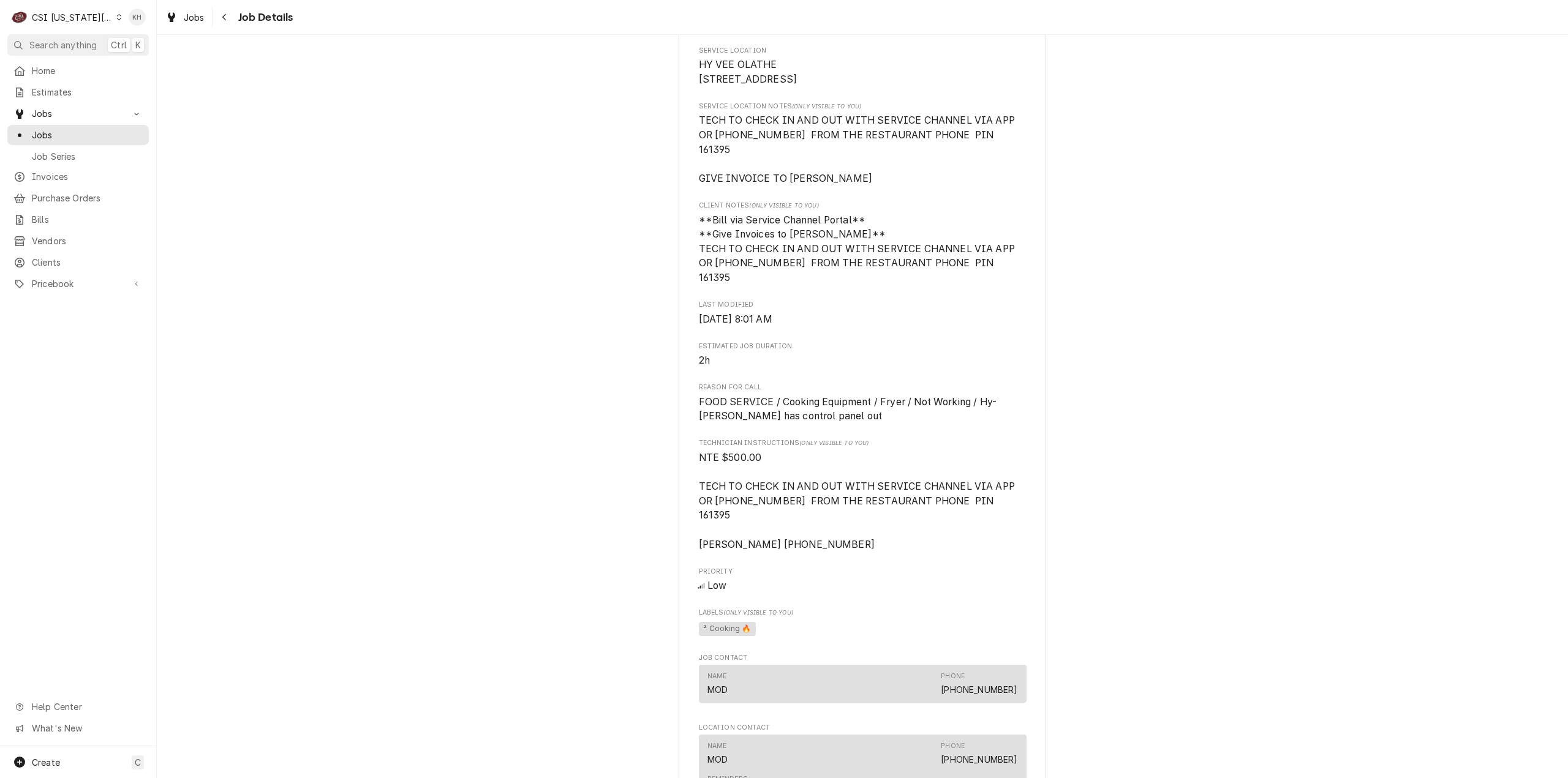
scroll to position [428, 0]
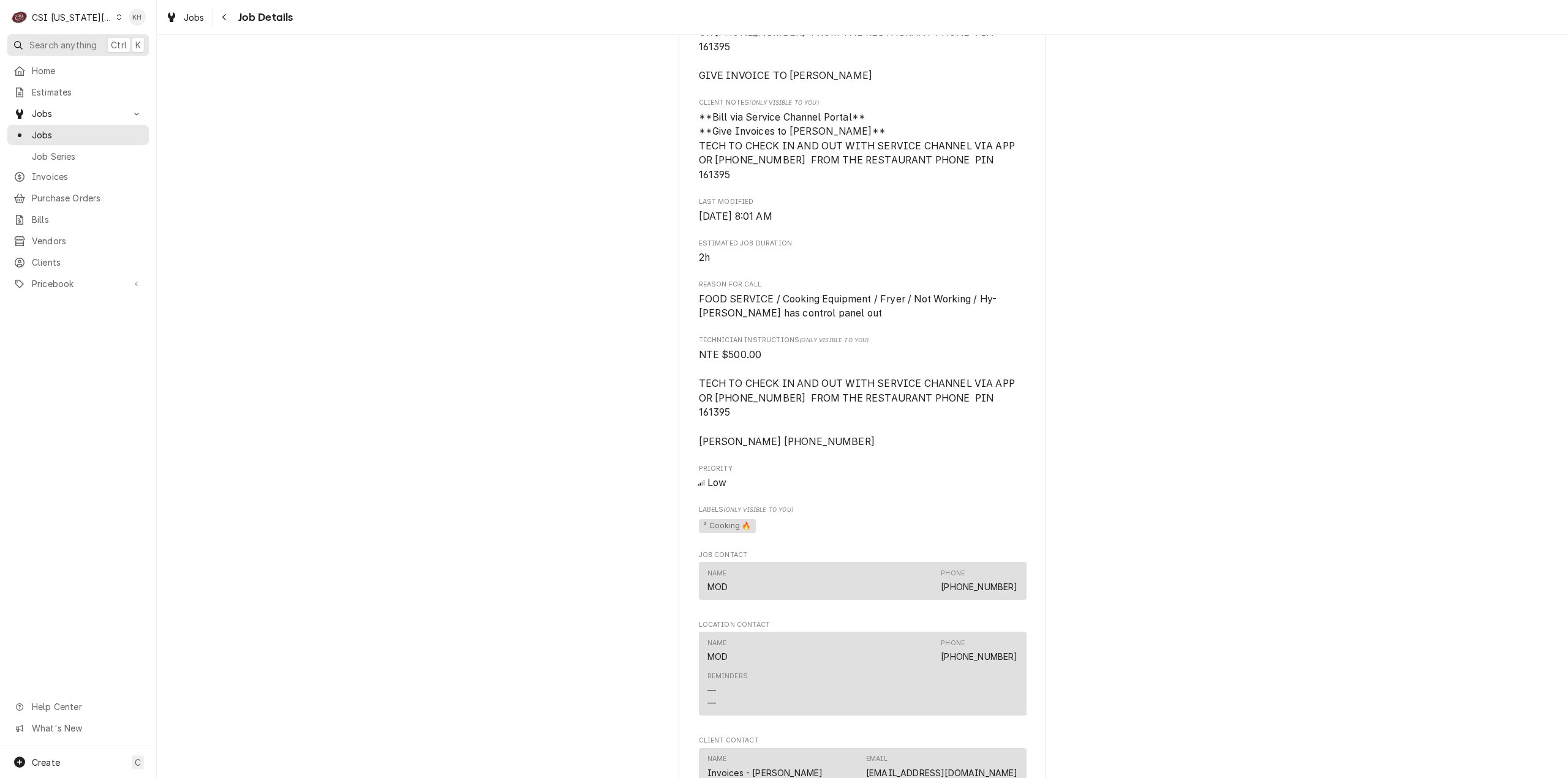
click at [56, 37] on button "Search anything Ctrl K" at bounding box center [78, 44] width 142 height 21
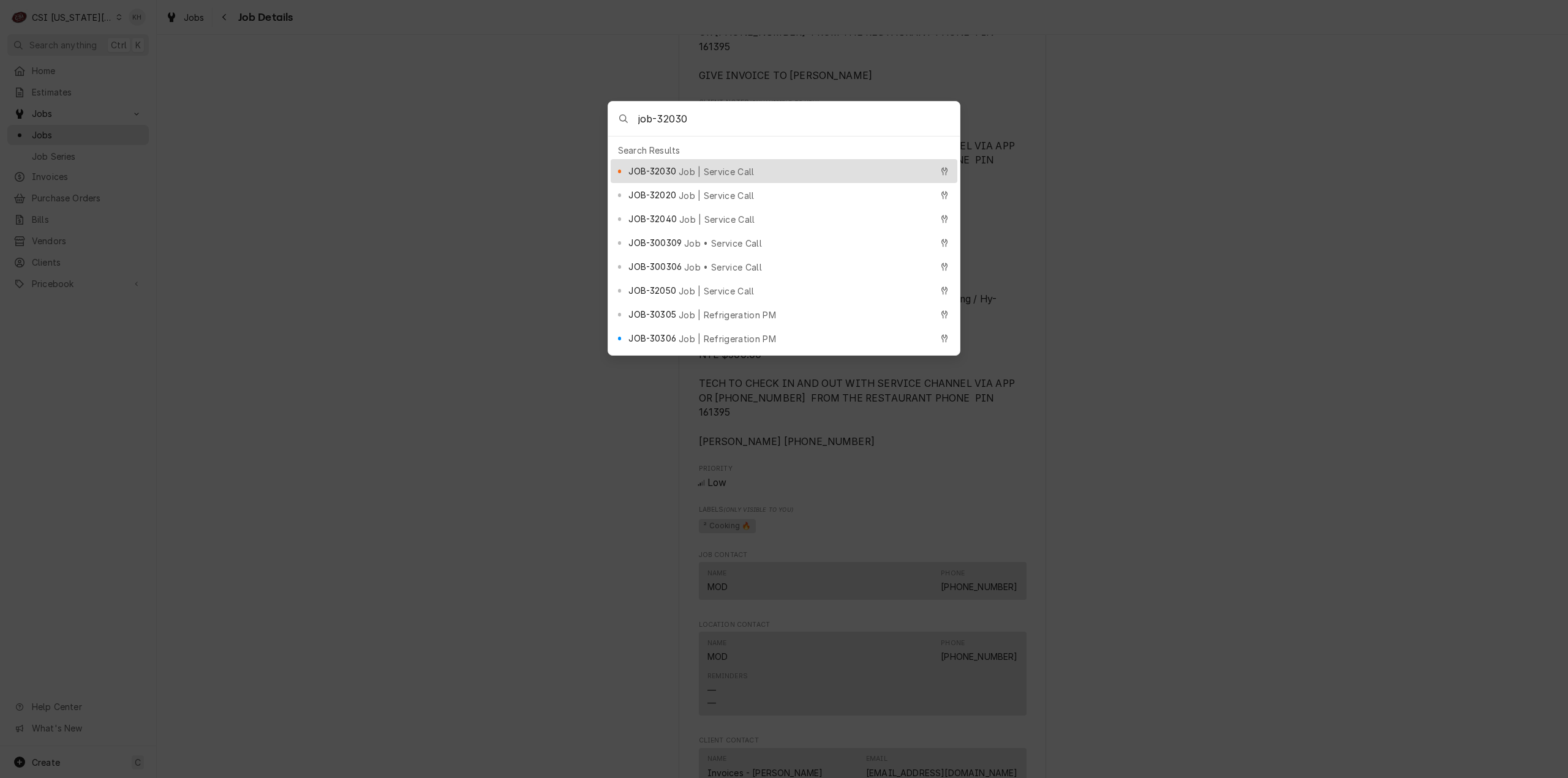
type input "job-32030"
click at [678, 168] on div "JOB-32030 Job | Service Call" at bounding box center [780, 170] width 303 height 14
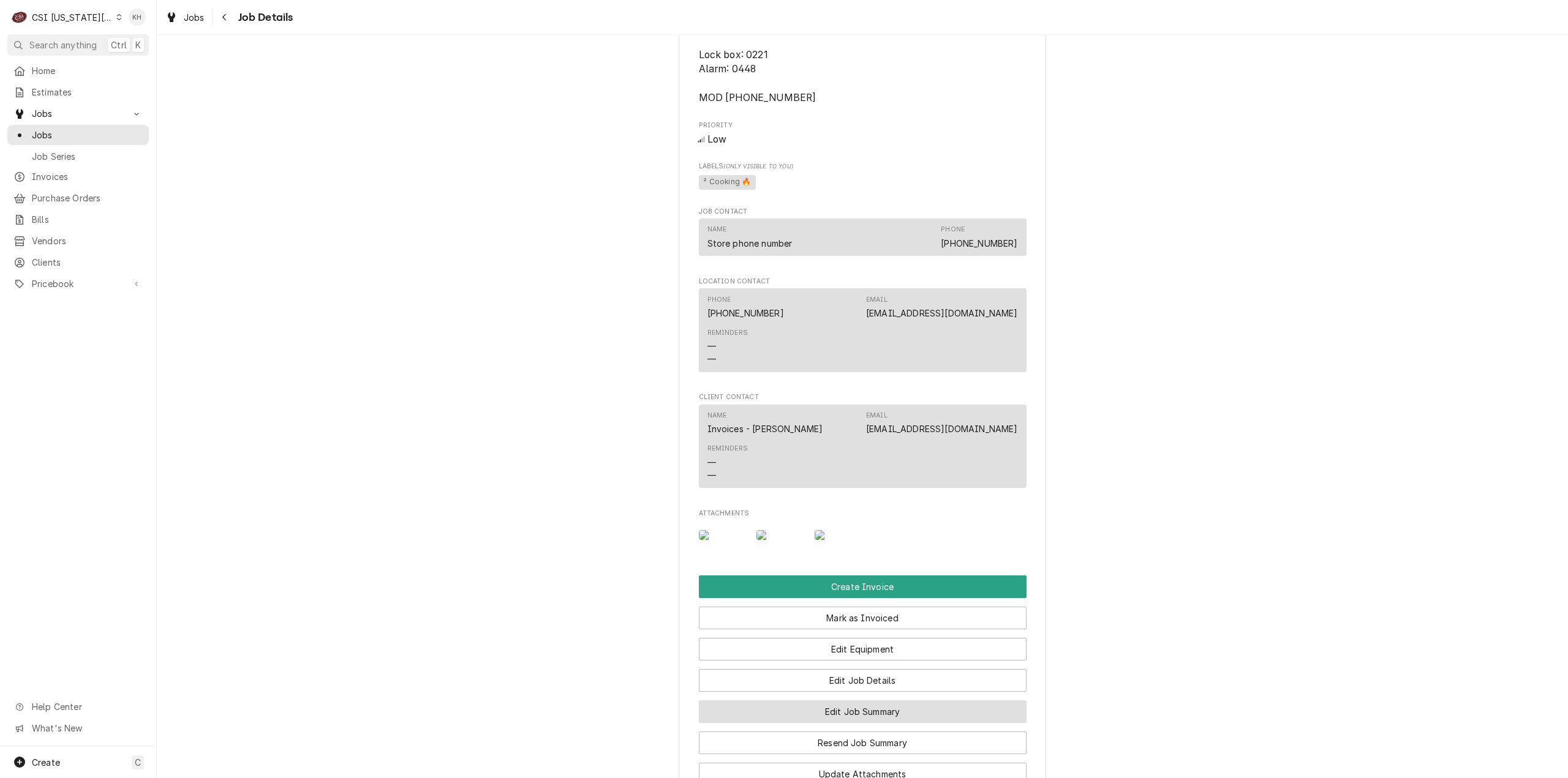
scroll to position [1913, 0]
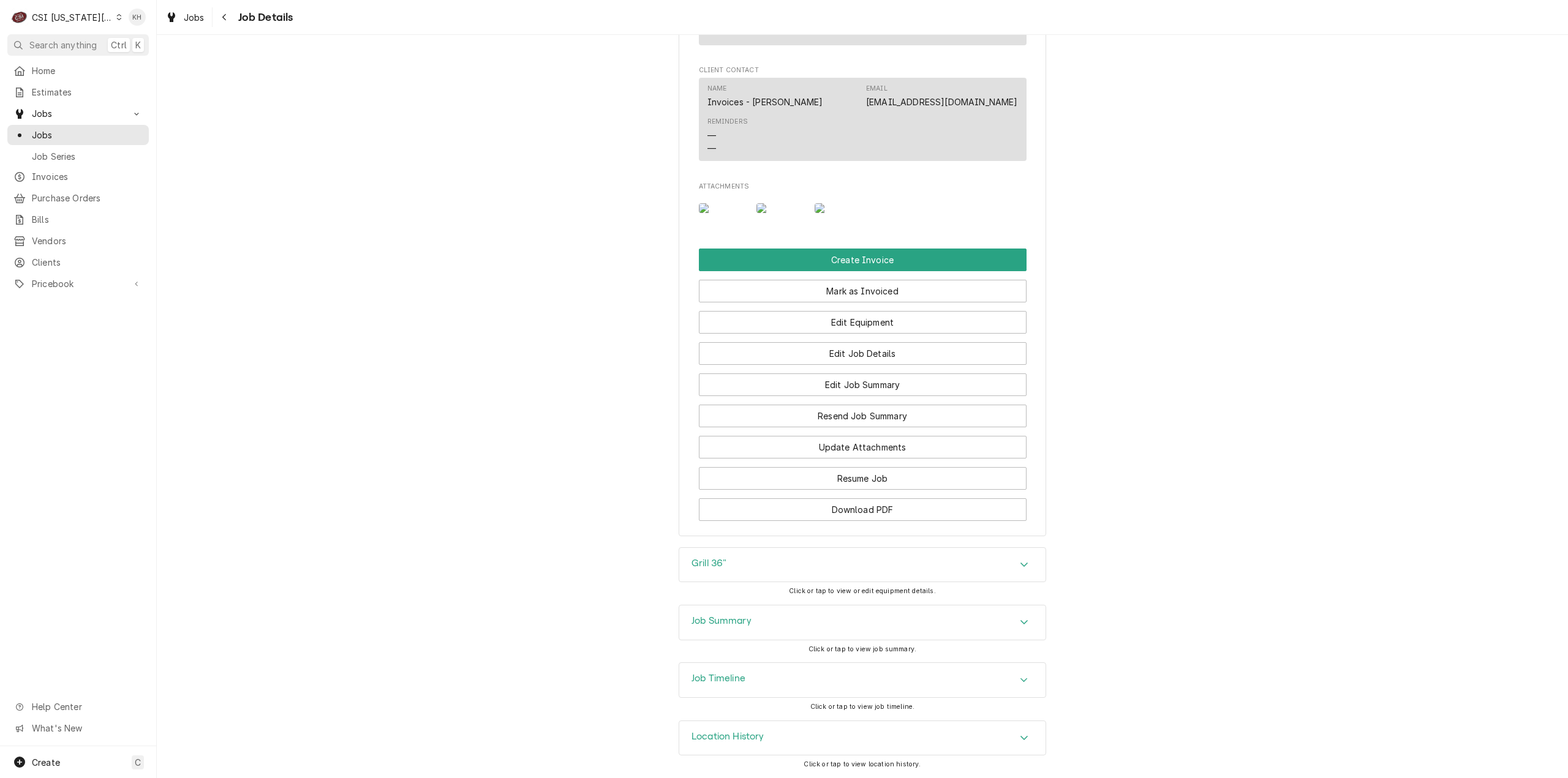
click at [877, 601] on div "Grill 36" Click or tap to view or edit equipment details." at bounding box center [863, 576] width 367 height 58
click at [882, 628] on div "Job Summary" at bounding box center [862, 622] width 366 height 34
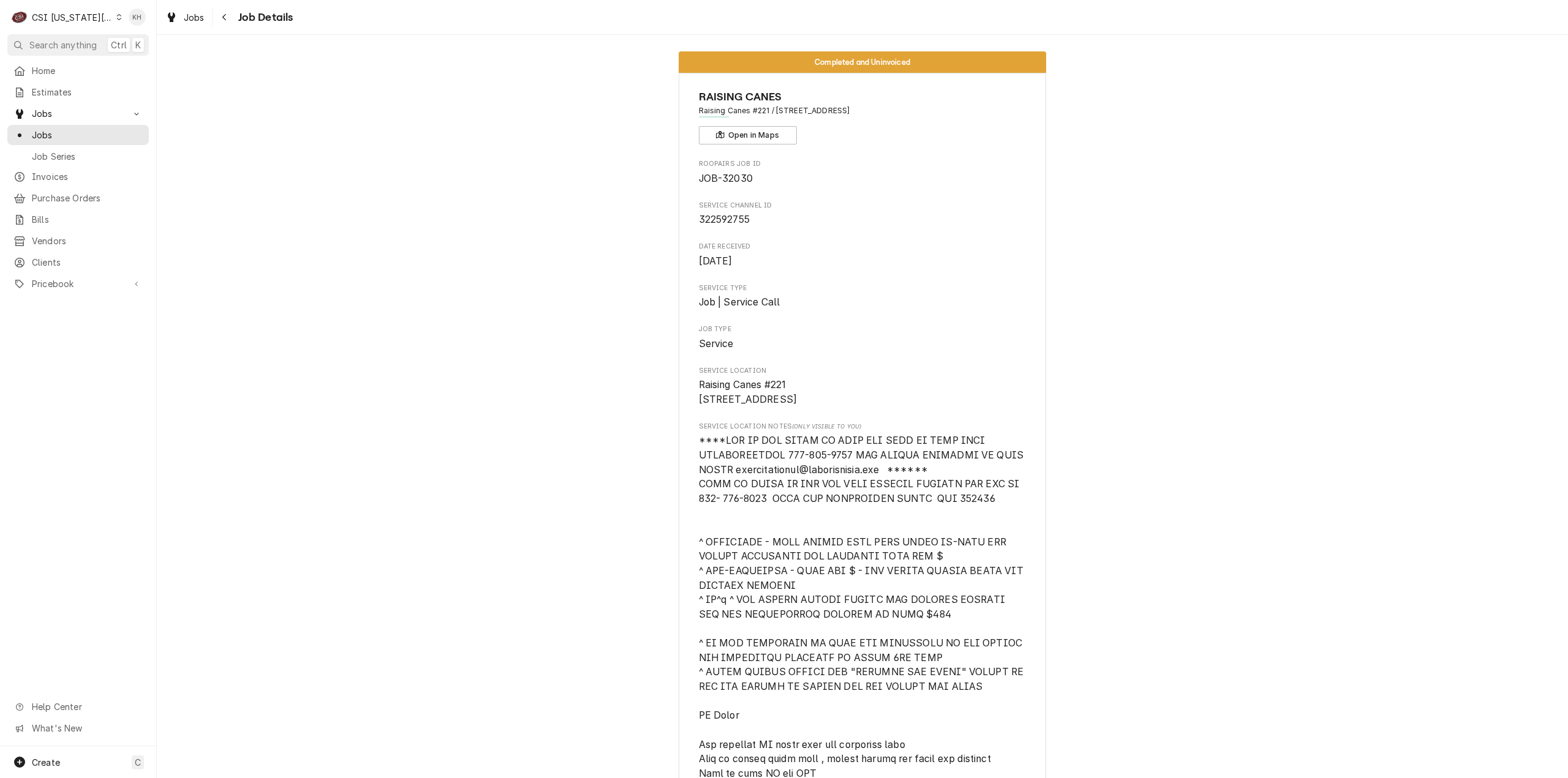
scroll to position [0, 0]
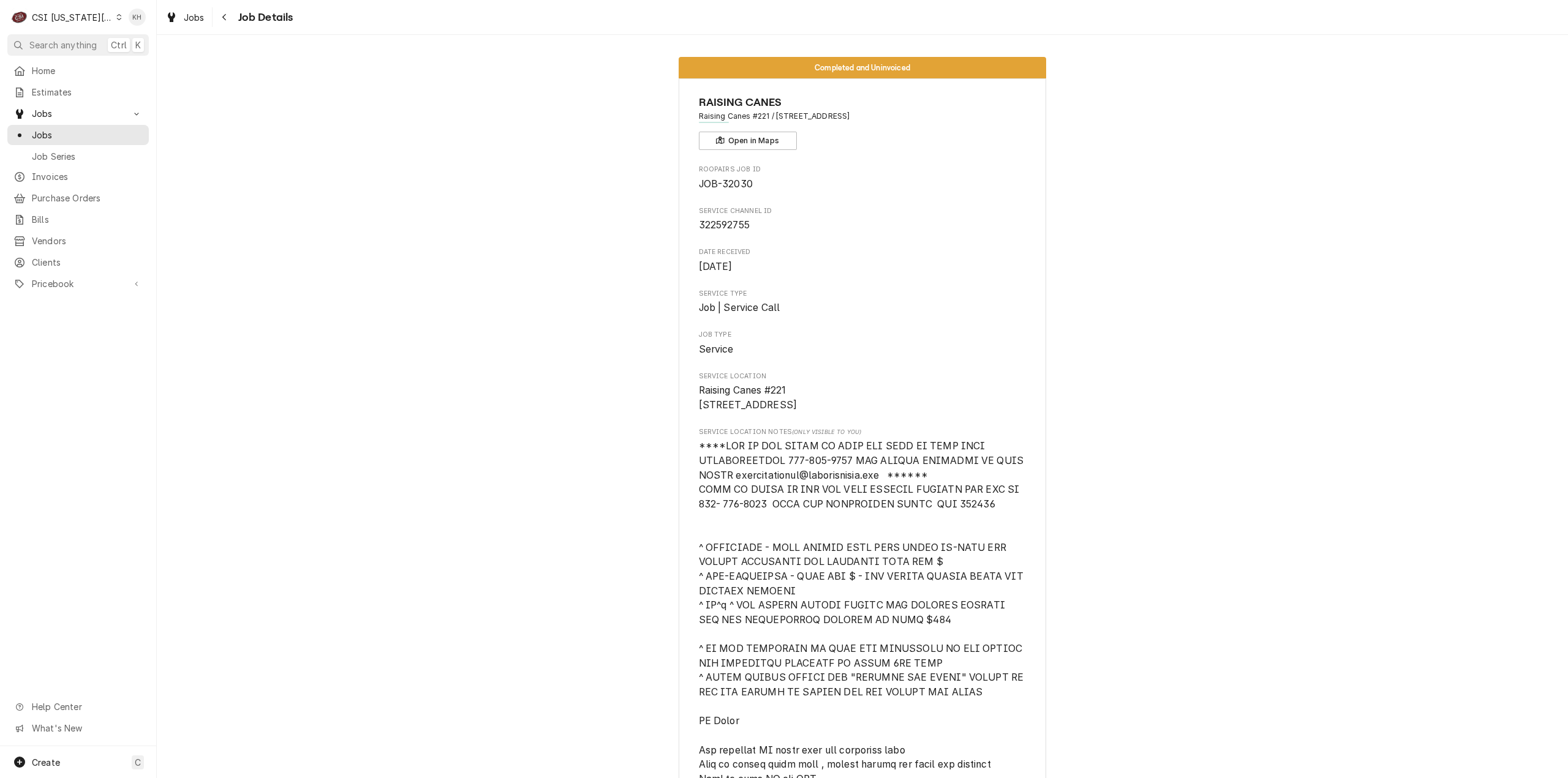
click at [728, 225] on span "322592755" at bounding box center [724, 225] width 51 height 12
copy span "322592755"
click at [73, 21] on div "CSI Kansas City" at bounding box center [72, 17] width 81 height 13
click at [144, 53] on div "CSI [US_STATE]" at bounding box center [210, 45] width 191 height 20
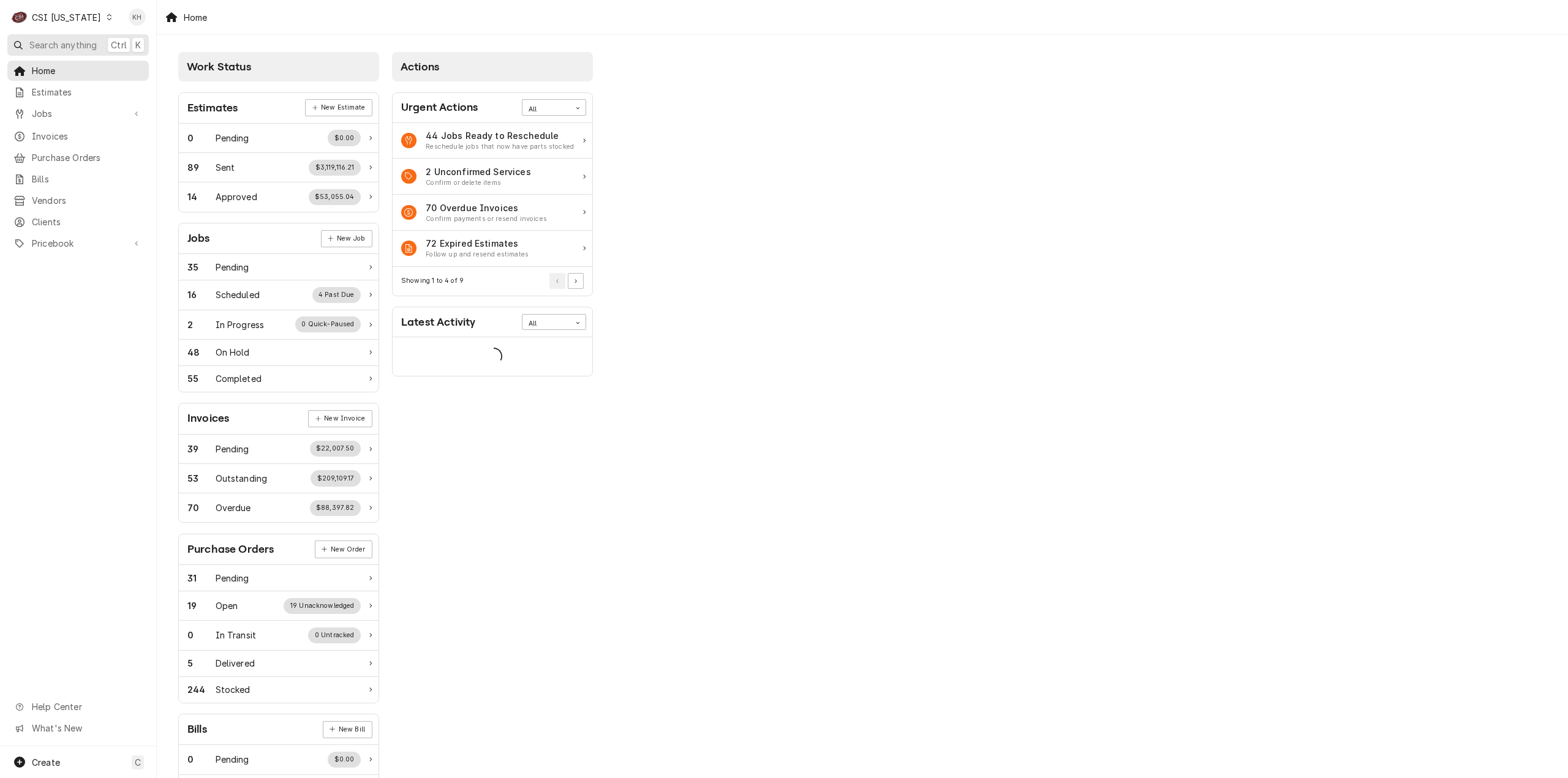
click at [83, 45] on span "Search anything" at bounding box center [63, 44] width 67 height 13
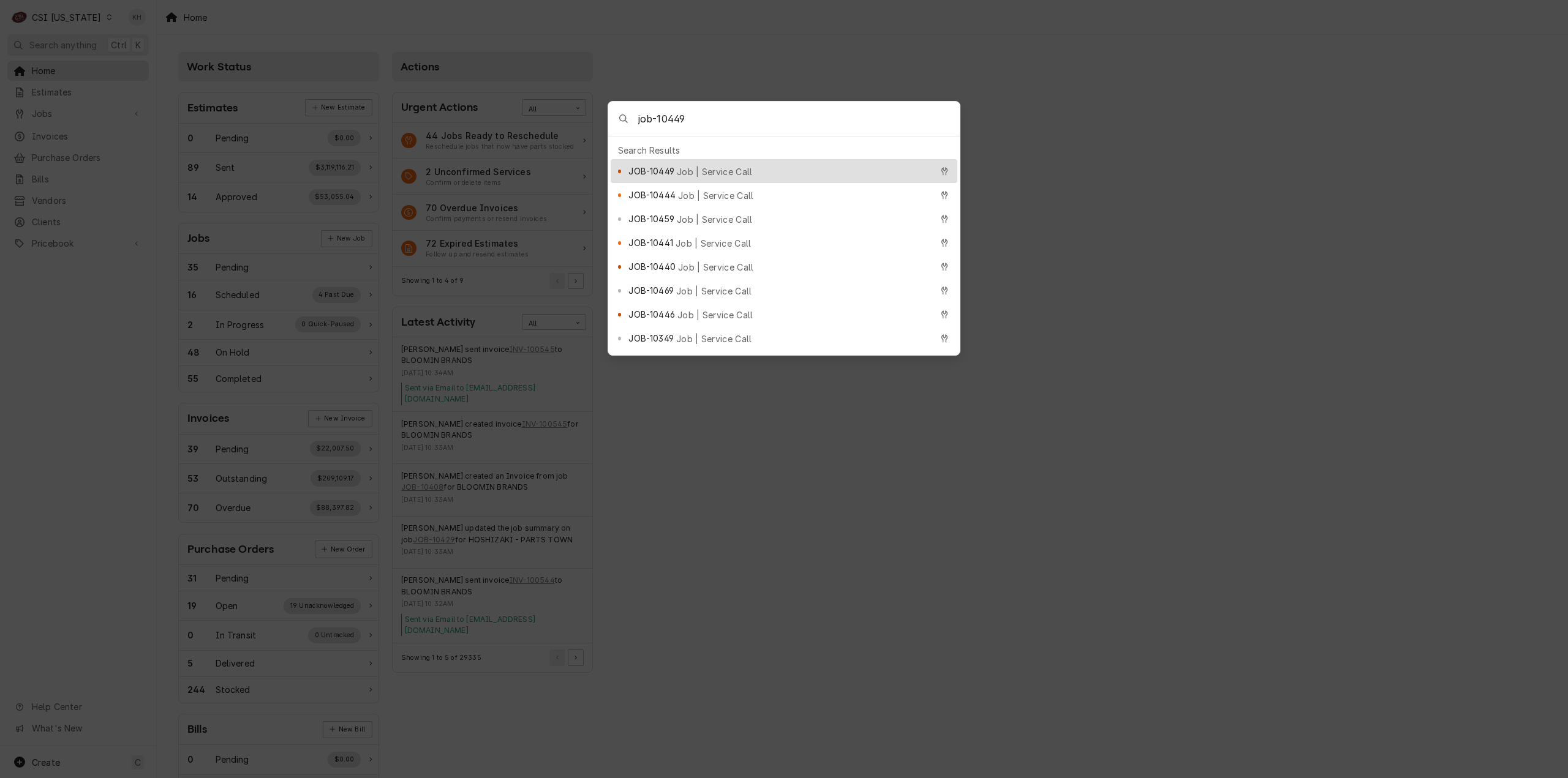
type input "job-10449"
click at [705, 174] on div "JOB-10449 Job | Service Call" at bounding box center [784, 171] width 347 height 24
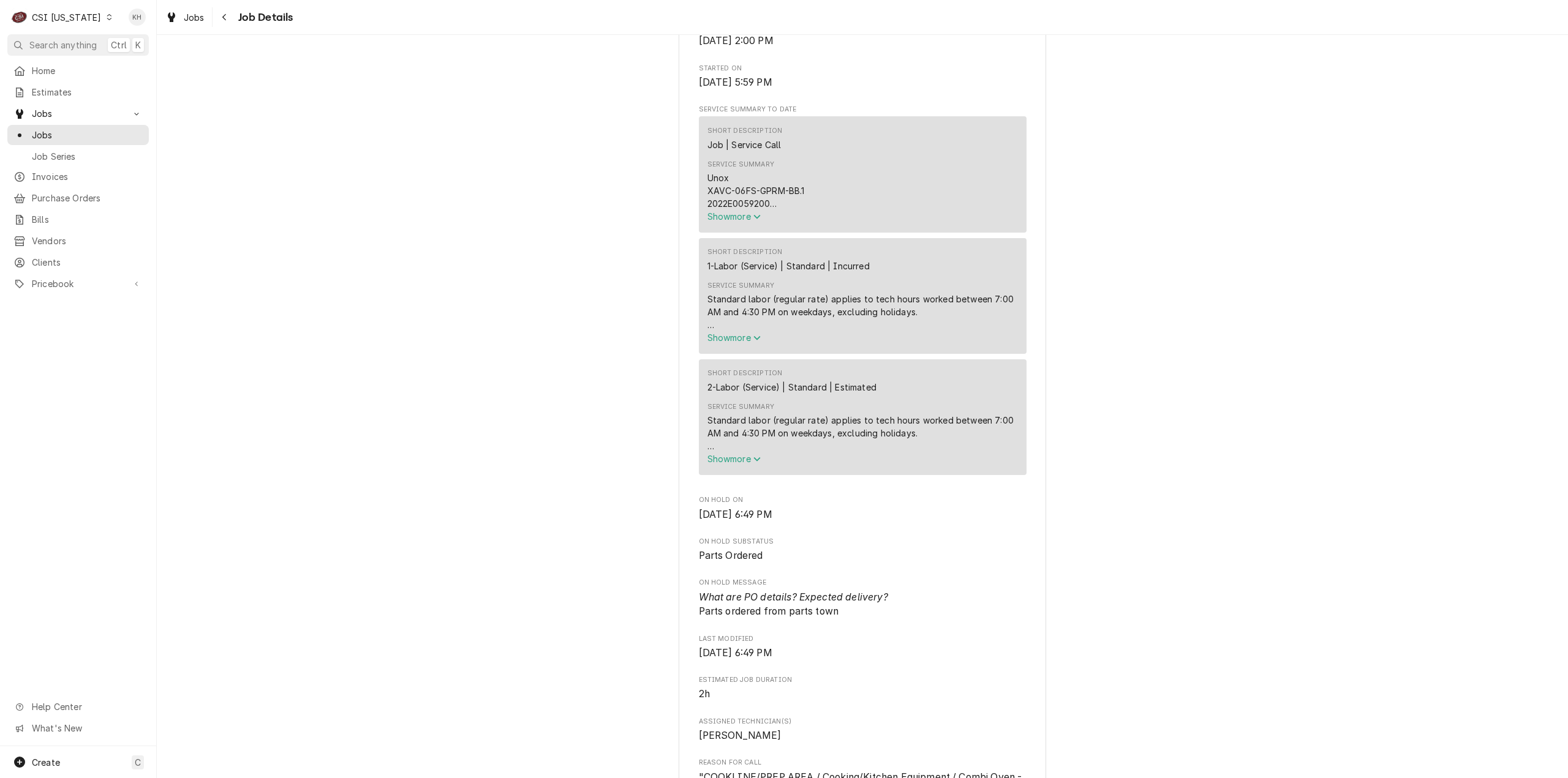
scroll to position [612, 0]
